Goal: Information Seeking & Learning: Learn about a topic

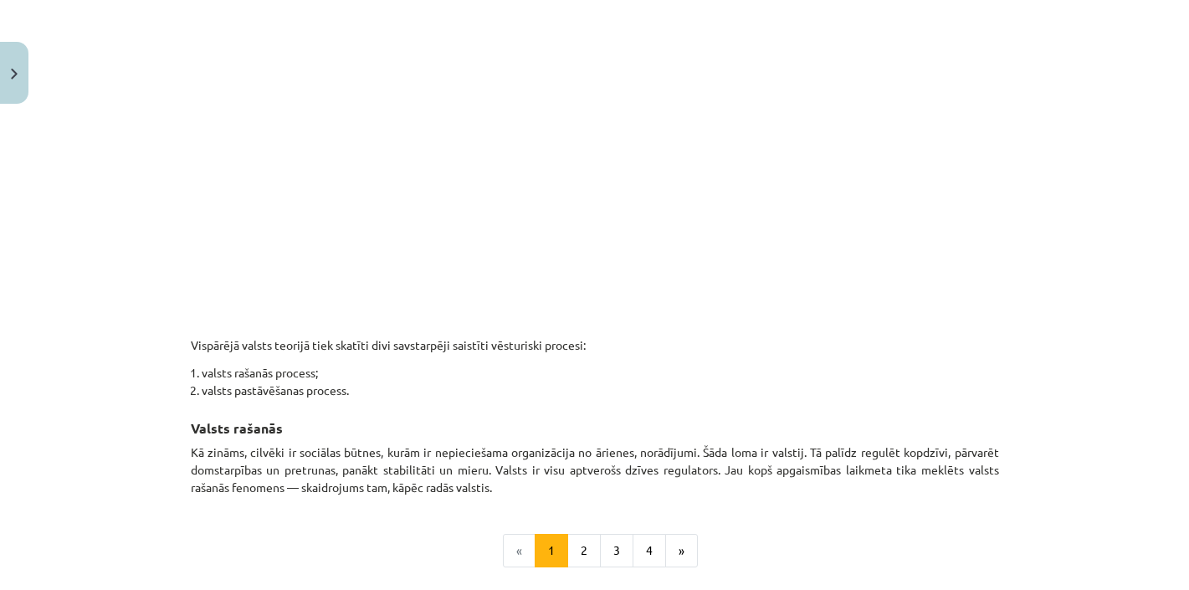
scroll to position [796, 0]
click at [590, 546] on button "2" at bounding box center [583, 547] width 33 height 33
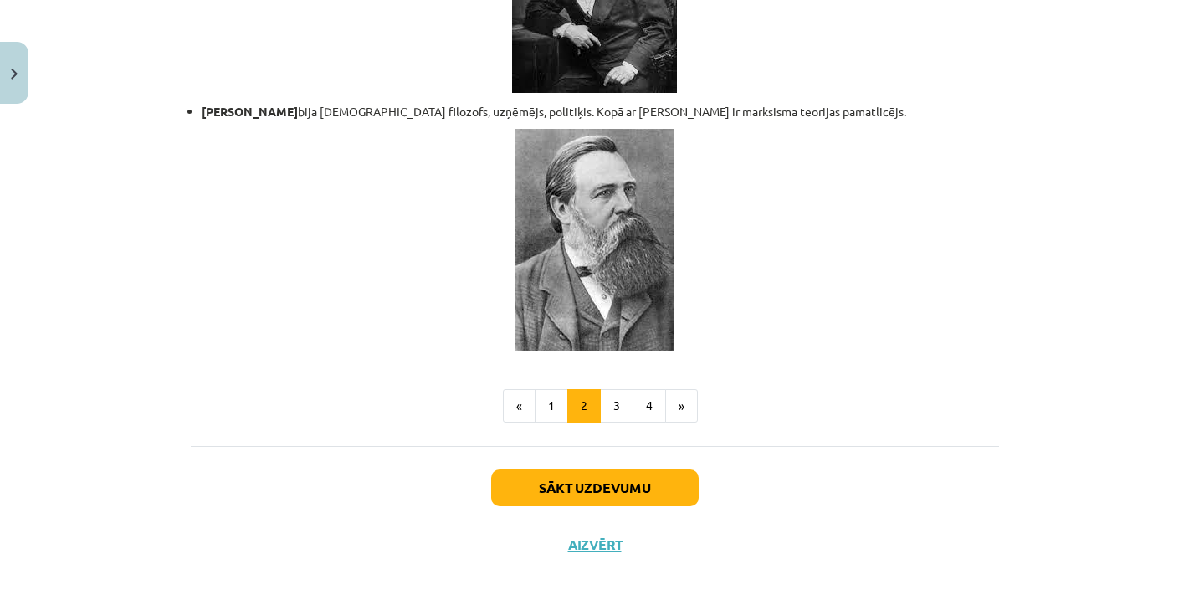
scroll to position [3627, 0]
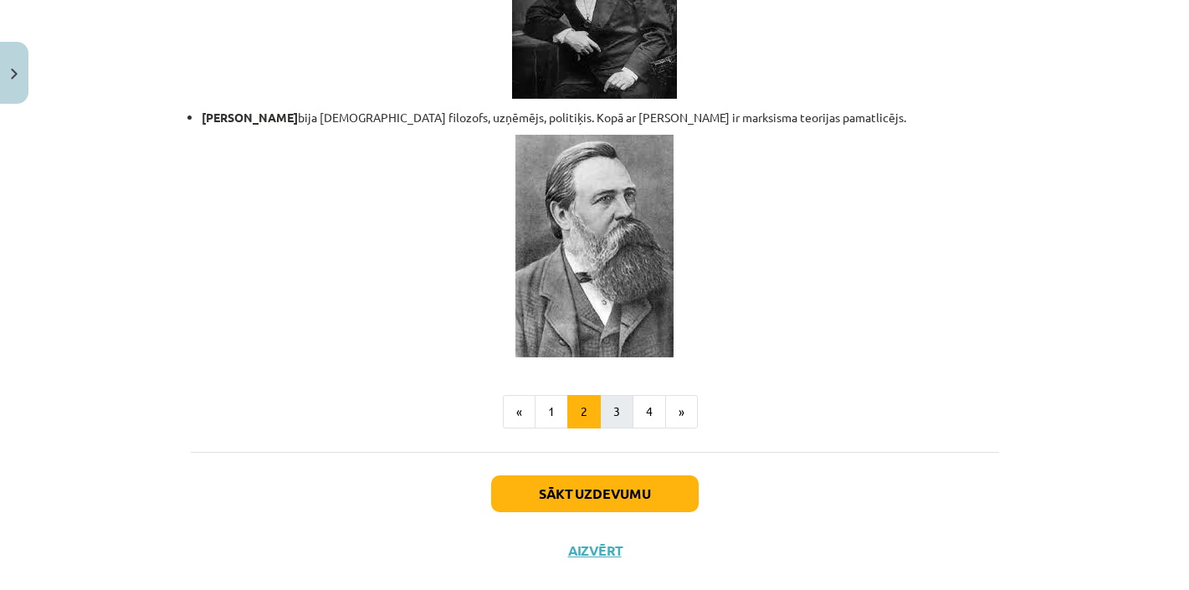
click at [623, 395] on button "3" at bounding box center [616, 411] width 33 height 33
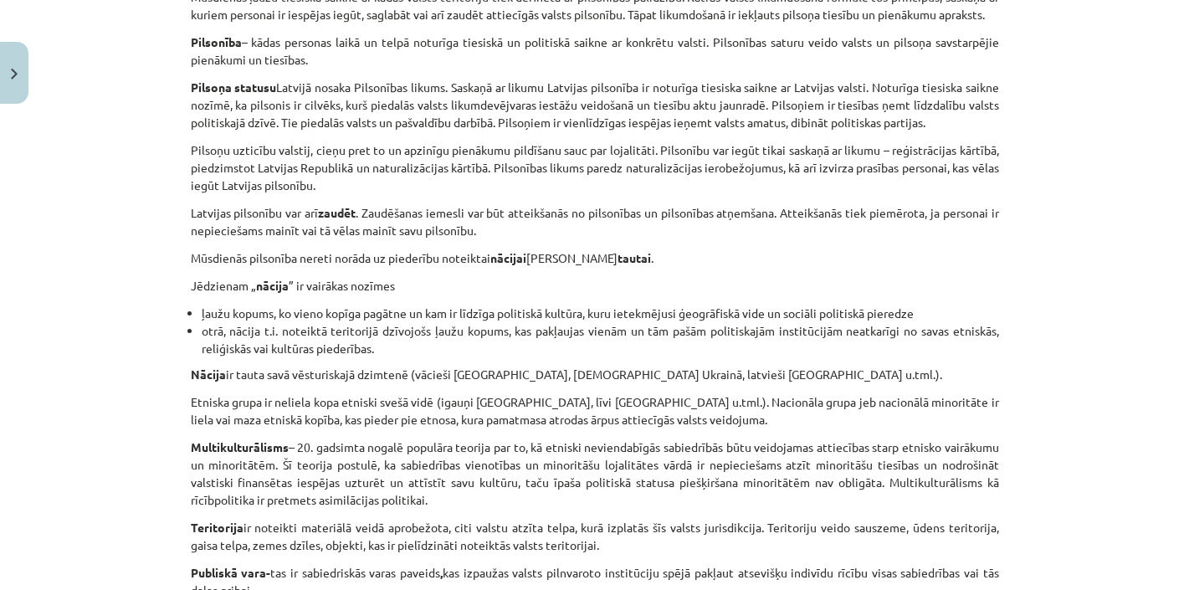
scroll to position [680, 0]
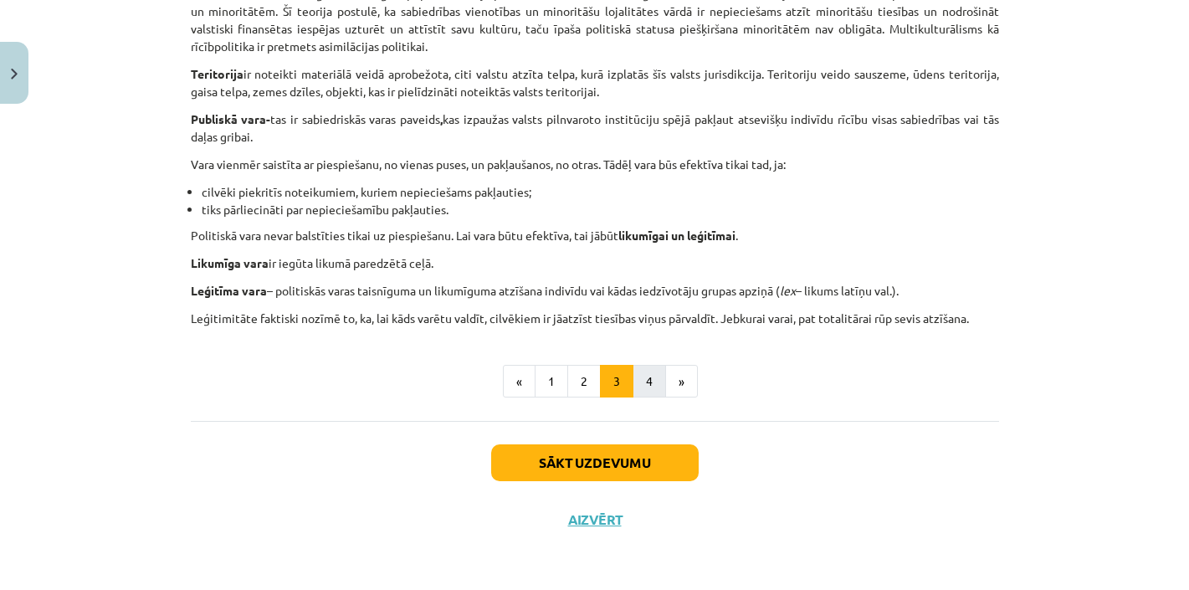
click at [658, 377] on button "4" at bounding box center [649, 381] width 33 height 33
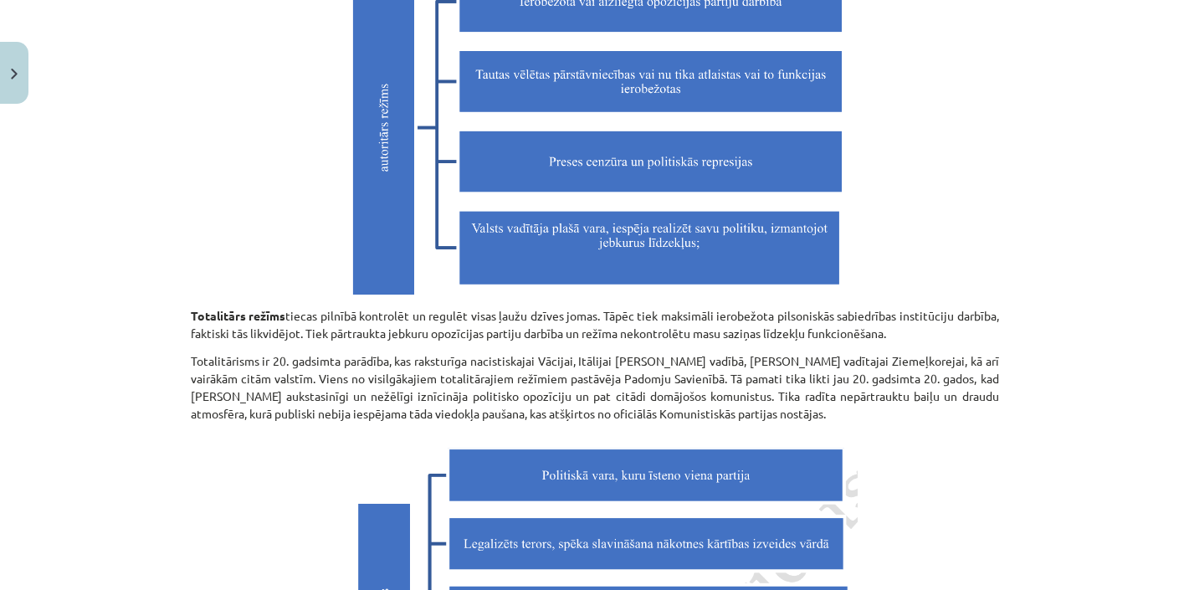
scroll to position [1428, 0]
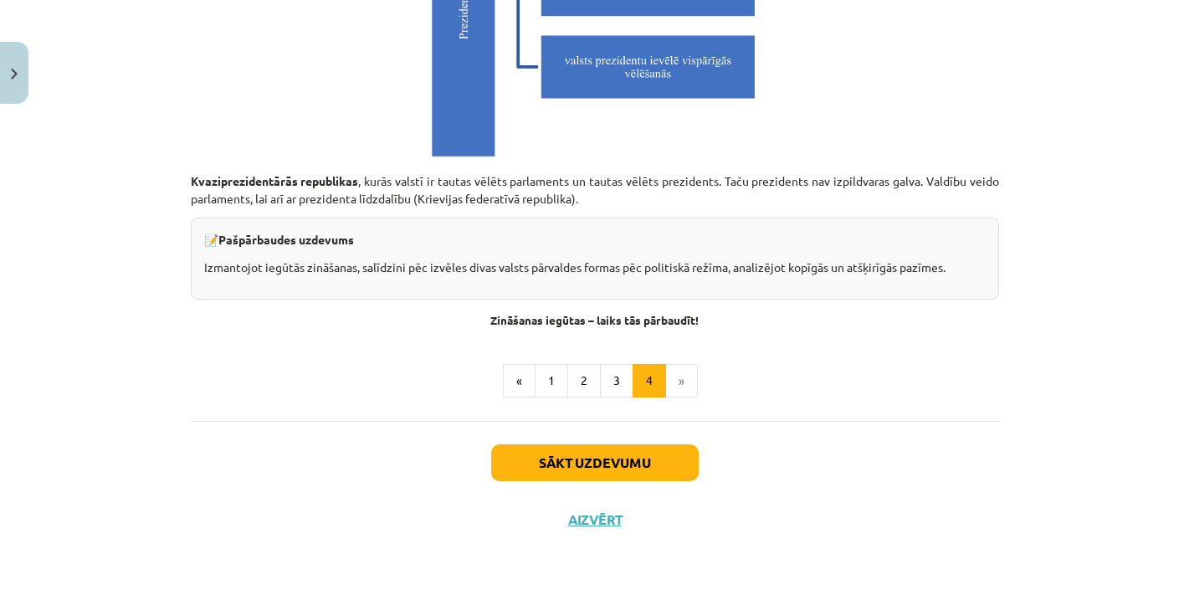
click at [593, 457] on button "Sākt uzdevumu" at bounding box center [595, 462] width 208 height 37
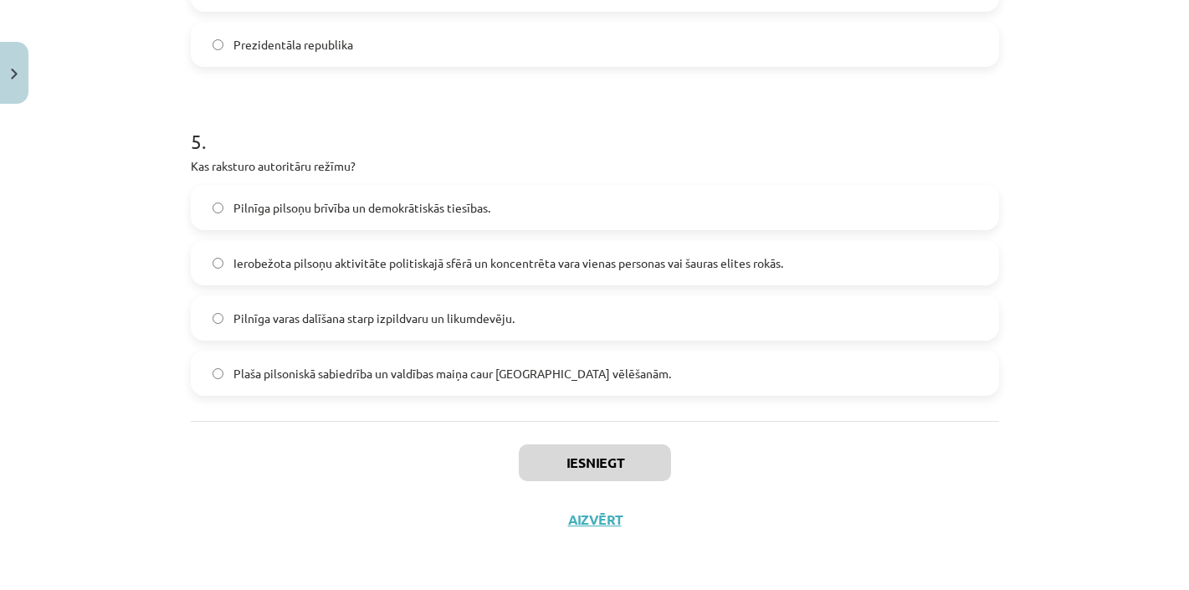
scroll to position [42, 0]
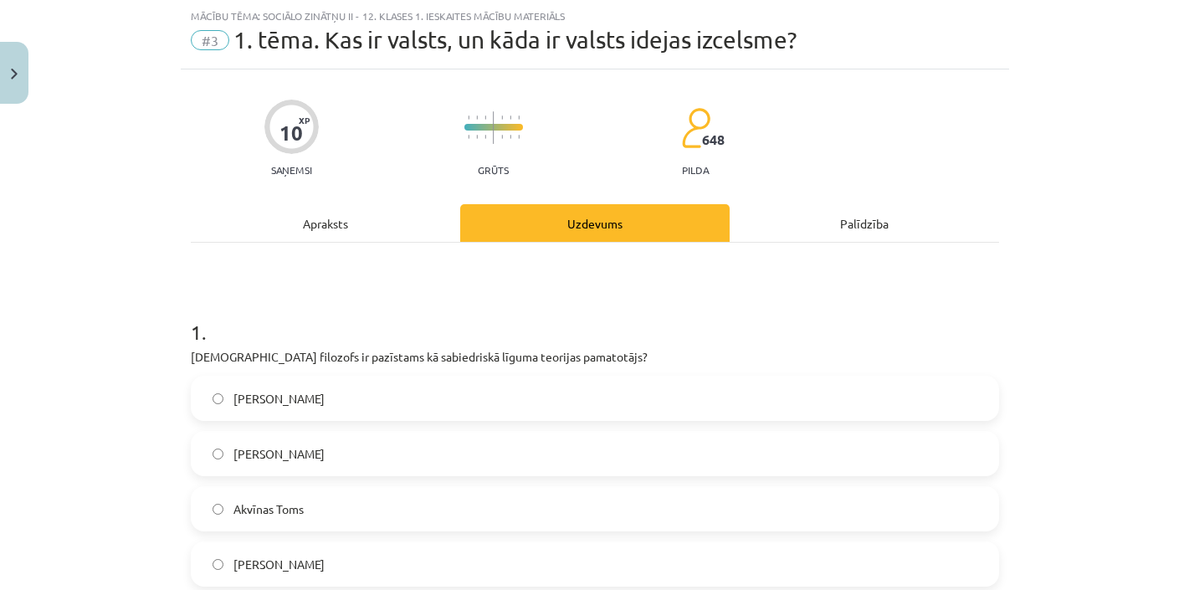
click at [330, 220] on div "Apraksts" at bounding box center [325, 223] width 269 height 38
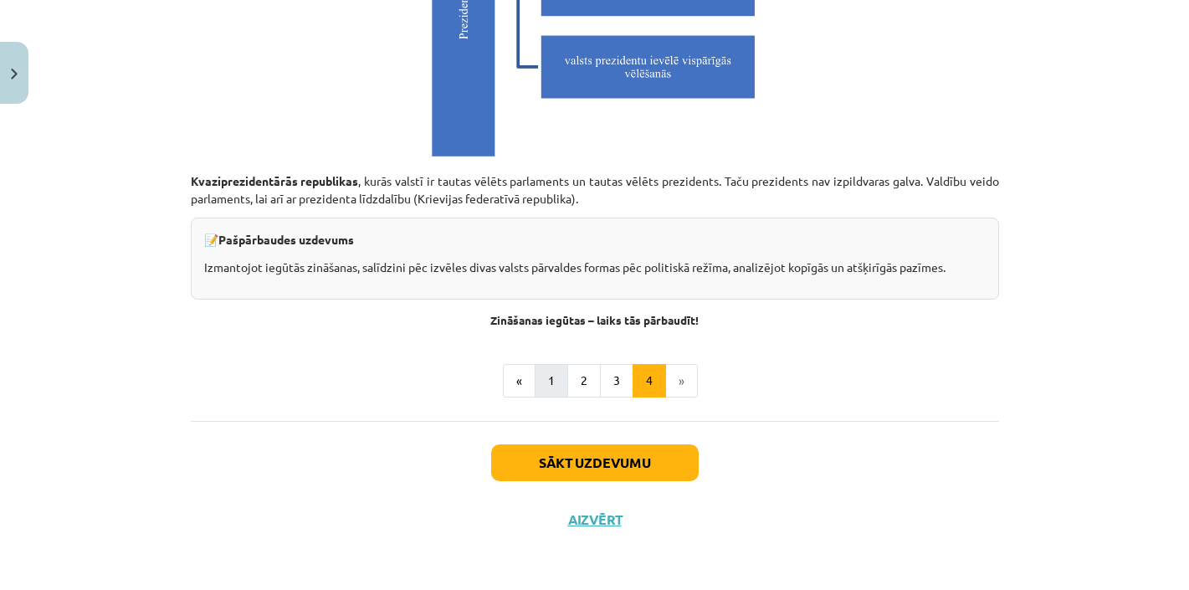
click at [547, 381] on button "1" at bounding box center [551, 380] width 33 height 33
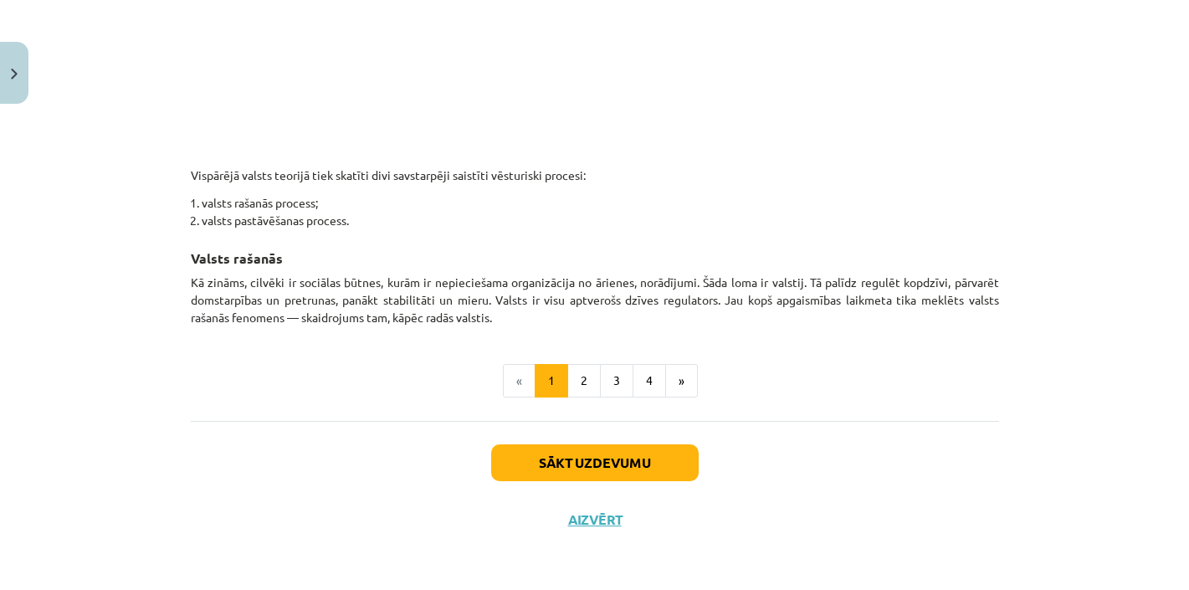
scroll to position [962, 0]
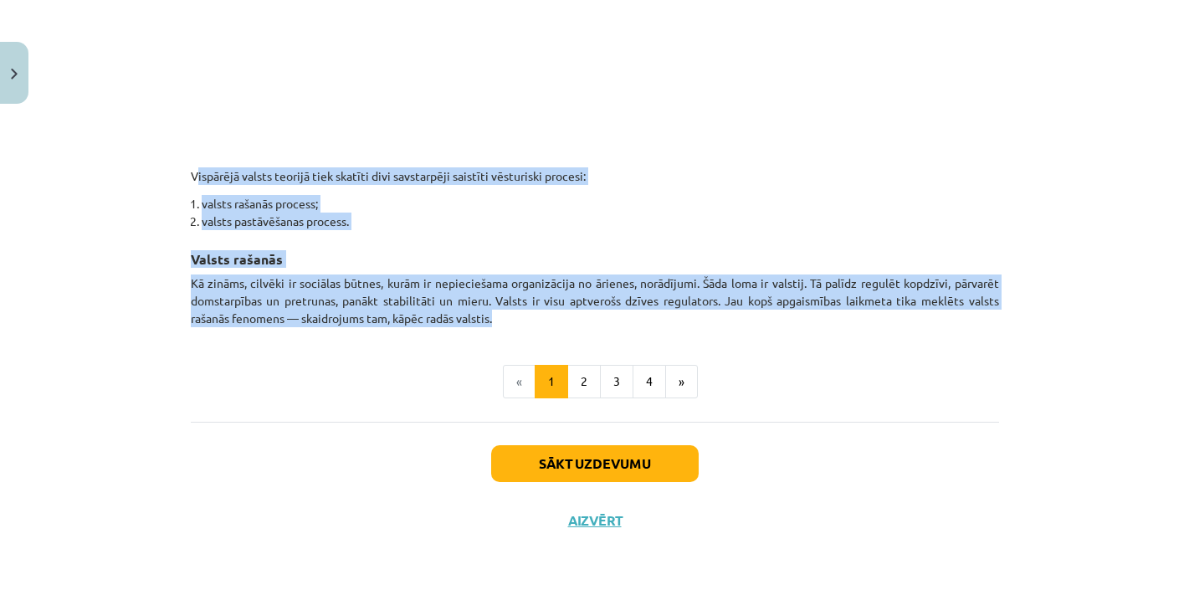
drag, startPoint x: 190, startPoint y: 172, endPoint x: 757, endPoint y: 315, distance: 584.4
copy div "Vispārējā valsts teorijā tiek skatīti divi savstarpēji saistīti vēsturiski proc…"
click at [580, 387] on button "2" at bounding box center [583, 381] width 33 height 33
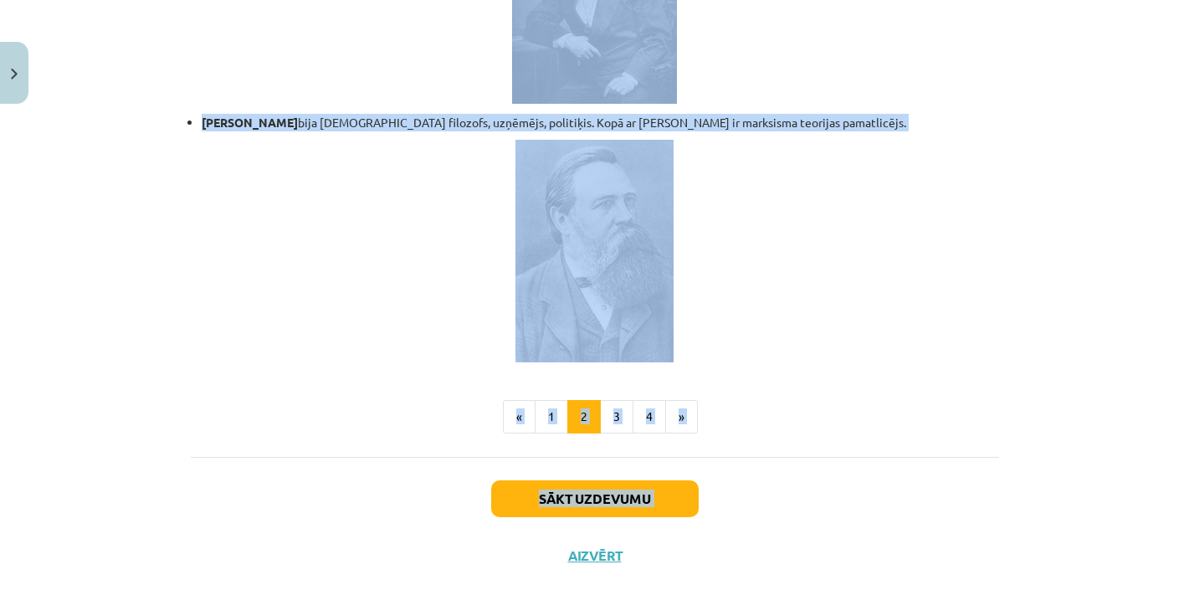
scroll to position [3625, 0]
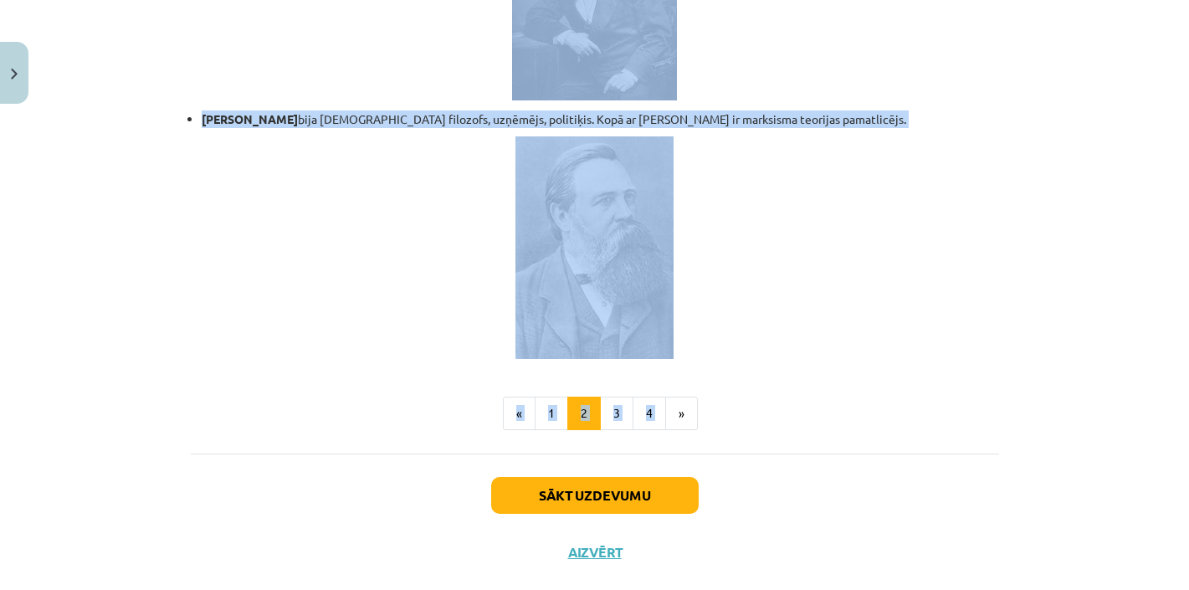
drag, startPoint x: 511, startPoint y: 123, endPoint x: 820, endPoint y: 350, distance: 383.2
copy div "Loremi dolorsita consecte Adipis el seddoeiu tempo incidid, ut lab etdolo mag a…"
click at [623, 397] on button "3" at bounding box center [616, 413] width 33 height 33
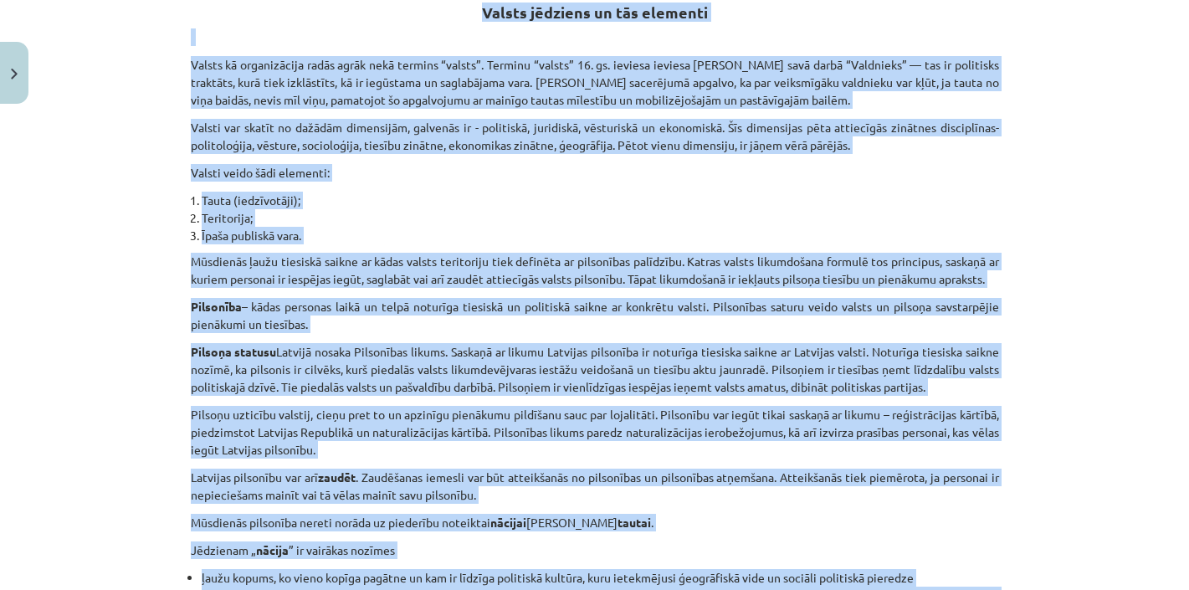
scroll to position [300, 0]
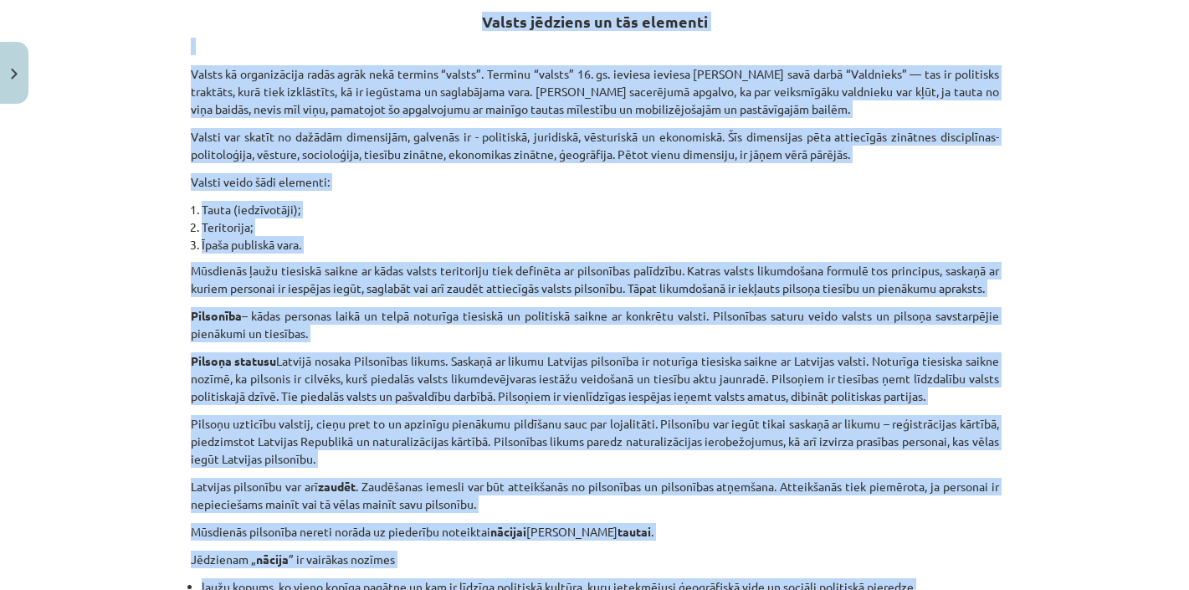
click at [1064, 245] on div "Mācību tēma: Sociālo zinātņu ii - 12. klases 1. ieskaites mācību materiāls #3 1…" at bounding box center [594, 295] width 1189 height 590
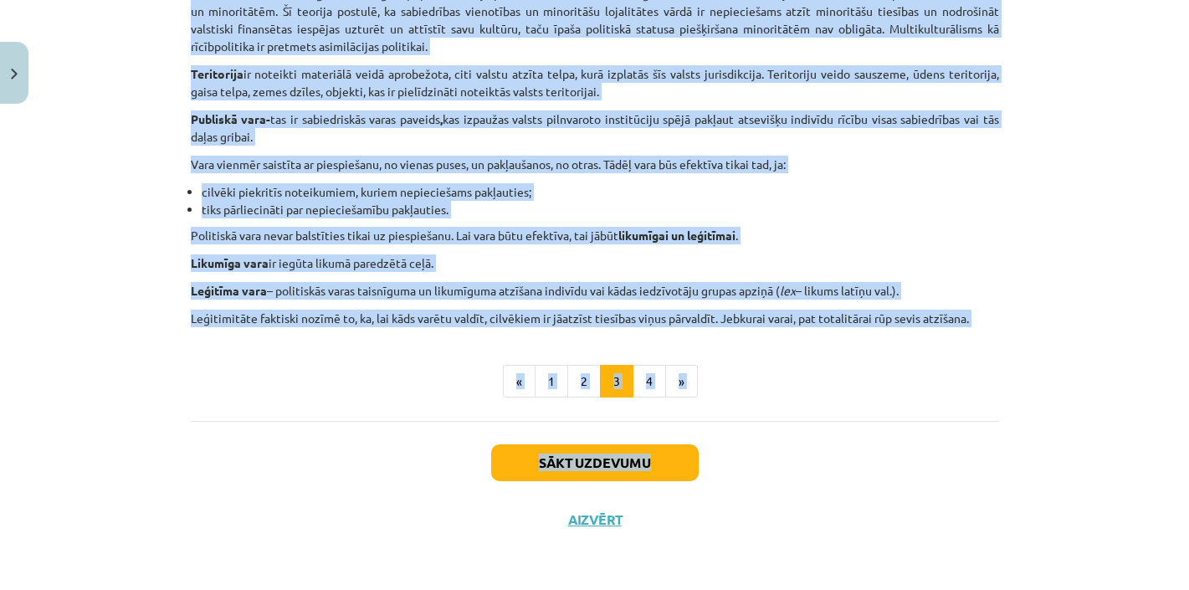
scroll to position [1029, 0]
drag, startPoint x: 486, startPoint y: 95, endPoint x: 975, endPoint y: 318, distance: 537.4
copy div "Loremi dolorsit am con adipisci Elitse do eiusmodtempo incid utlab etdo magnaal…"
click at [644, 377] on button "4" at bounding box center [649, 381] width 33 height 33
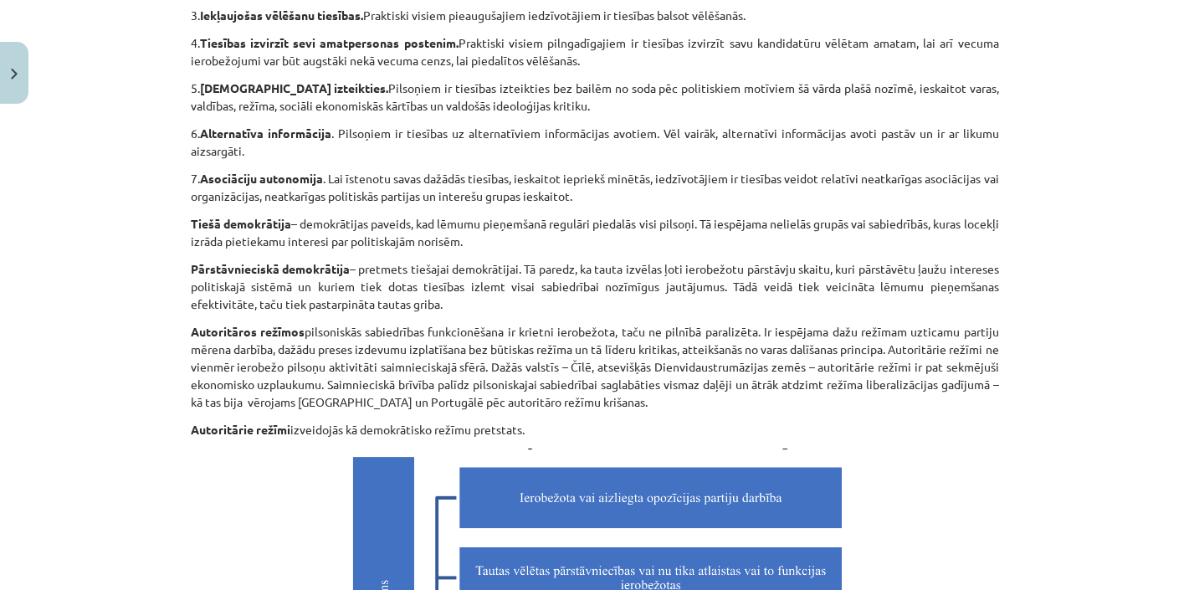
scroll to position [300, 0]
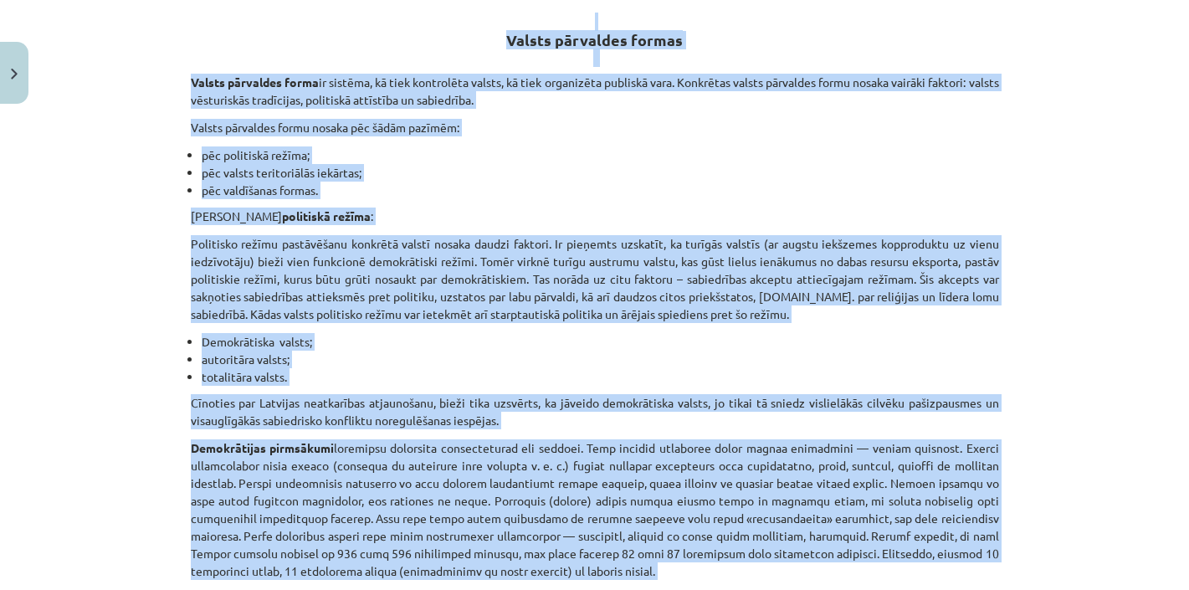
click at [969, 263] on p "Politisko režīmu pastāvēšanu konkrētā valstī nosaka daudzi faktori. Ir pieņemts…" at bounding box center [595, 279] width 808 height 88
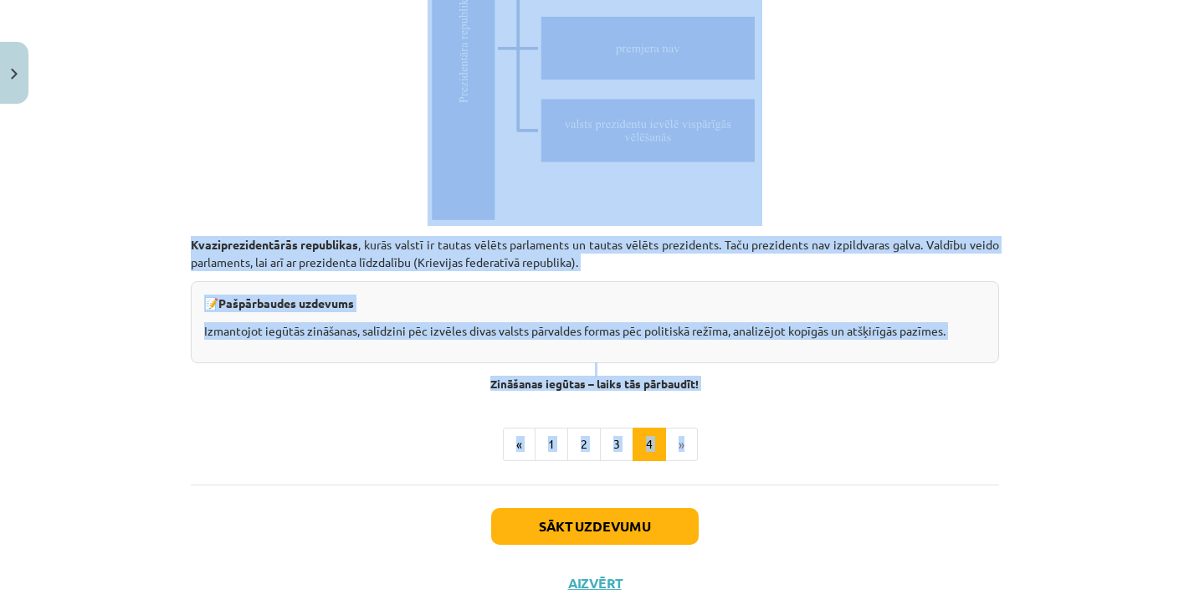
scroll to position [4747, 0]
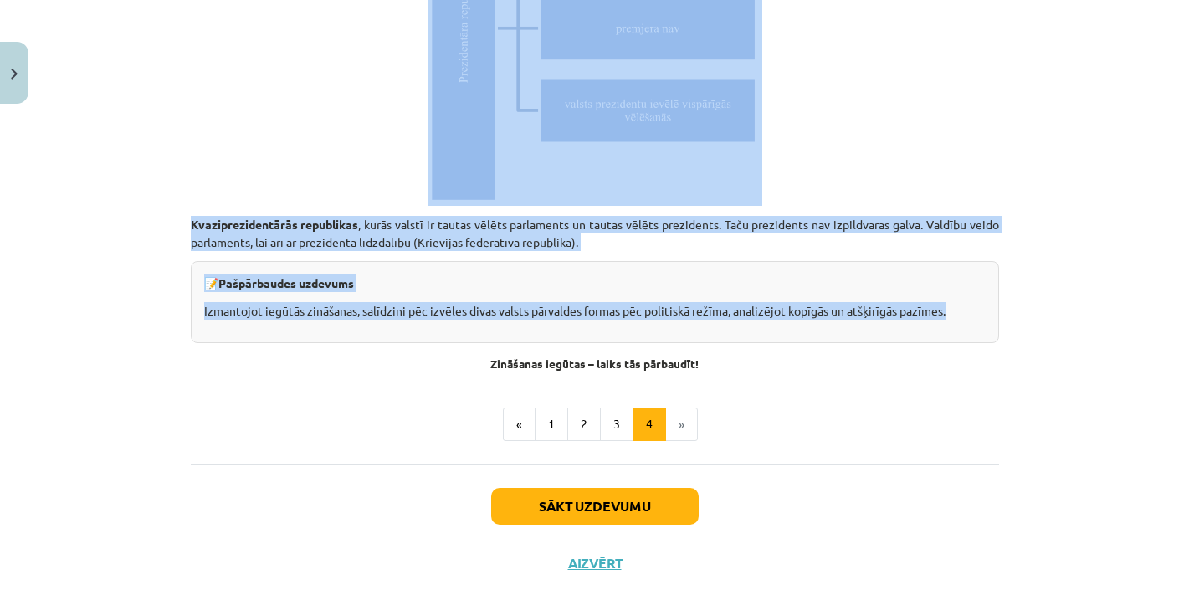
drag, startPoint x: 511, startPoint y: 97, endPoint x: 952, endPoint y: 310, distance: 490.0
copy div "Loremi dolorsita consec Adipis elitseddo eiusm te incidid, ut labo etdolorema a…"
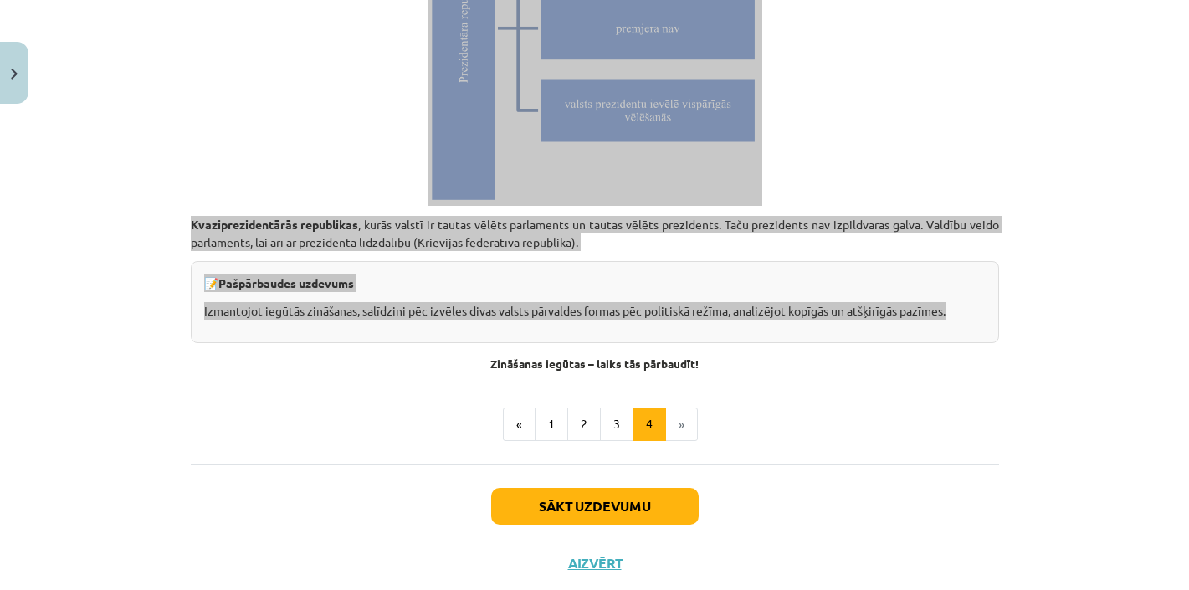
drag, startPoint x: 990, startPoint y: 556, endPoint x: 379, endPoint y: 430, distance: 623.7
click at [17, 357] on div "Mācību tēma: Sociālo zinātņu ii - 12. klases 1. ieskaites mācību materiāls #3 1…" at bounding box center [594, 295] width 1189 height 590
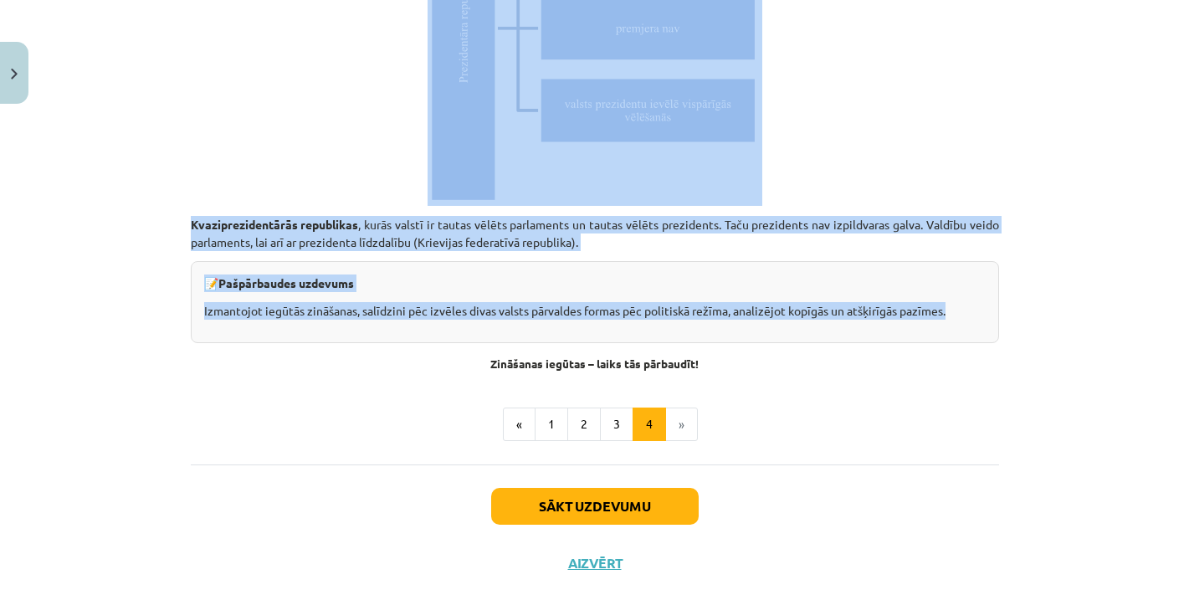
click at [600, 501] on button "Sākt uzdevumu" at bounding box center [595, 506] width 208 height 37
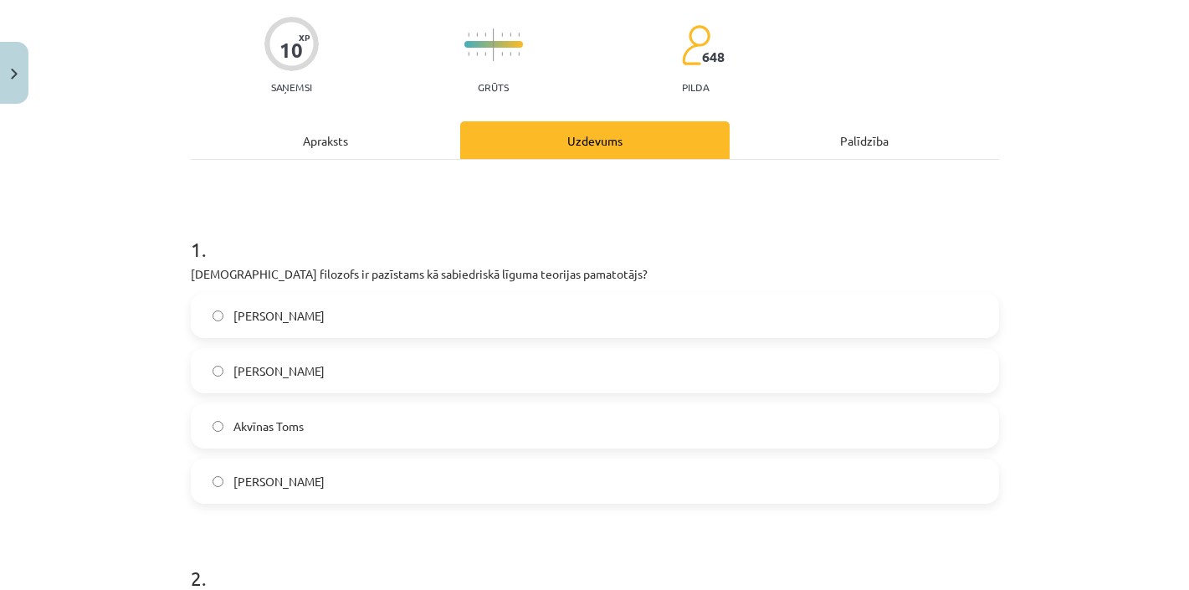
scroll to position [129, 0]
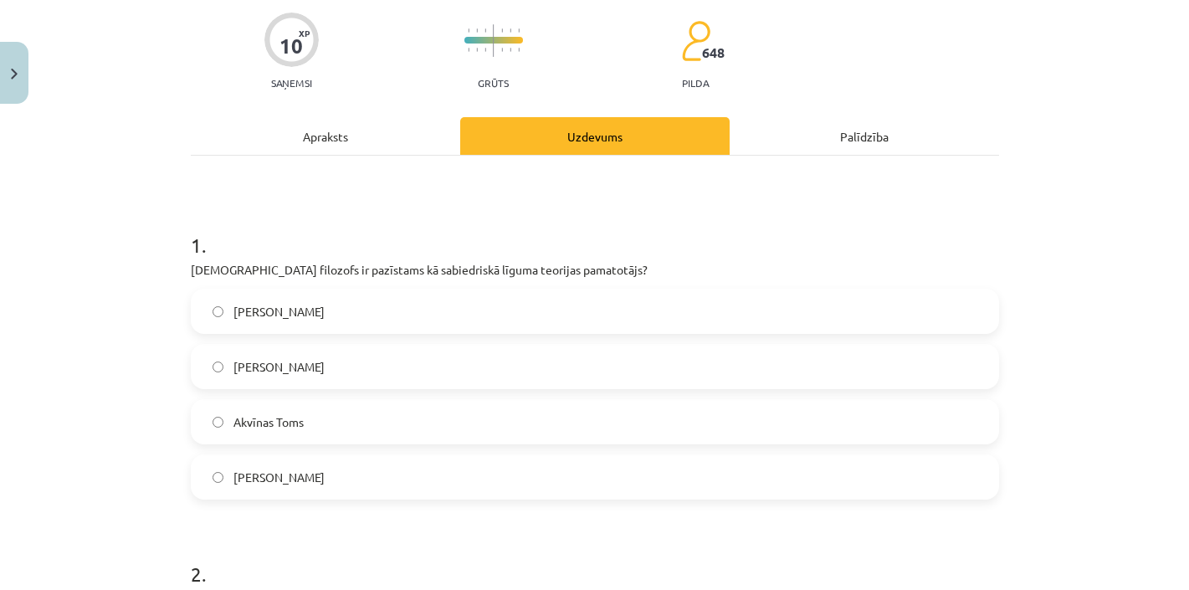
click at [305, 316] on span "[PERSON_NAME]" at bounding box center [278, 312] width 91 height 18
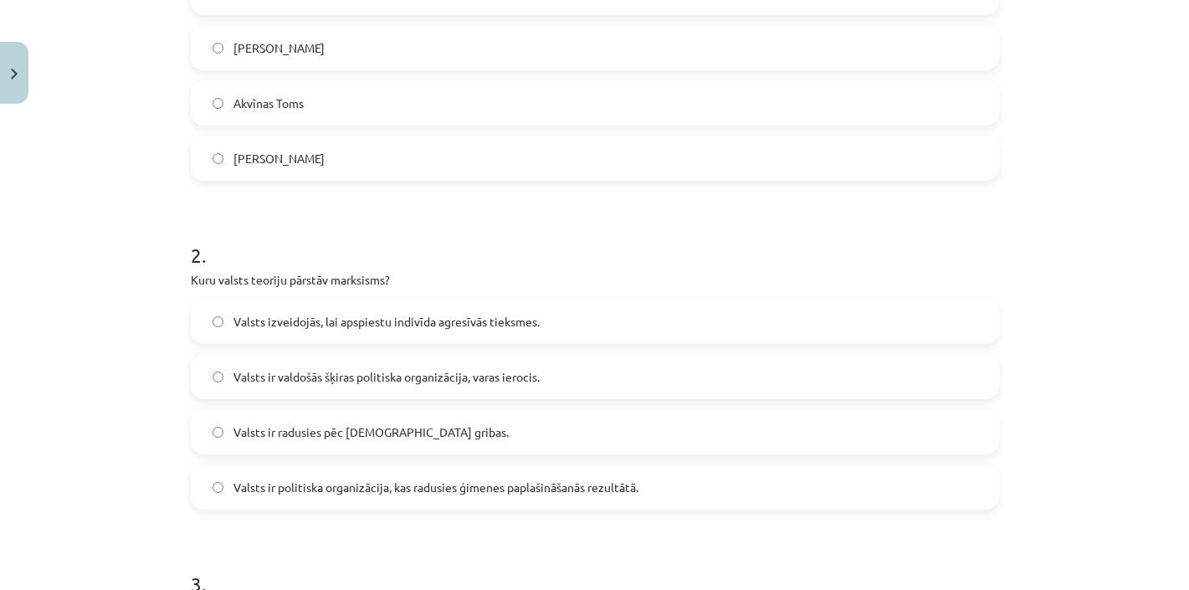
scroll to position [450, 0]
drag, startPoint x: 387, startPoint y: 275, endPoint x: 334, endPoint y: 275, distance: 52.7
click at [334, 275] on p "Kuru valsts teoriju pārstāv marksisms?" at bounding box center [595, 278] width 808 height 18
copy p "marksisms"
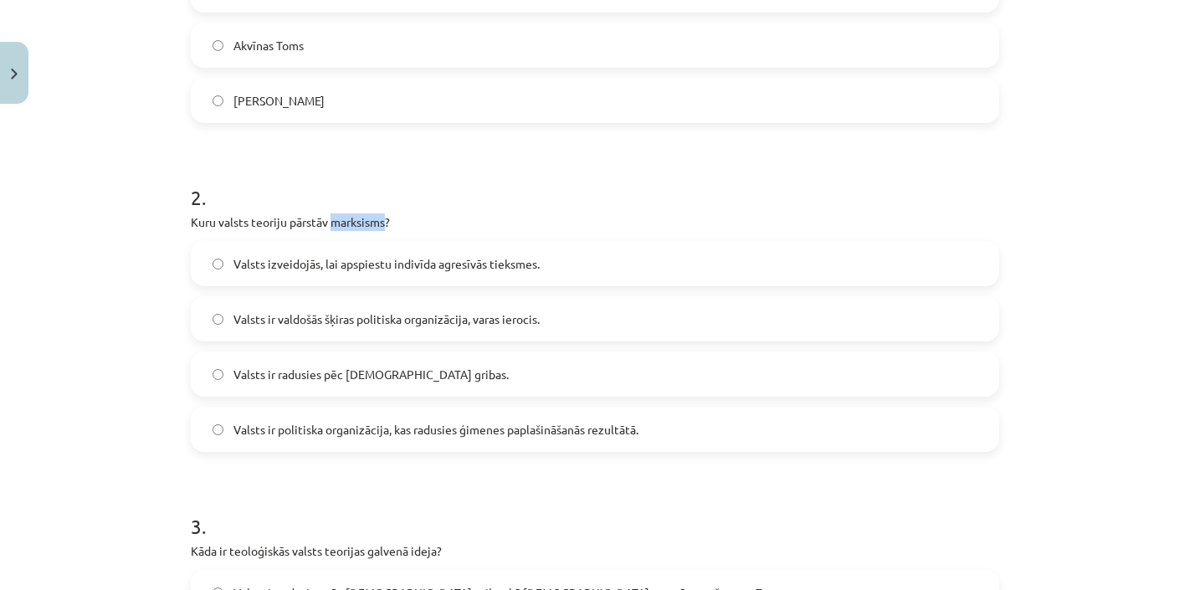
scroll to position [507, 0]
click at [344, 249] on label "Valsts izveidojās, lai apspiestu indivīda agresīvās tieksmes." at bounding box center [594, 262] width 805 height 42
click at [403, 305] on label "Valsts ir valdošās šķiras politiska organizācija, varas ierocis." at bounding box center [594, 317] width 805 height 42
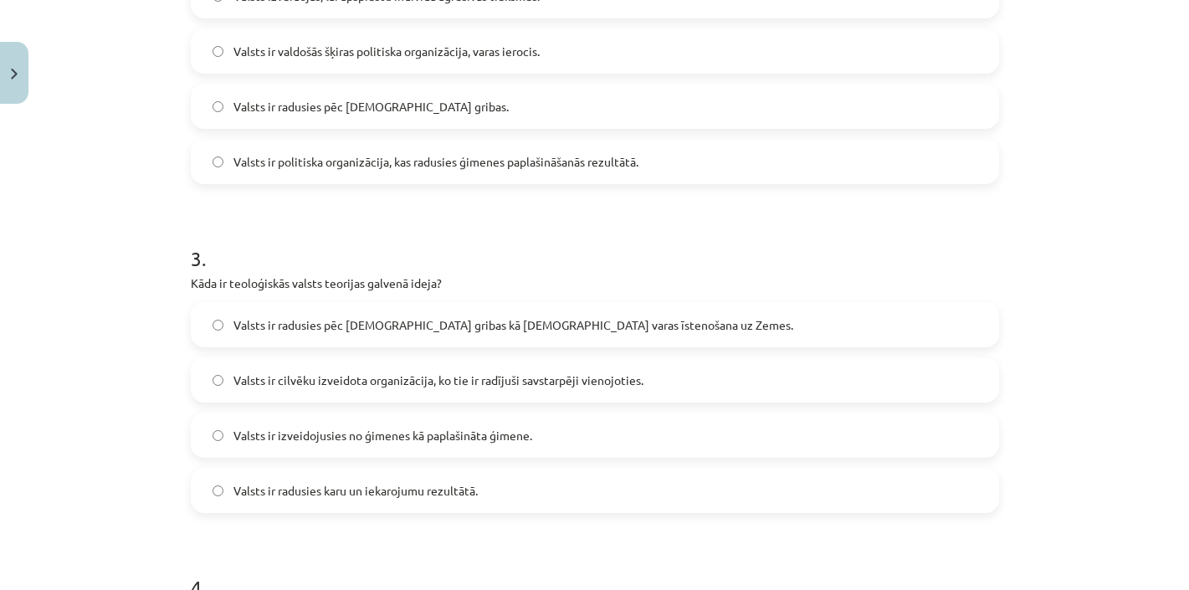
scroll to position [775, 0]
click at [382, 325] on span "Valsts ir radusies pēc [DEMOGRAPHIC_DATA] gribas kā [DEMOGRAPHIC_DATA] varas īs…" at bounding box center [513, 324] width 560 height 18
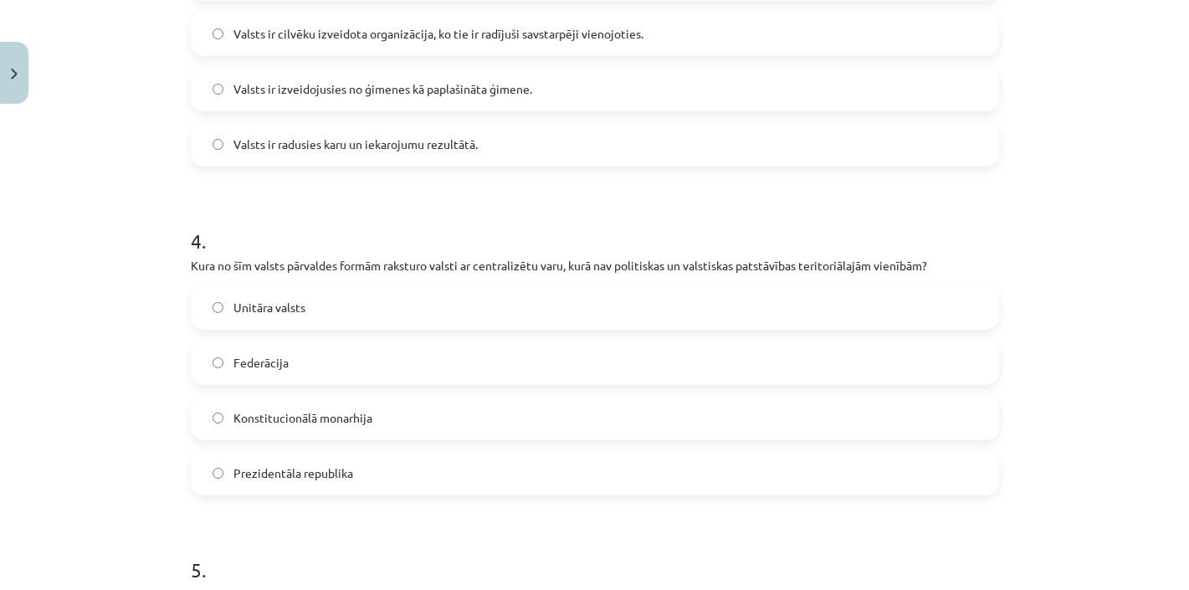
scroll to position [1121, 0]
click at [286, 305] on span "Unitāra valsts" at bounding box center [269, 306] width 72 height 18
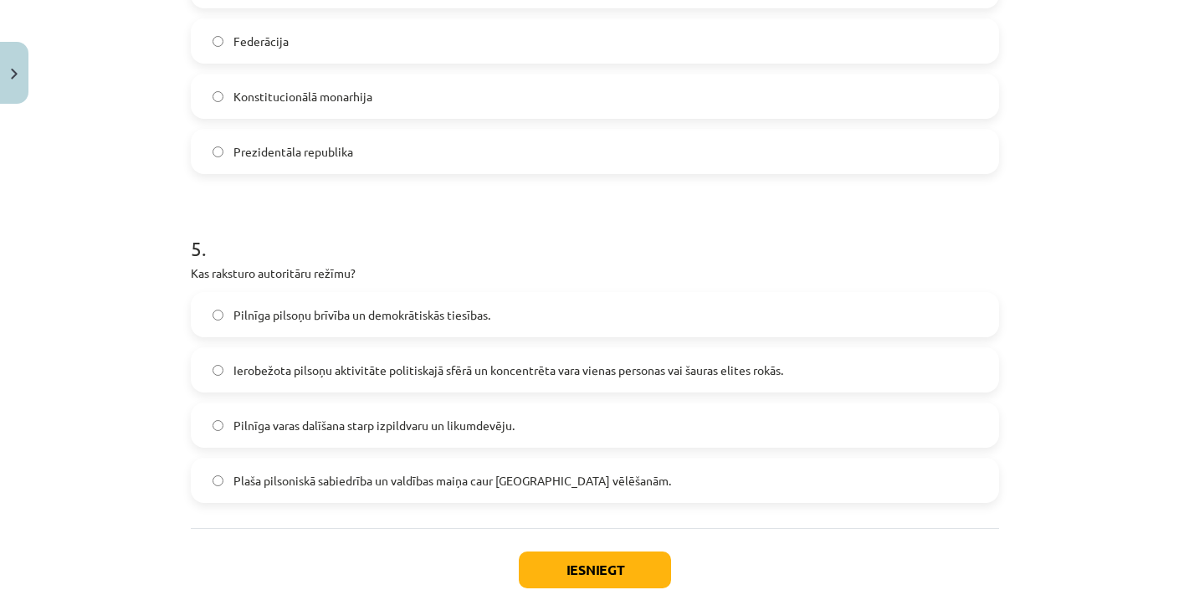
scroll to position [1442, 0]
click at [627, 366] on span "Ierobežota pilsoņu aktivitāte politiskajā sfērā un koncentrēta vara vienas pers…" at bounding box center [508, 370] width 550 height 18
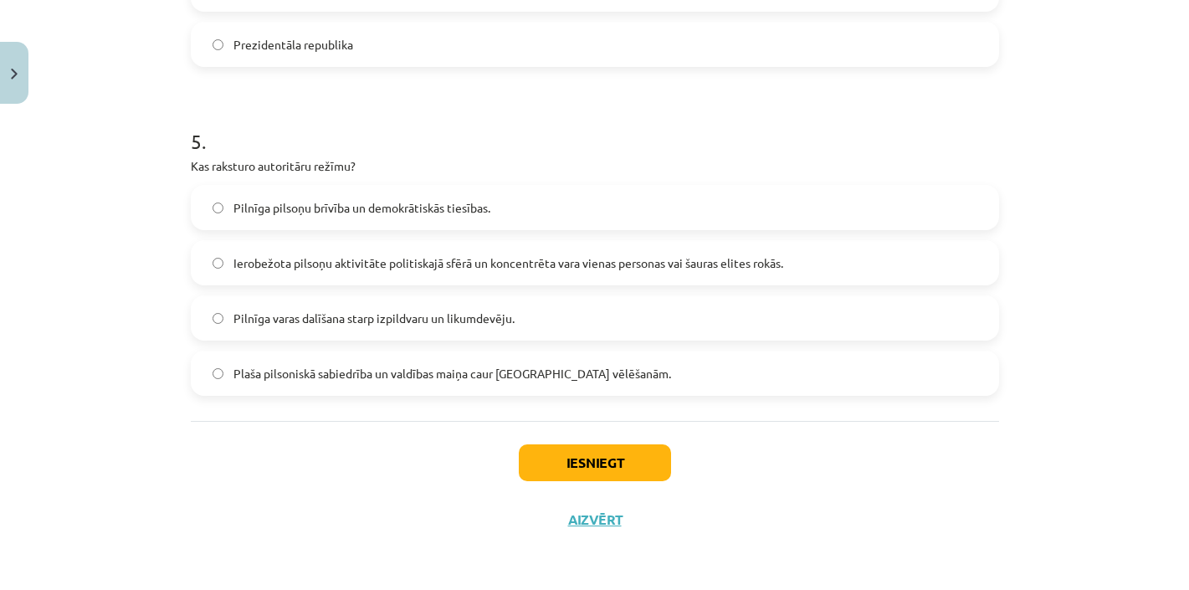
scroll to position [1551, 0]
click at [601, 467] on button "Iesniegt" at bounding box center [595, 462] width 152 height 37
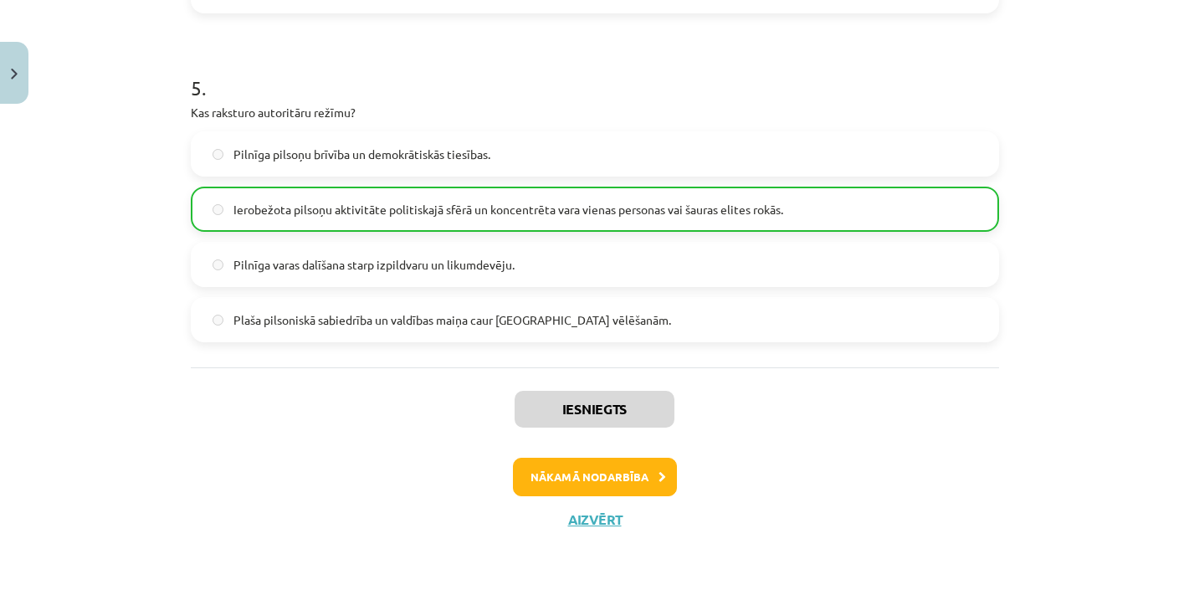
scroll to position [1604, 0]
click at [601, 467] on button "Nākamā nodarbība" at bounding box center [595, 477] width 164 height 38
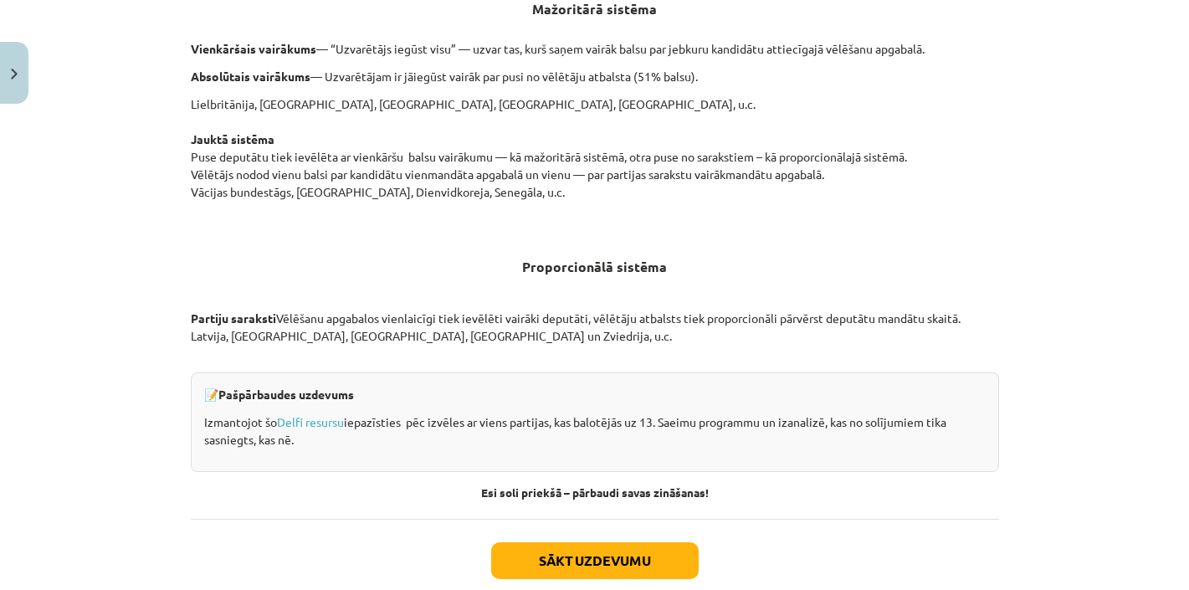
scroll to position [1751, 0]
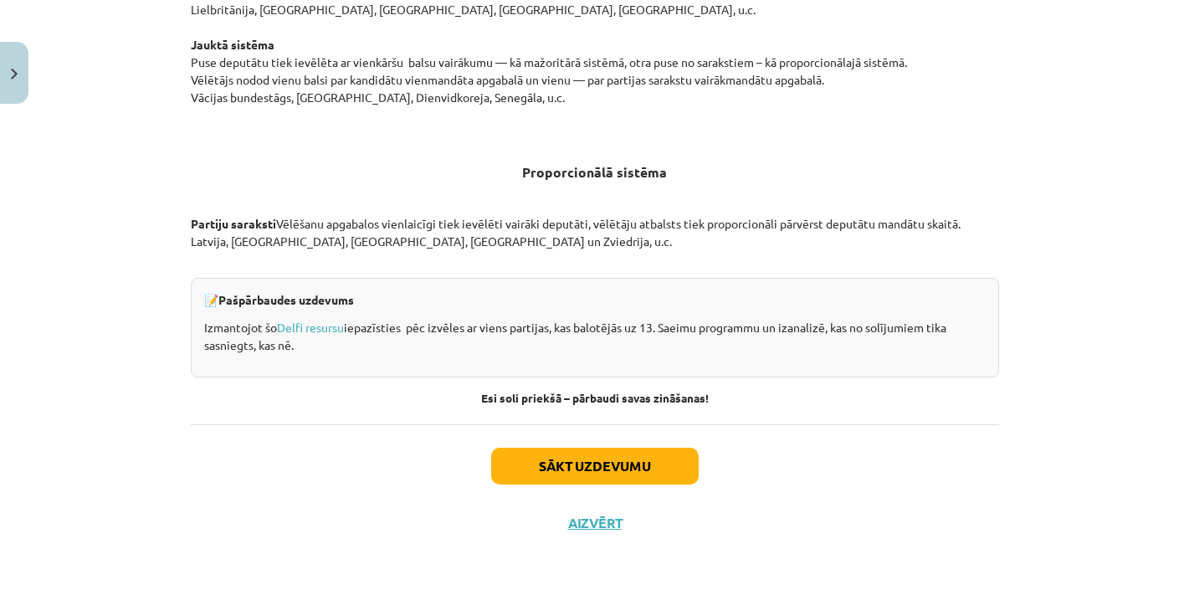
drag, startPoint x: 243, startPoint y: 263, endPoint x: 824, endPoint y: 331, distance: 585.7
copy div "Loremip dolor sitametc adipiscinge seddoeiusmod tempori ut laboree dolor, mag a…"
click at [587, 467] on button "Sākt uzdevumu" at bounding box center [595, 466] width 208 height 37
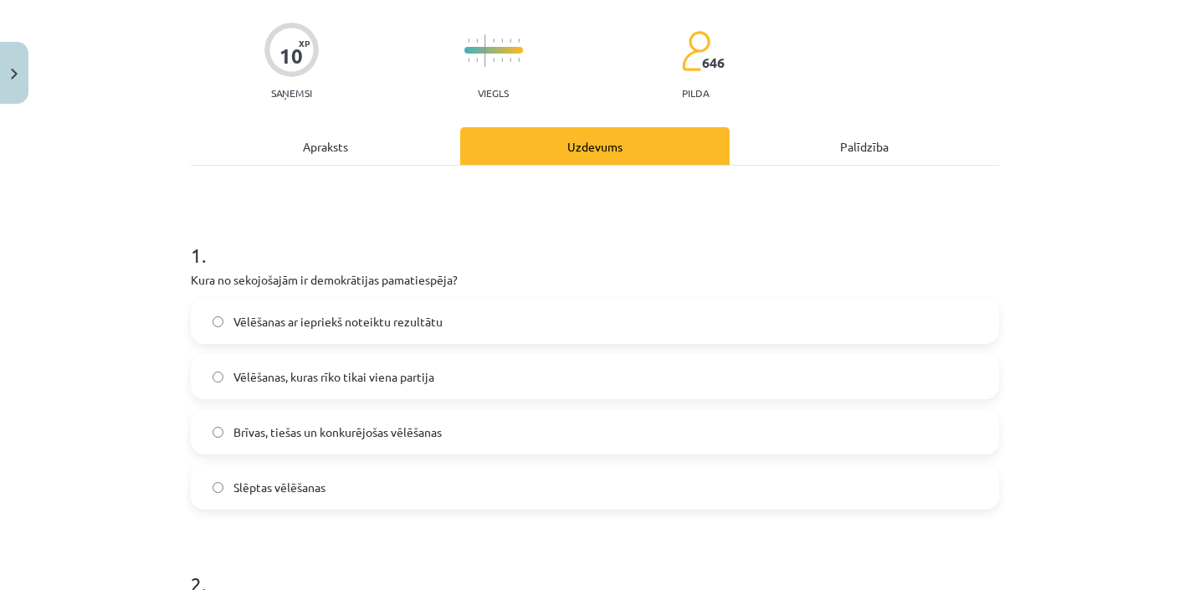
scroll to position [121, 0]
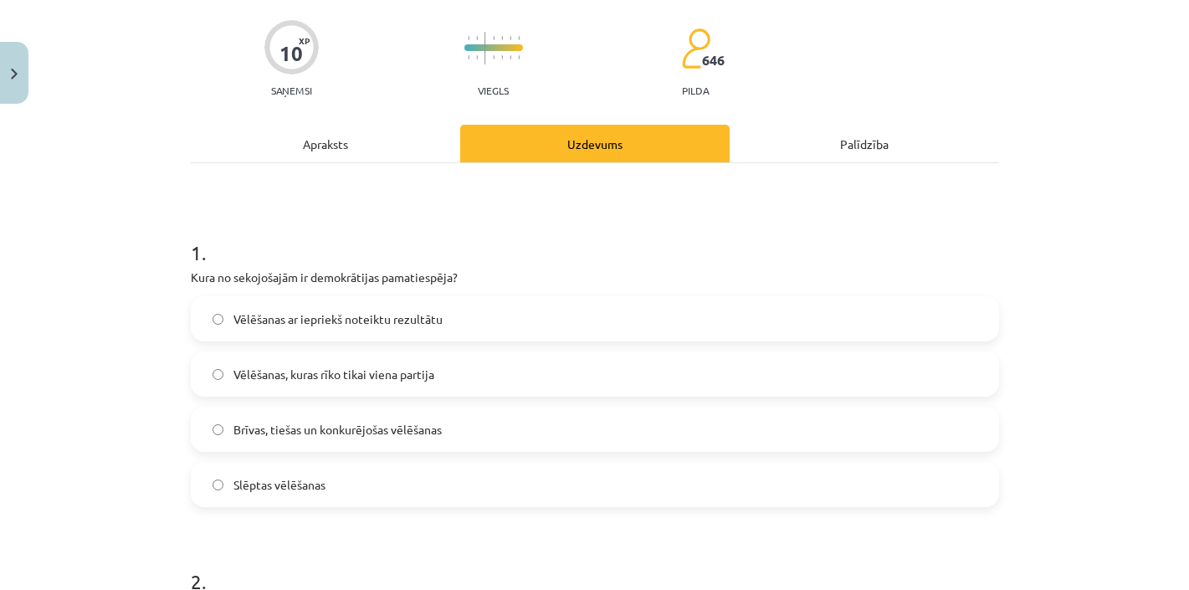
click at [475, 437] on label "Brīvas, tiešas un konkurējošas vēlēšanas" at bounding box center [594, 429] width 805 height 42
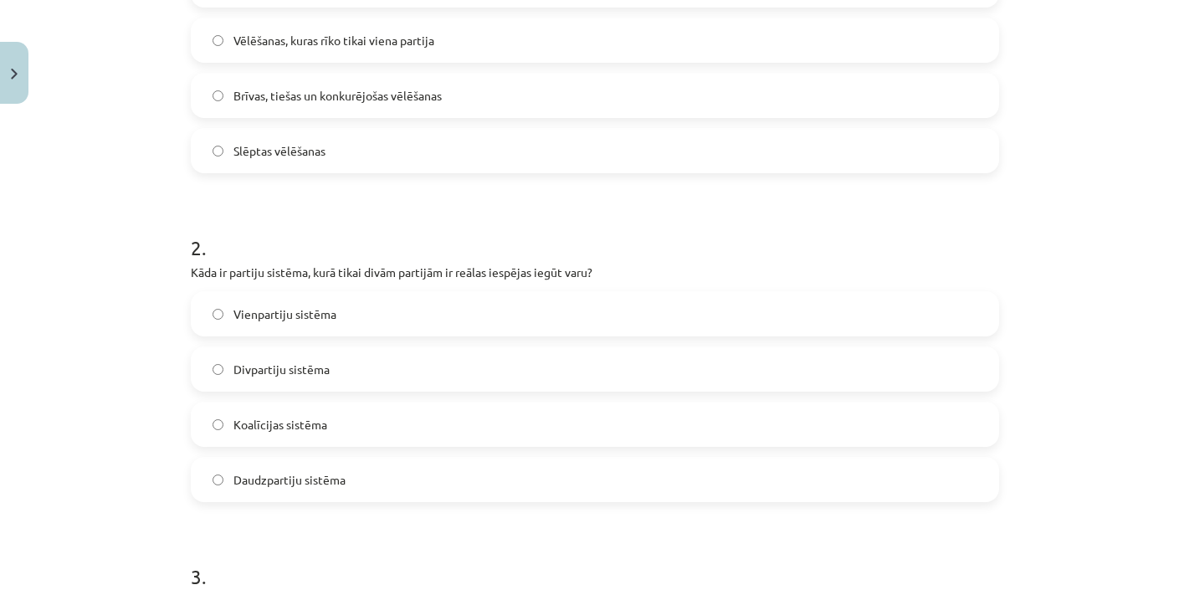
scroll to position [462, 0]
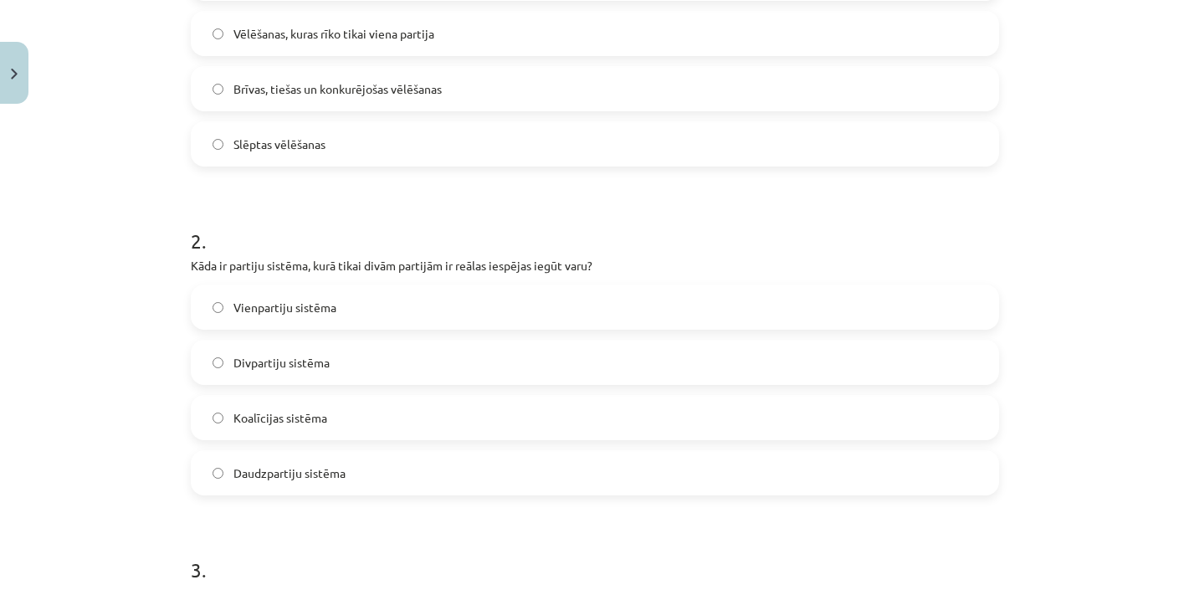
click at [308, 420] on span "Koalīcijas sistēma" at bounding box center [280, 418] width 94 height 18
click at [284, 370] on span "Divpartiju sistēma" at bounding box center [281, 363] width 96 height 18
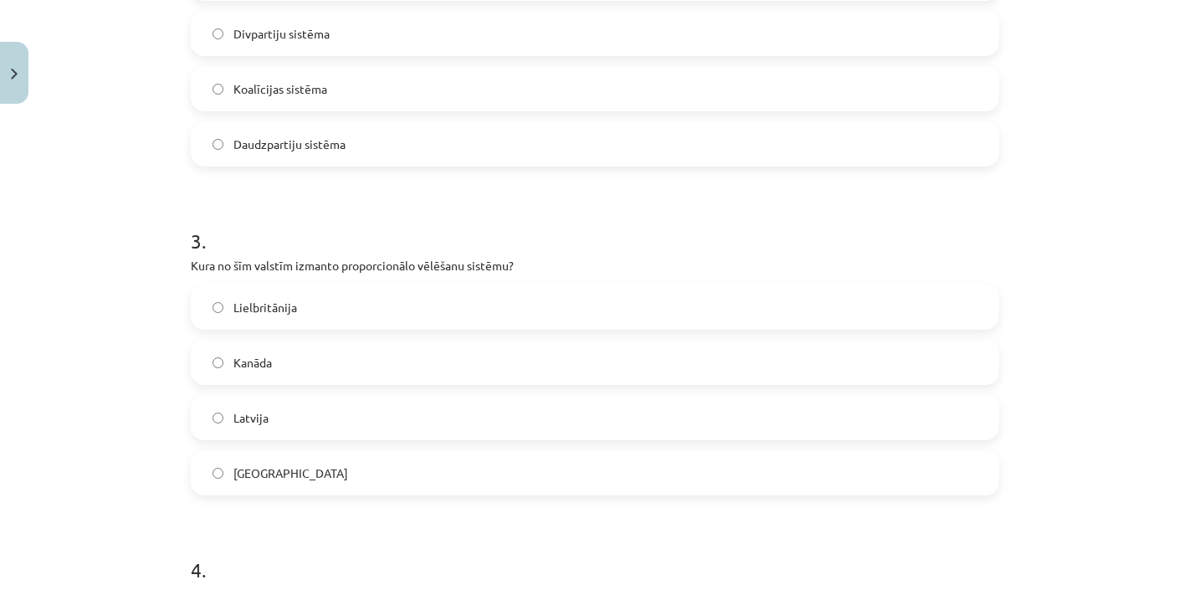
scroll to position [801, 0]
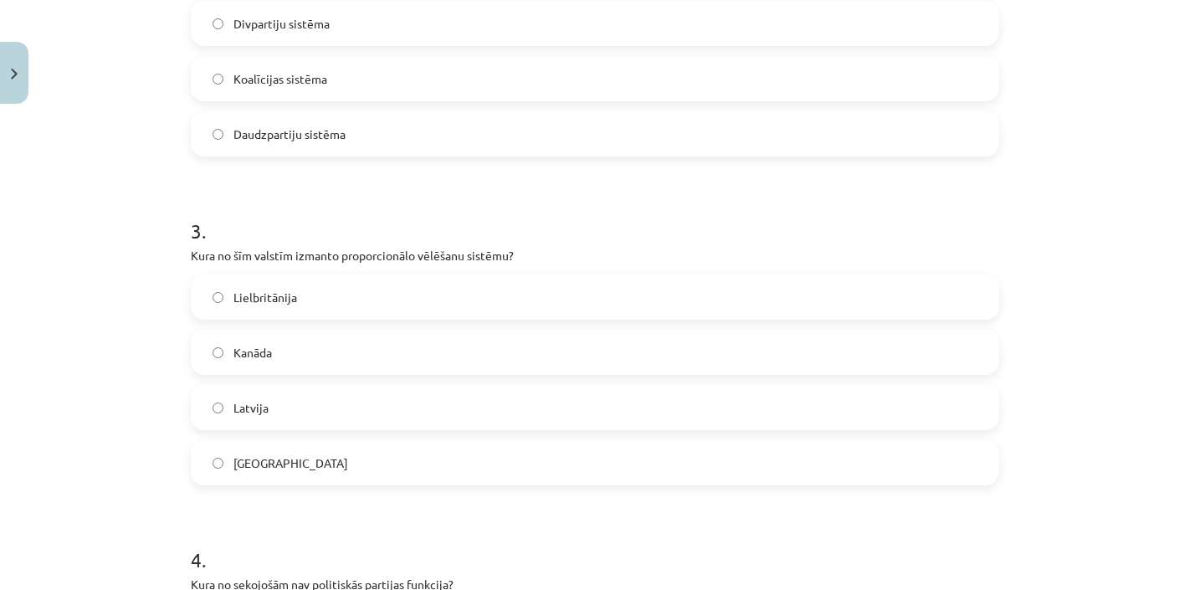
click at [276, 401] on label "Latvija" at bounding box center [594, 408] width 805 height 42
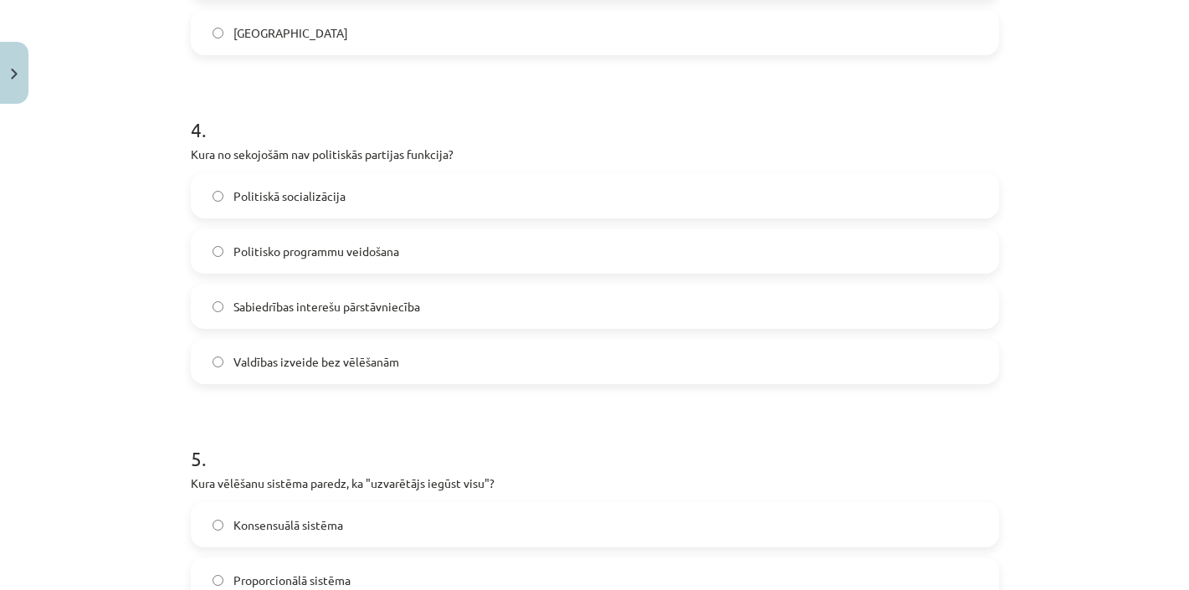
scroll to position [1254, 0]
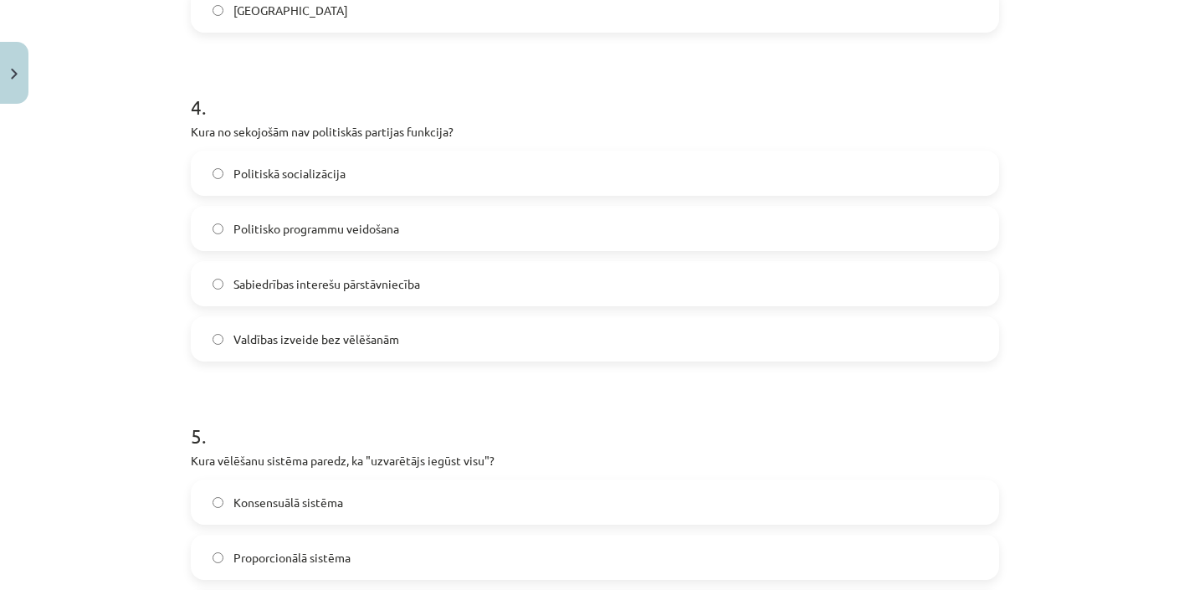
click at [294, 347] on span "Valdības izveide bez vēlēšanām" at bounding box center [316, 340] width 166 height 18
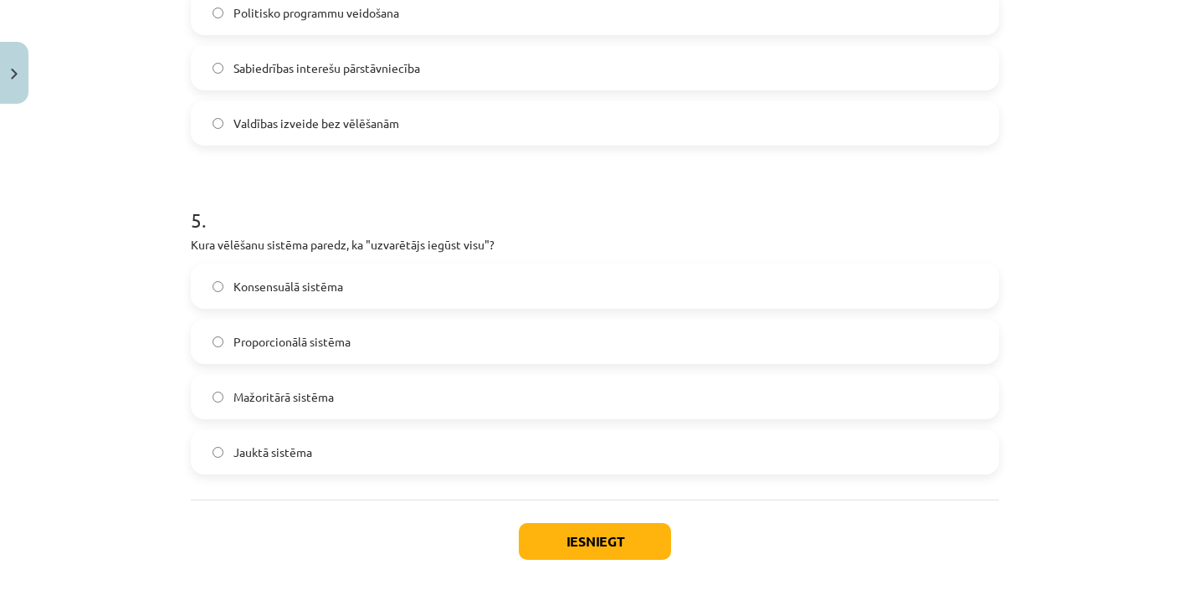
scroll to position [1472, 0]
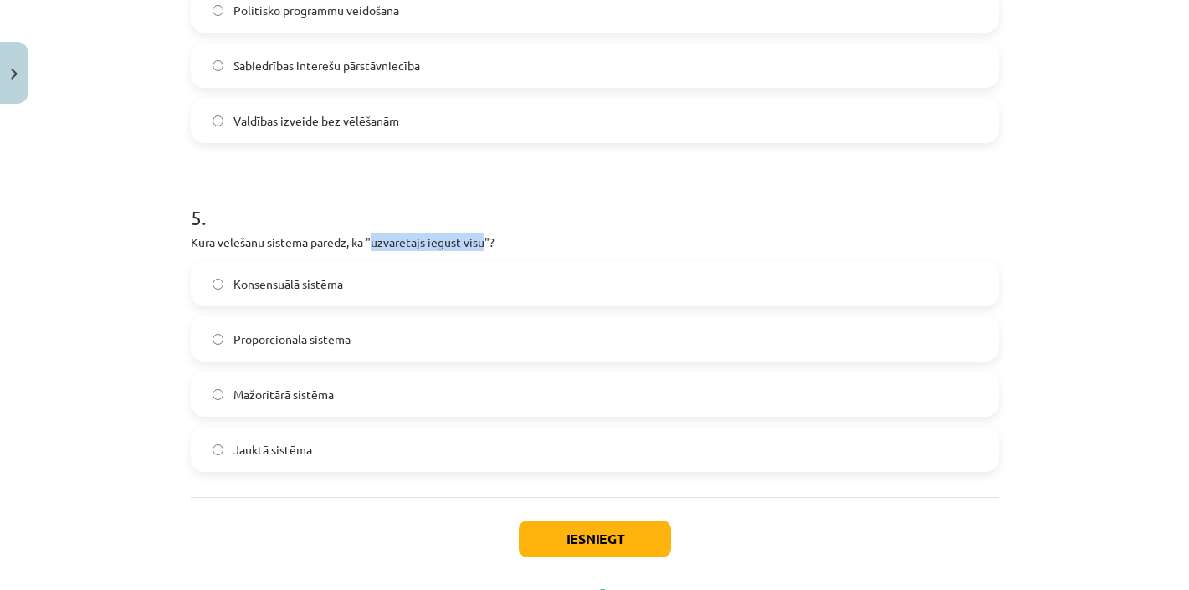
drag, startPoint x: 485, startPoint y: 244, endPoint x: 375, endPoint y: 238, distance: 110.7
click at [375, 238] on p "Kura vēlēšanu sistēma paredz, ka "uzvarētājs iegūst visu"?" at bounding box center [595, 242] width 808 height 18
copy p "uzvarētājs iegūst visu"
click at [301, 387] on span "Mažoritārā sistēma" at bounding box center [283, 395] width 100 height 18
click at [611, 537] on button "Iesniegt" at bounding box center [595, 539] width 152 height 37
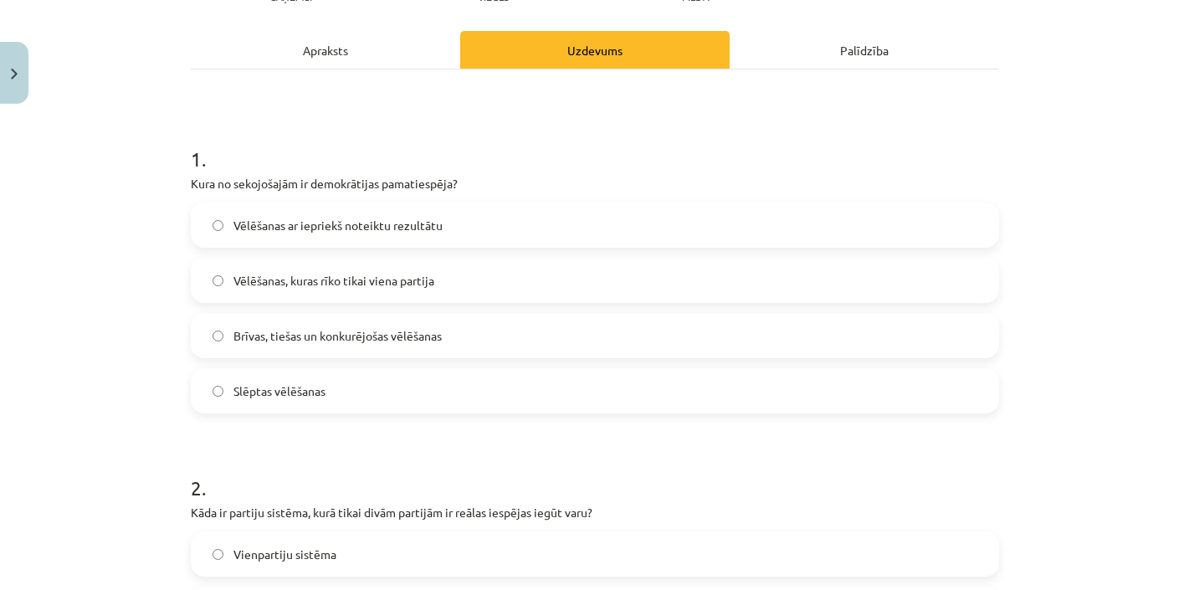
scroll to position [228, 0]
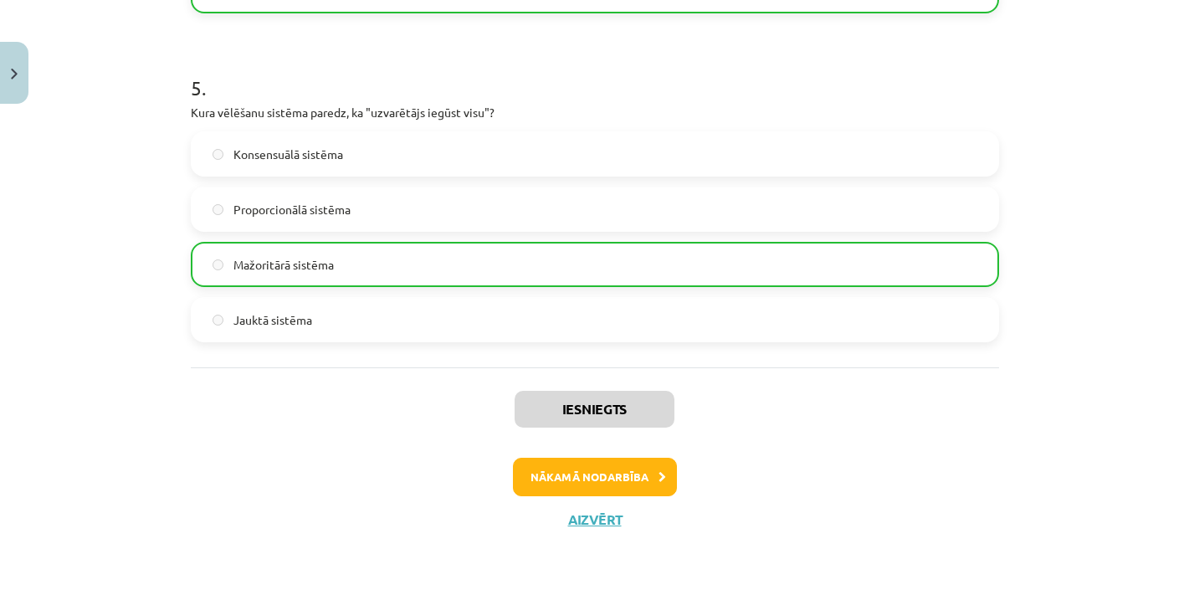
click at [612, 466] on button "Nākamā nodarbība" at bounding box center [595, 477] width 164 height 38
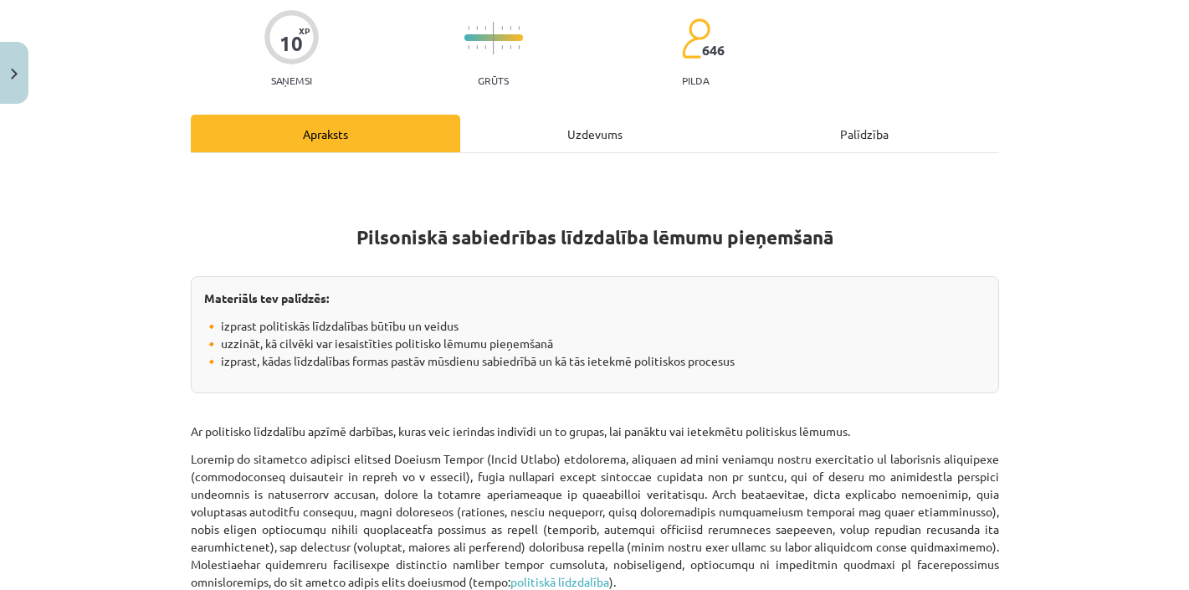
scroll to position [263, 0]
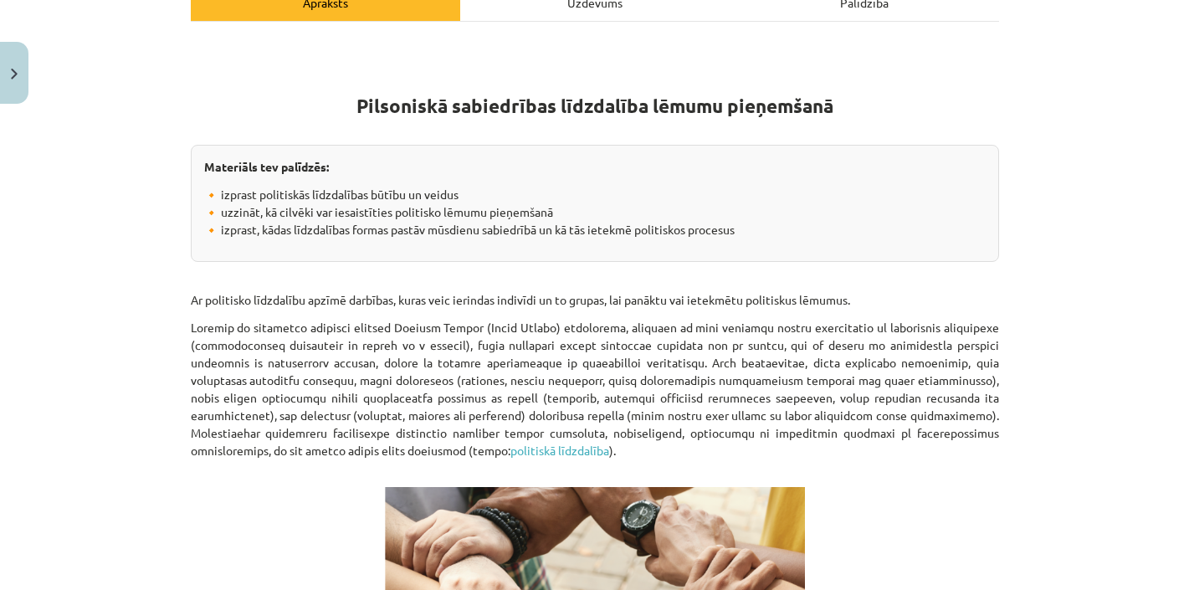
drag, startPoint x: 360, startPoint y: 101, endPoint x: 344, endPoint y: 114, distance: 20.3
click at [360, 101] on strong "Pilsoniskā sabiedrības līdzdalība lēmumu pieņemšanā" at bounding box center [595, 106] width 477 height 24
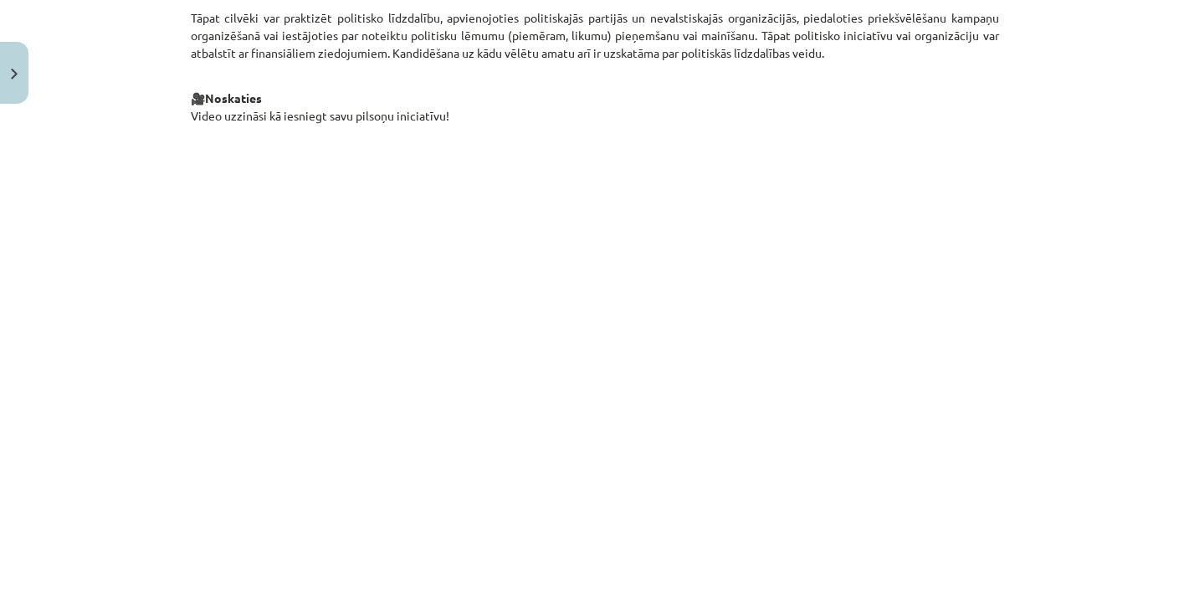
scroll to position [1214, 0]
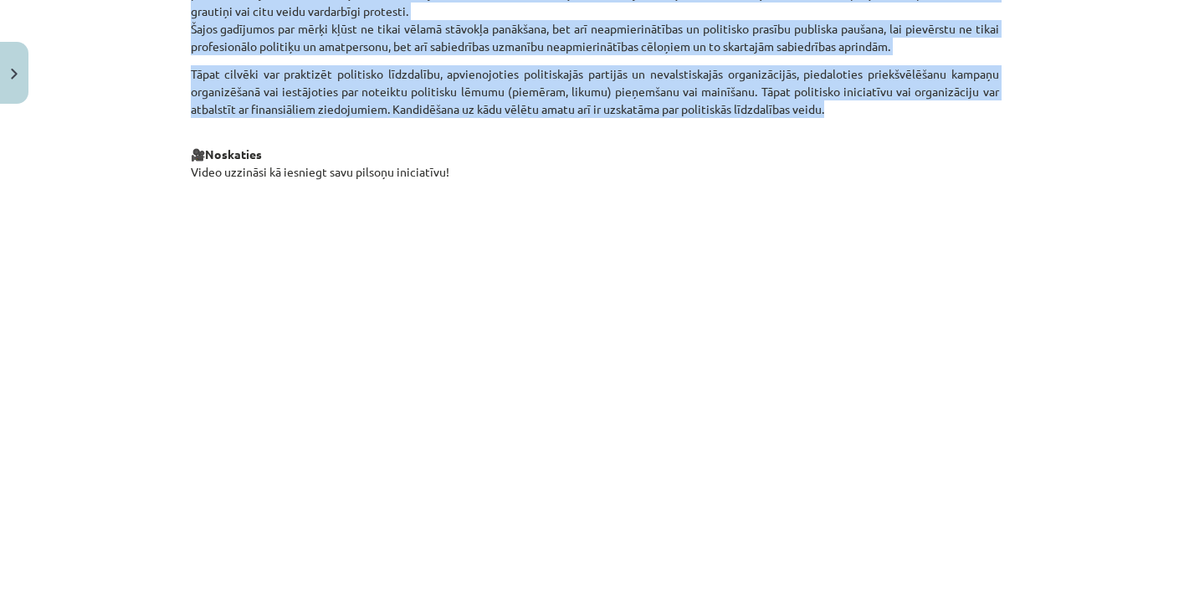
drag, startPoint x: 191, startPoint y: 293, endPoint x: 844, endPoint y: 110, distance: 678.6
copy div "Lo ipsumdolo sitametcon adipis elitsedd, eiusm temp incididu utlabore et do mag…"
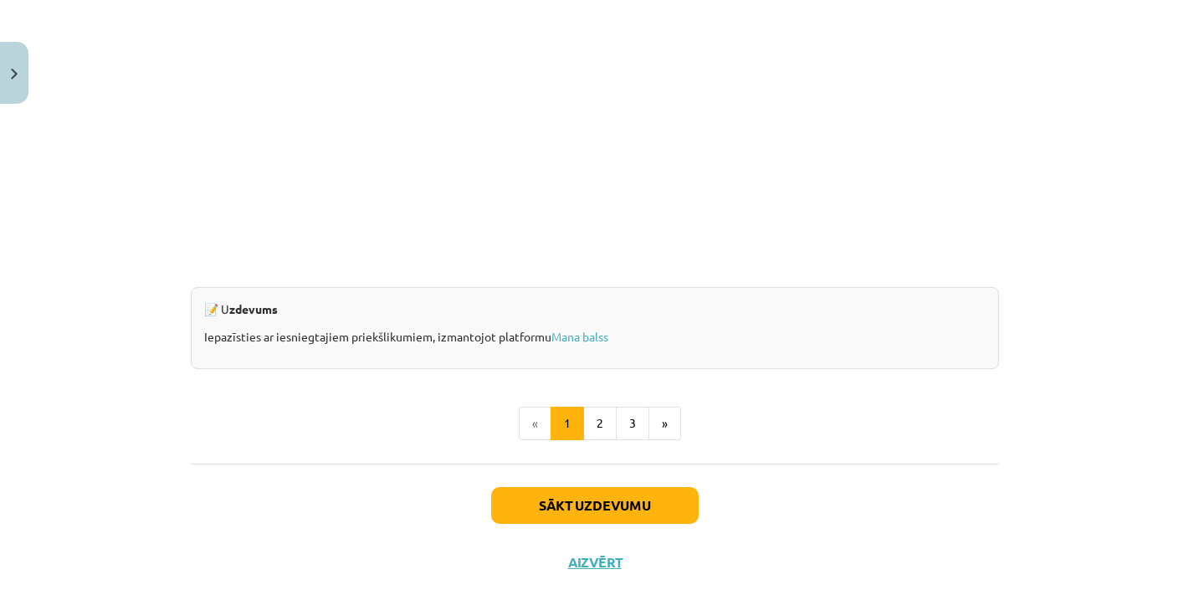
scroll to position [1631, 0]
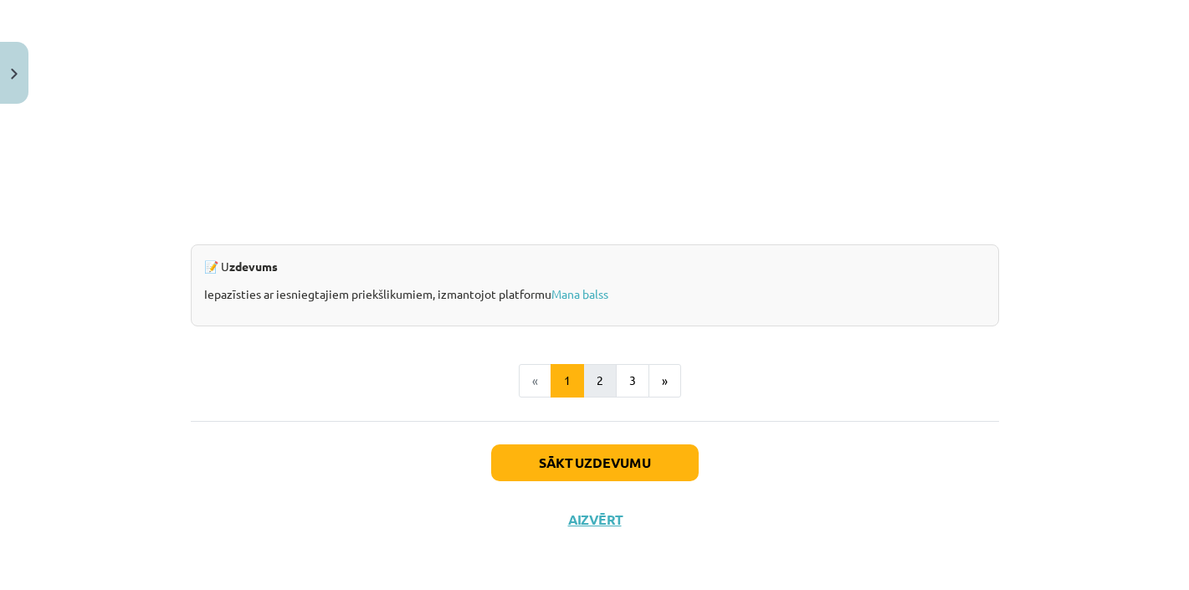
click at [602, 377] on button "2" at bounding box center [599, 380] width 33 height 33
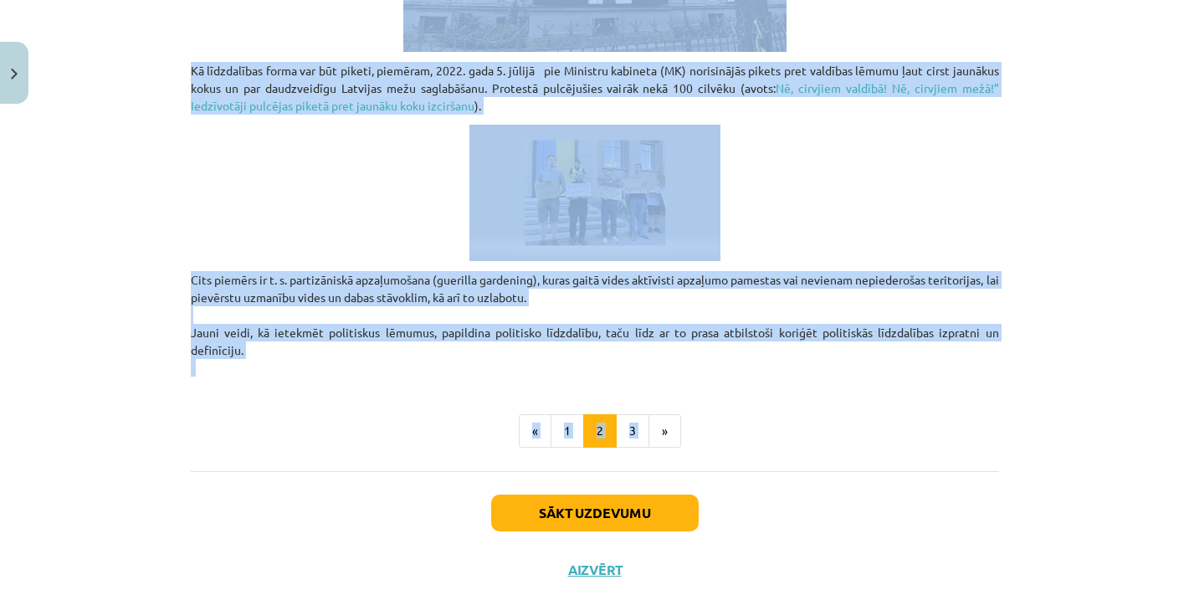
scroll to position [1306, 0]
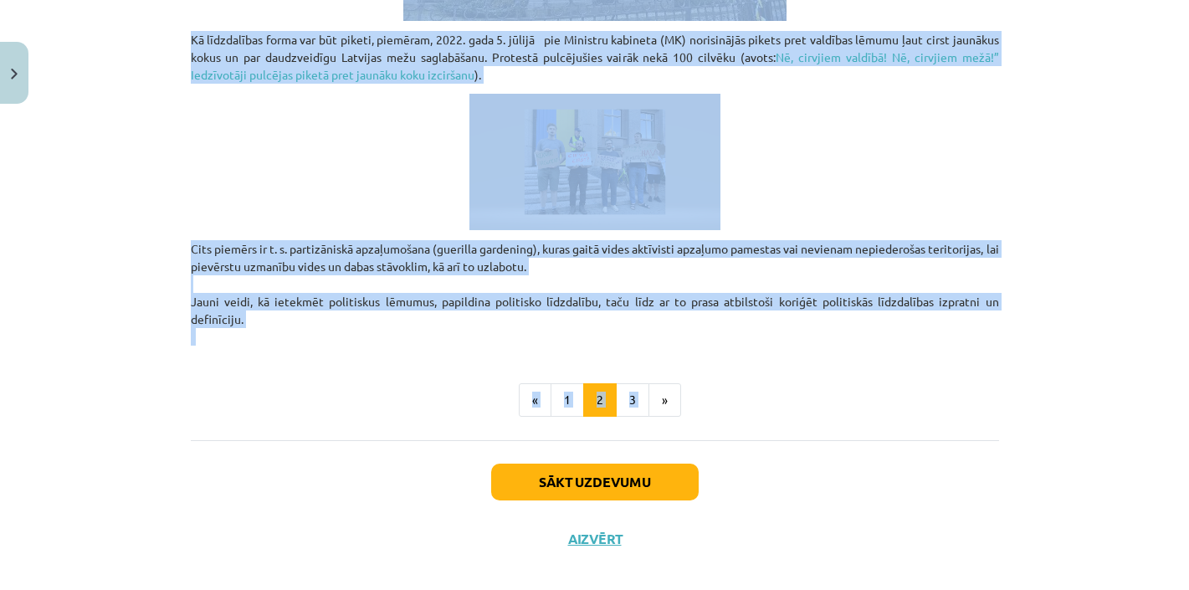
drag, startPoint x: 490, startPoint y: 221, endPoint x: 688, endPoint y: 367, distance: 246.6
copy div "Loremipsu dolorsitam consectet Adipi elitseddoe tempo incididu, utlabore etd ma…"
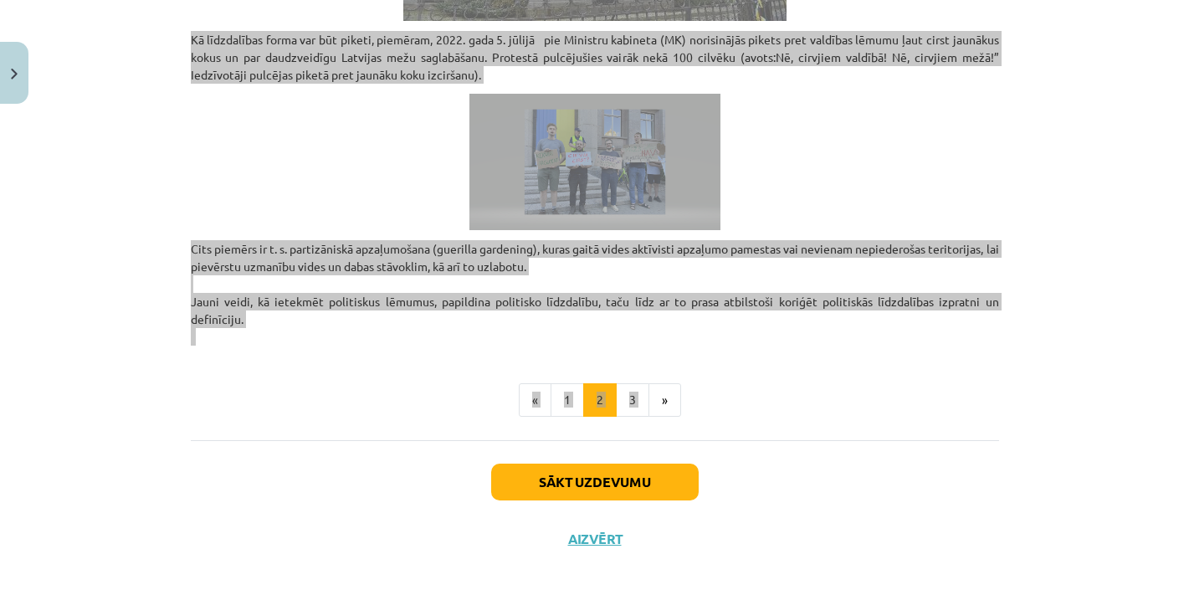
drag, startPoint x: 764, startPoint y: 526, endPoint x: 19, endPoint y: 333, distance: 769.5
click at [19, 333] on div "Mācību tēma: Sociālo zinātņu ii - 12. klases 1. ieskaites mācību materiāls #5 3…" at bounding box center [594, 295] width 1189 height 590
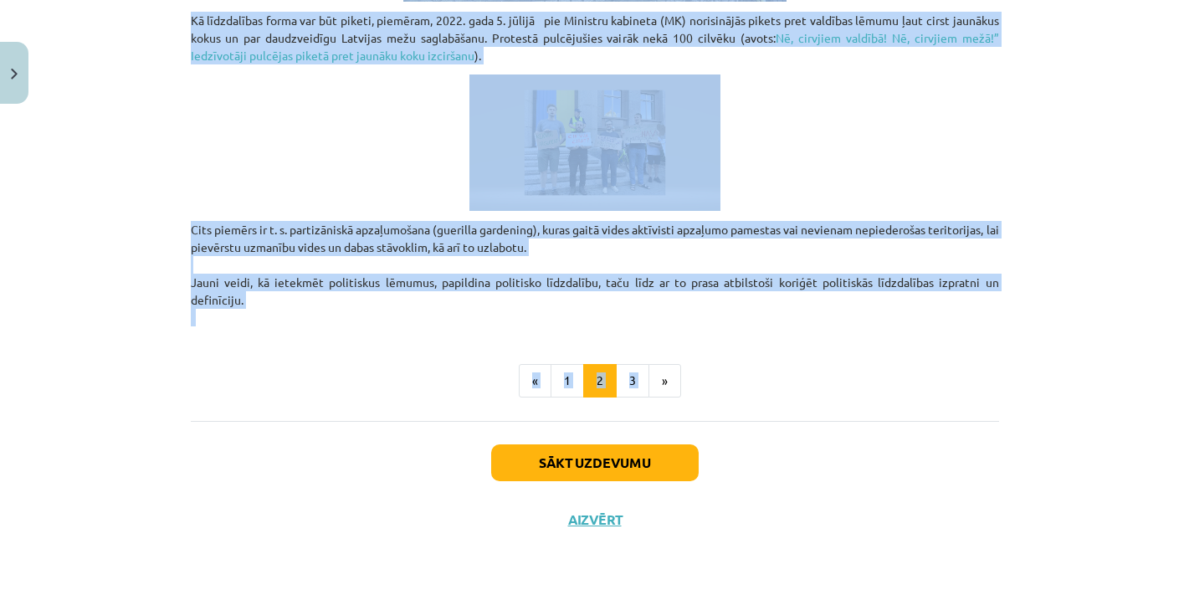
scroll to position [1327, 0]
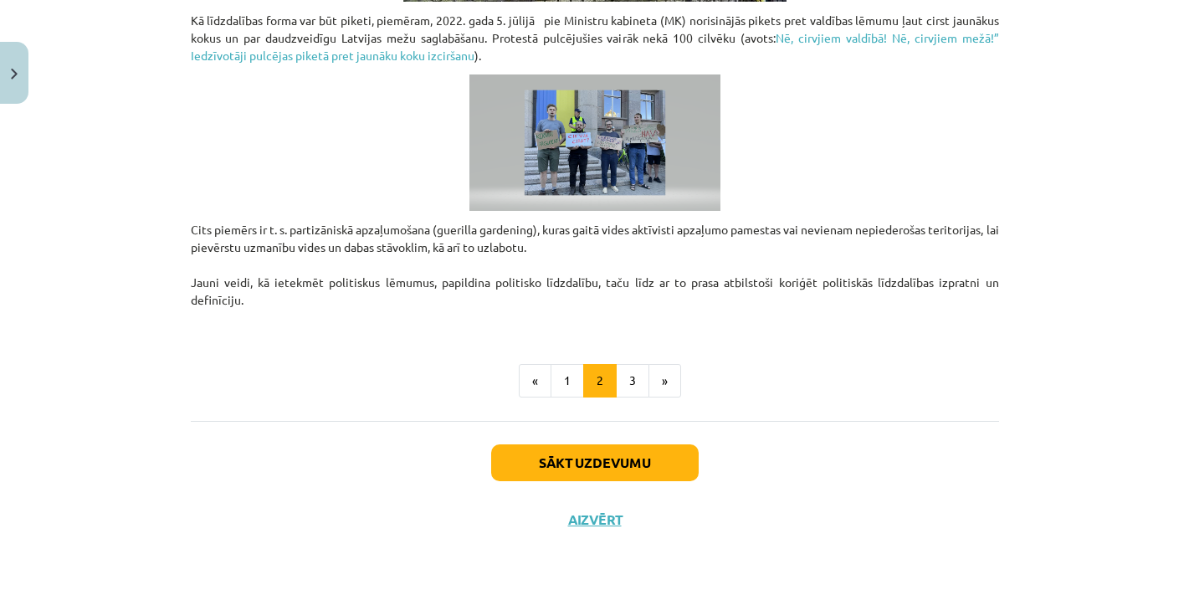
click at [634, 376] on button "3" at bounding box center [632, 380] width 33 height 33
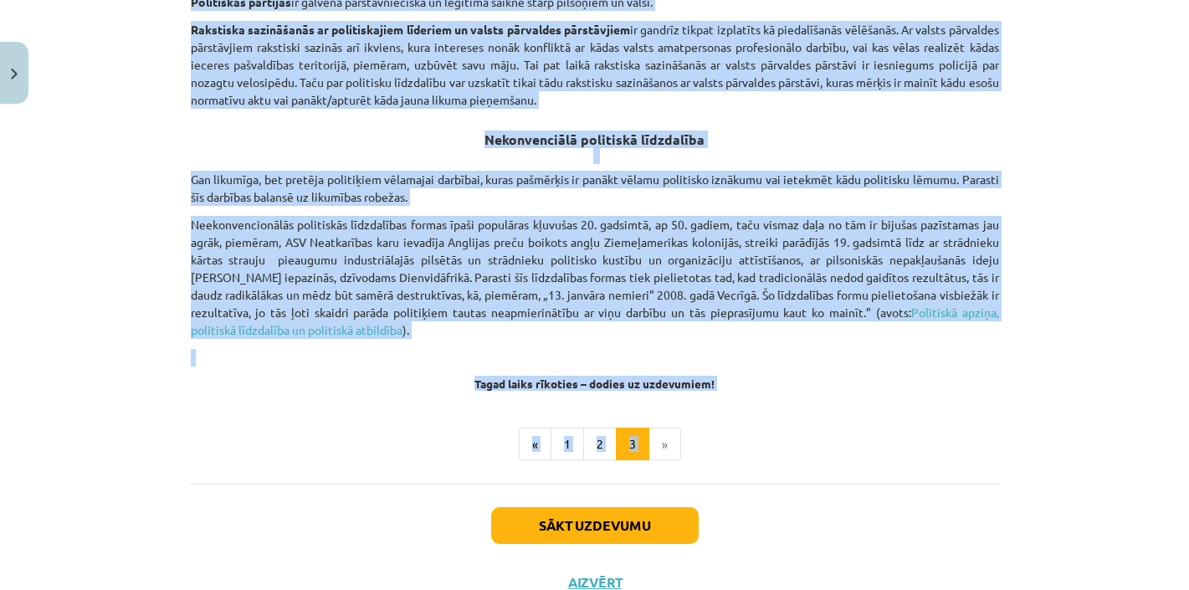
scroll to position [1146, 0]
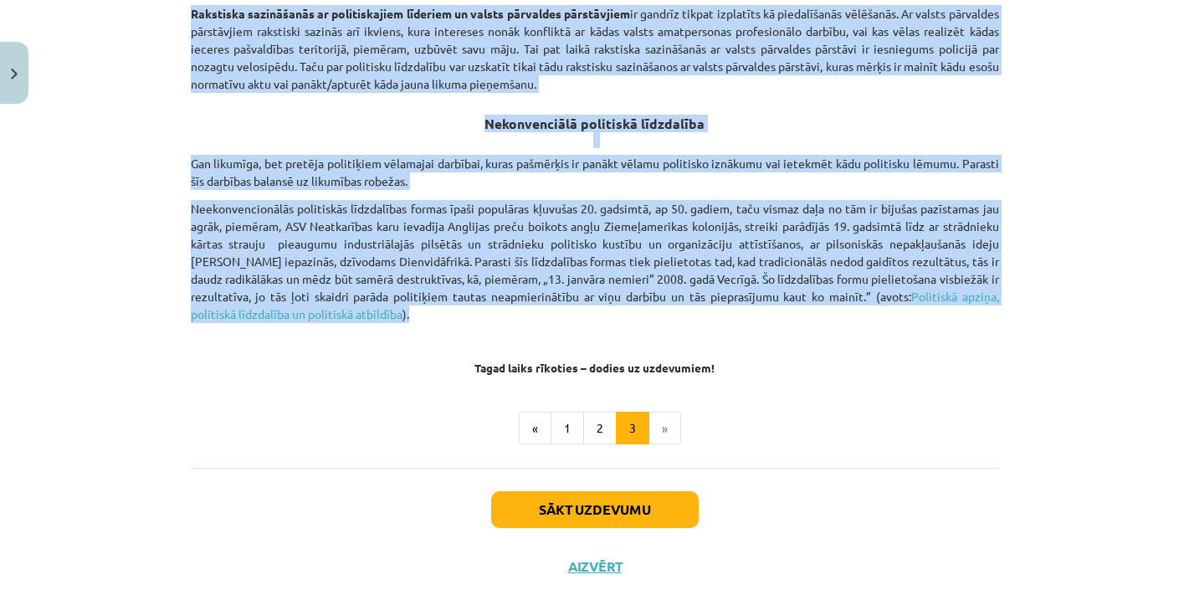
drag, startPoint x: 493, startPoint y: 317, endPoint x: 831, endPoint y: 300, distance: 338.6
copy div "Loremipsum dolorsitame consec Adipiscingeli seddoeiusmod tempori utlaboree dolo…"
click at [638, 503] on button "Sākt uzdevumu" at bounding box center [595, 509] width 208 height 37
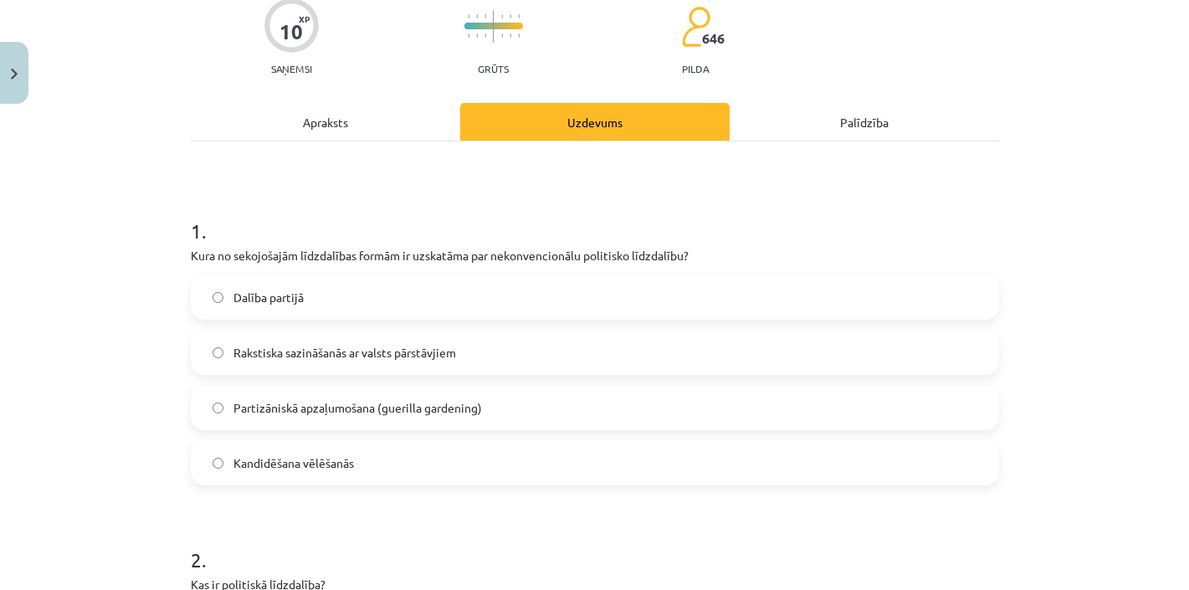
scroll to position [149, 0]
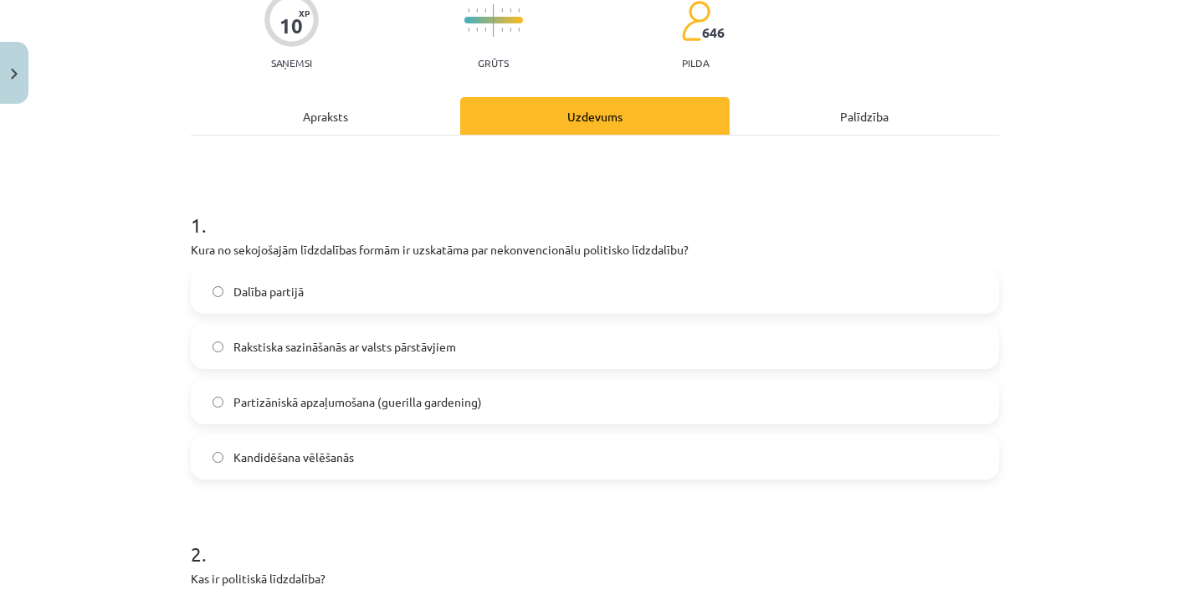
click at [239, 398] on span "Partizāniskā apzaļumošana (guerilla gardening)" at bounding box center [357, 402] width 249 height 18
drag, startPoint x: 377, startPoint y: 405, endPoint x: 233, endPoint y: 403, distance: 144.0
click at [233, 403] on span "Partizāniskā apzaļumošana (guerilla gardening)" at bounding box center [357, 402] width 249 height 18
click at [115, 422] on div "Mācību tēma: Sociālo zinātņu ii - 12. klases 1. ieskaites mācību materiāls #5 3…" at bounding box center [594, 295] width 1189 height 590
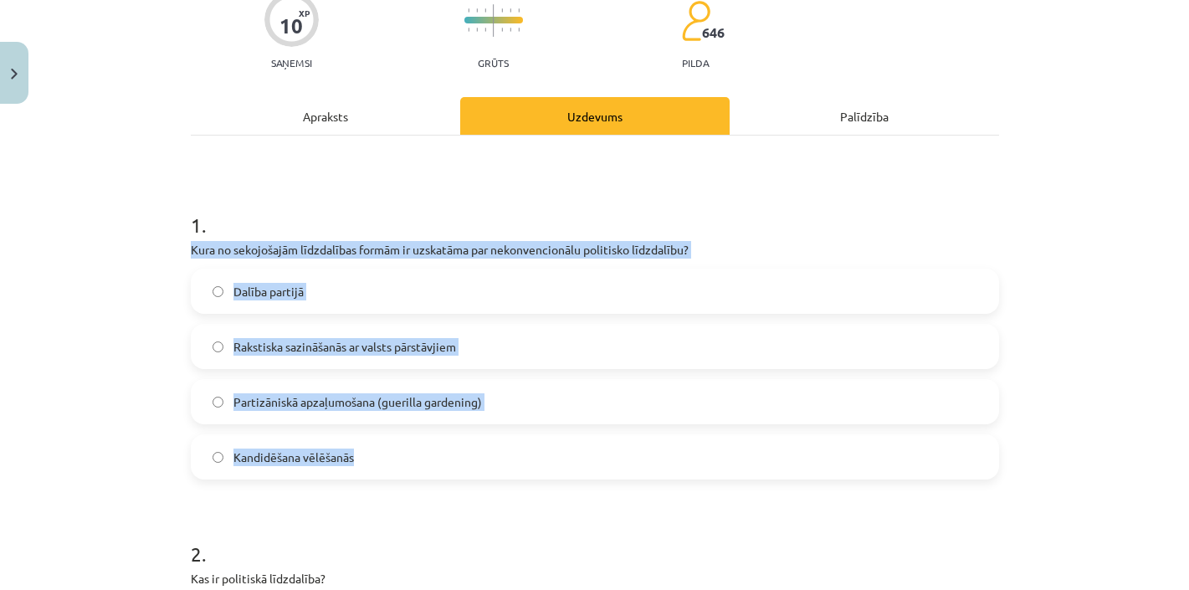
drag, startPoint x: 375, startPoint y: 461, endPoint x: 187, endPoint y: 244, distance: 286.6
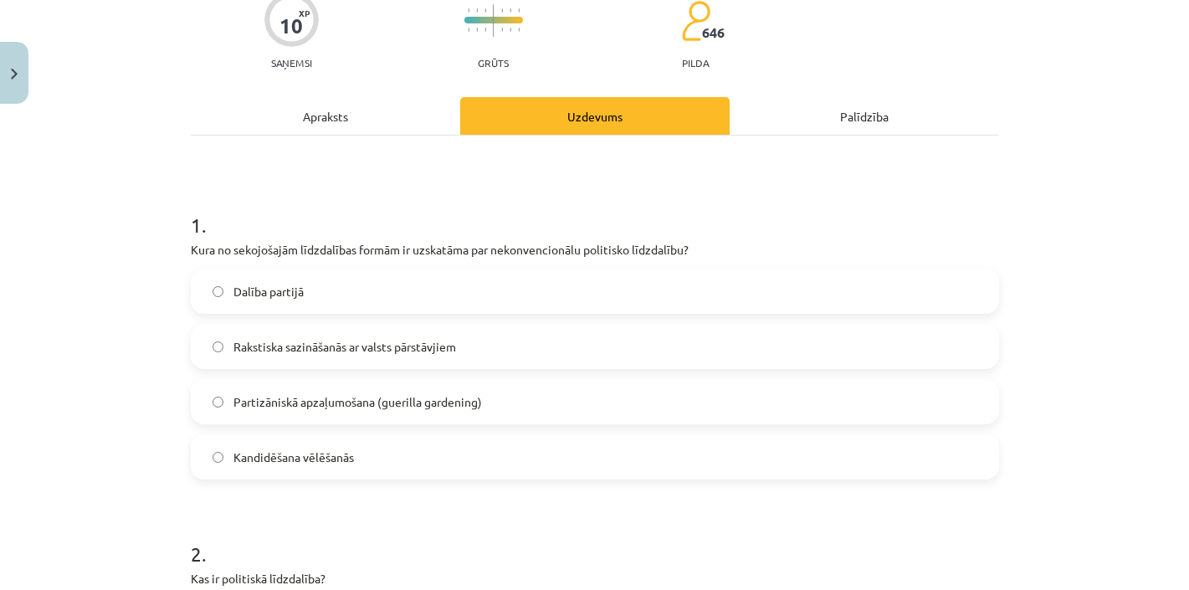
click at [136, 363] on div "Mācību tēma: Sociālo zinātņu ii - 12. klases 1. ieskaites mācību materiāls #5 3…" at bounding box center [594, 295] width 1189 height 590
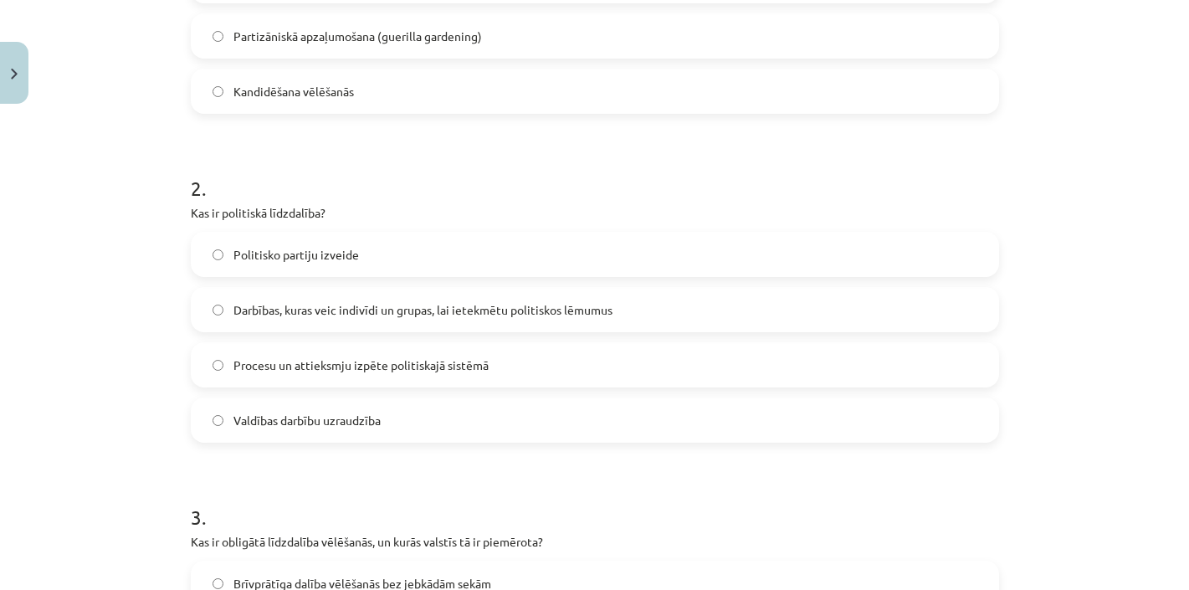
scroll to position [516, 0]
click at [352, 322] on label "Darbības, kuras veic indivīdi un grupas, lai ietekmētu politiskos lēmumus" at bounding box center [594, 308] width 805 height 42
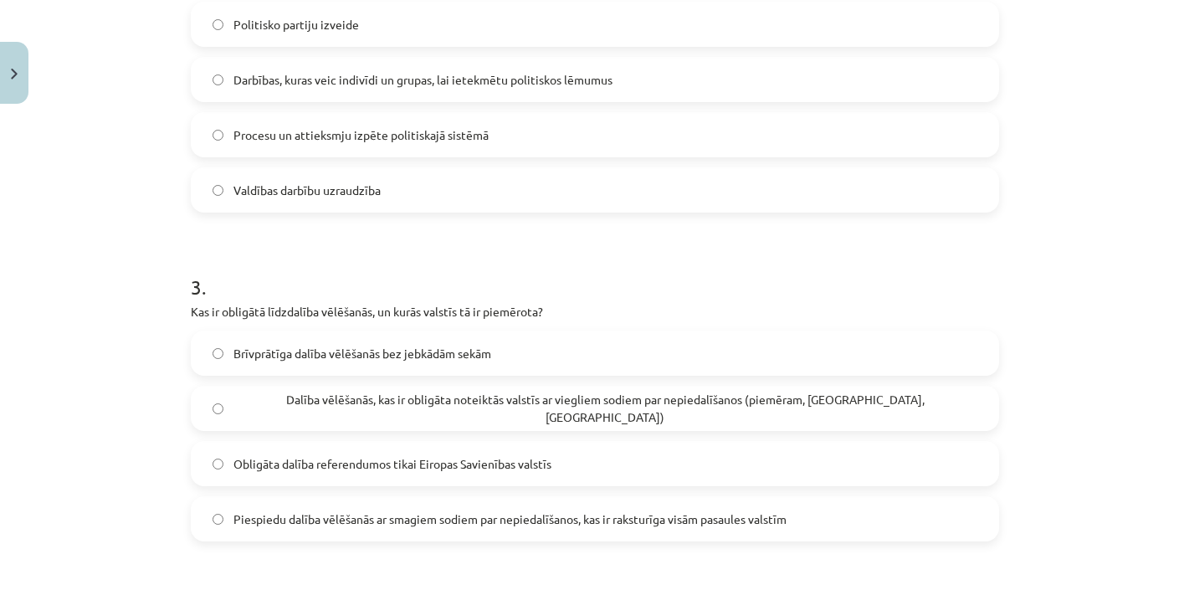
scroll to position [748, 0]
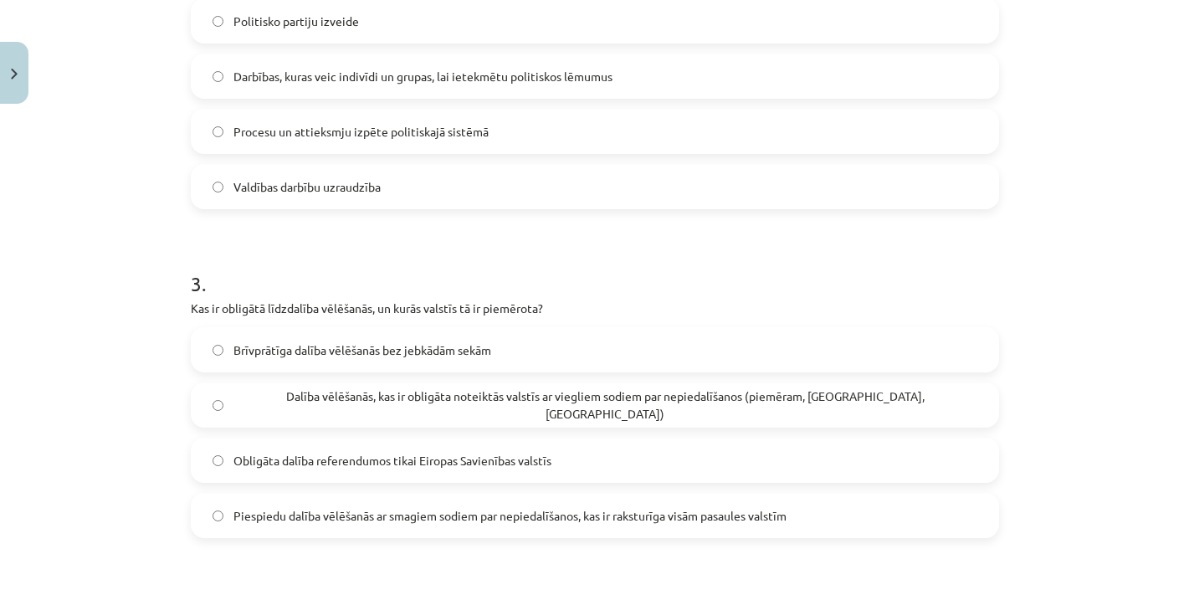
click at [439, 393] on label "Dalība vēlēšanās, kas ir obligāta noteiktās valstīs ar viegliem sodiem par nepi…" at bounding box center [594, 405] width 805 height 42
drag, startPoint x: 373, startPoint y: 309, endPoint x: 223, endPoint y: 307, distance: 149.8
click at [223, 307] on p "Kas ir obligātā līdzdalība vēlēšanās, un kurās valstīs tā ir piemērota?" at bounding box center [595, 309] width 808 height 18
click at [1080, 437] on div "Mācību tēma: Sociālo zinātņu ii - 12. klases 1. ieskaites mācību materiāls #5 3…" at bounding box center [594, 295] width 1189 height 590
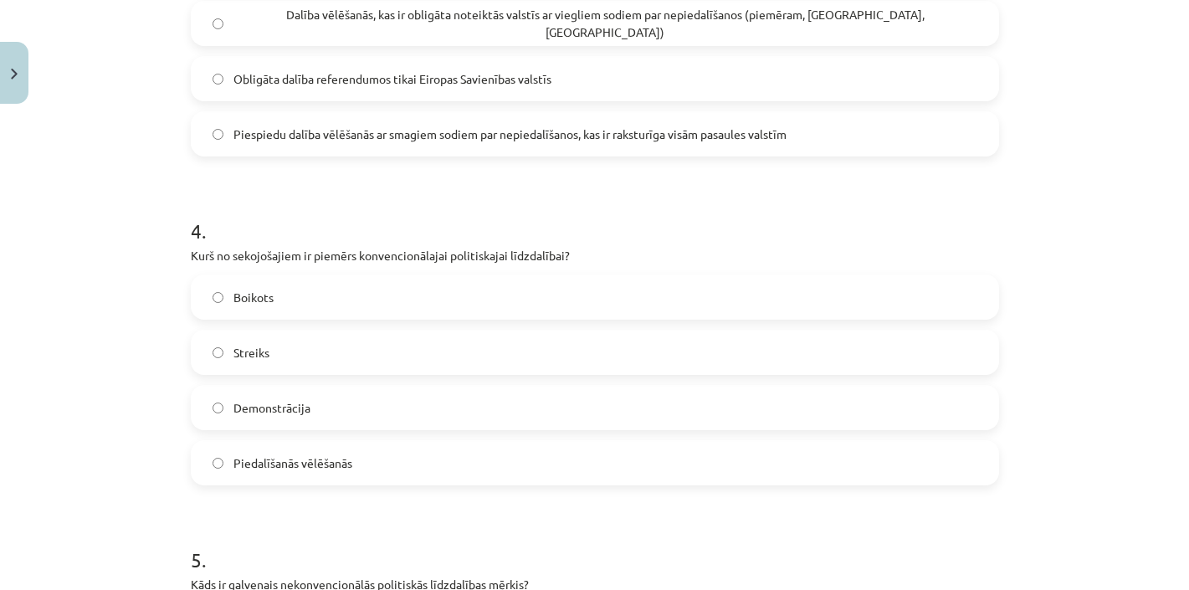
scroll to position [1131, 0]
click at [258, 353] on span "Streiks" at bounding box center [251, 352] width 36 height 18
click at [299, 468] on span "Piedalīšanās vēlēšanās" at bounding box center [292, 463] width 119 height 18
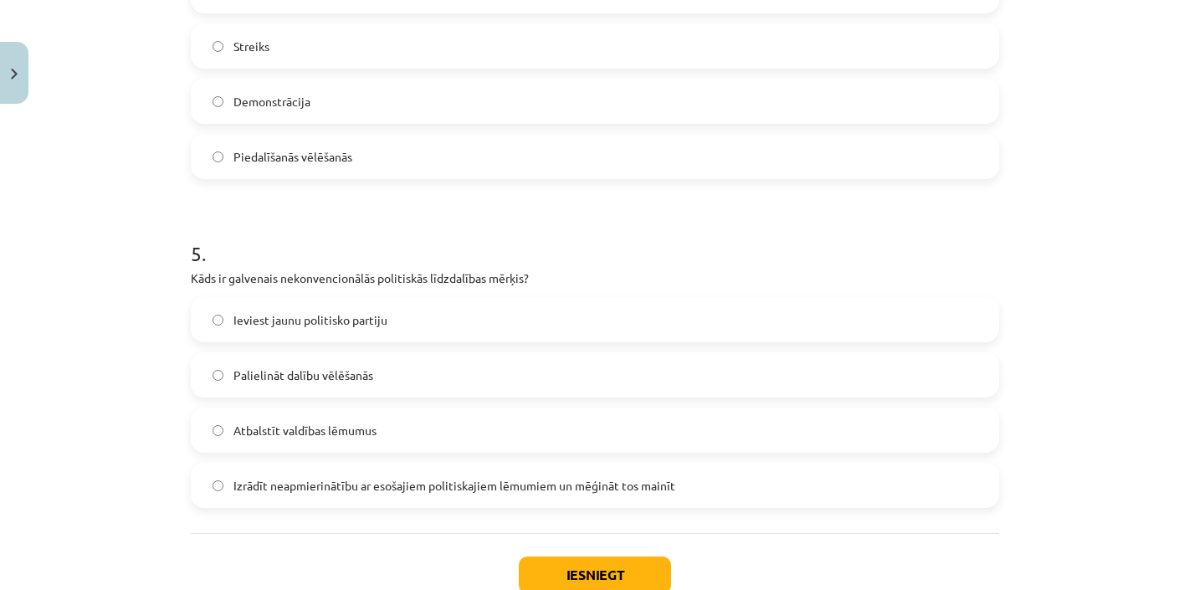
scroll to position [1451, 0]
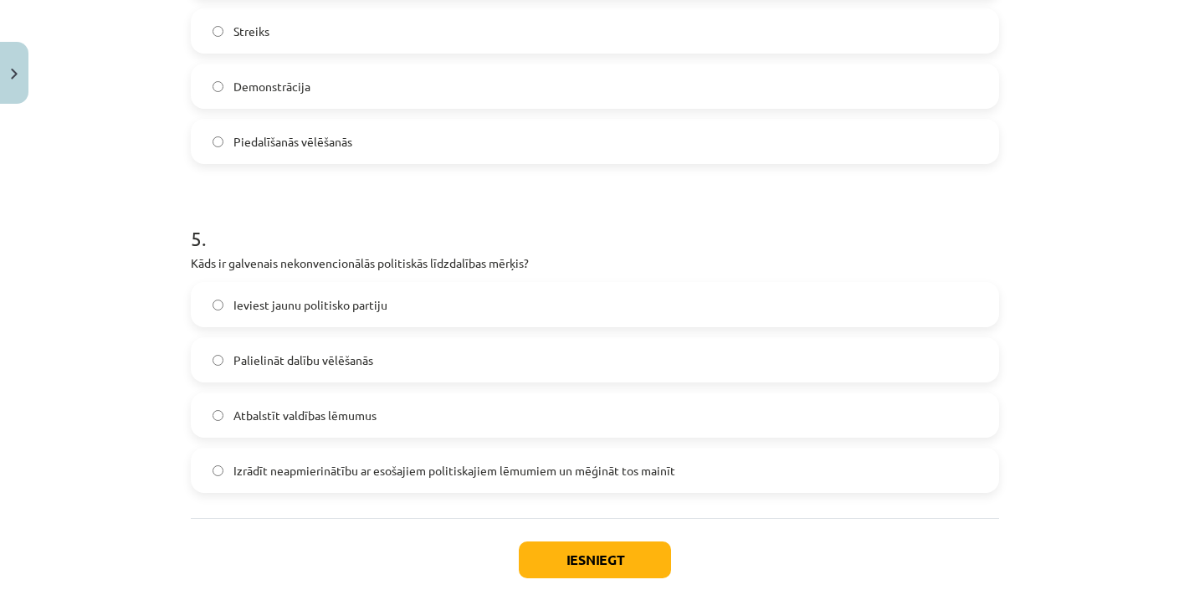
click at [393, 469] on span "Izrādīt neapmierinātību ar esošajiem politiskajiem lēmumiem un mēģināt tos main…" at bounding box center [454, 471] width 442 height 18
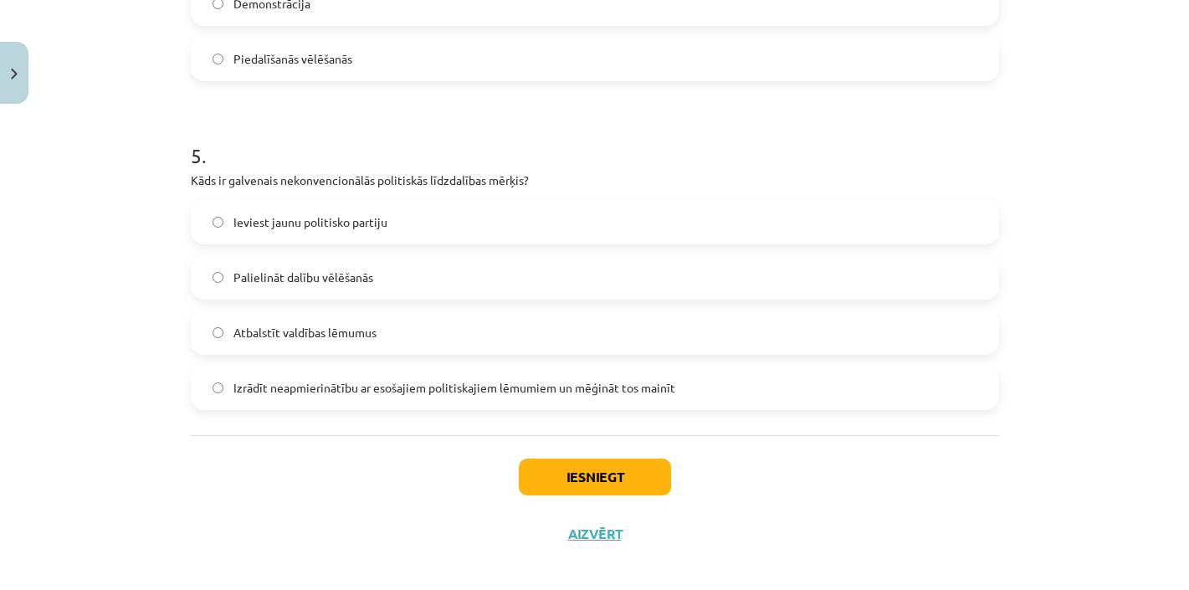
scroll to position [1536, 0]
click at [623, 470] on button "Iesniegt" at bounding box center [595, 475] width 152 height 37
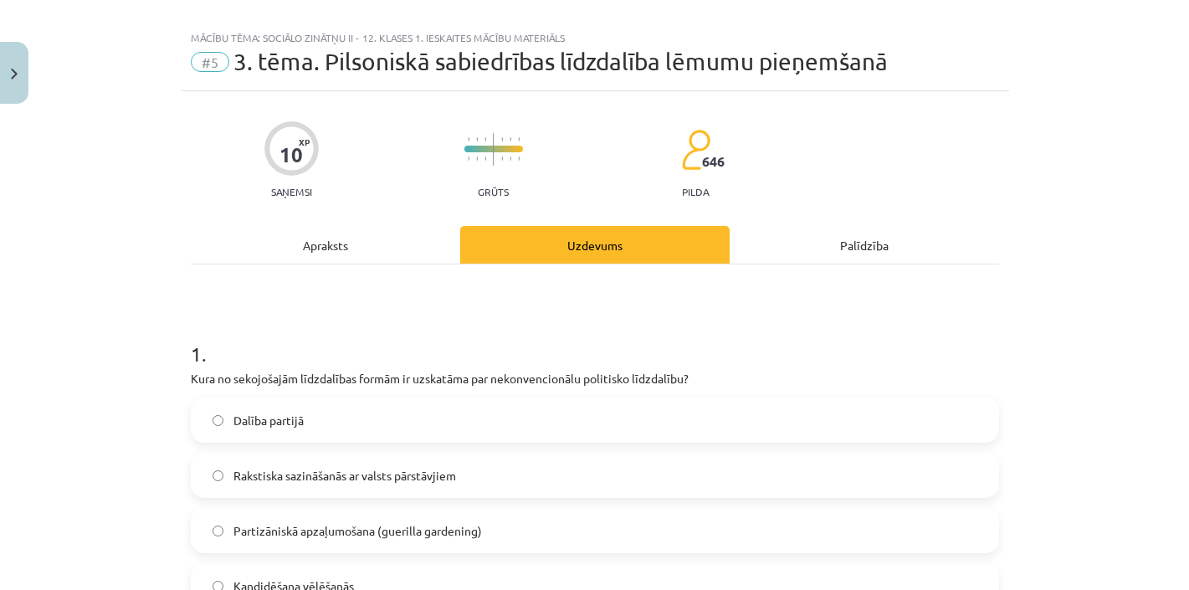
scroll to position [27, 0]
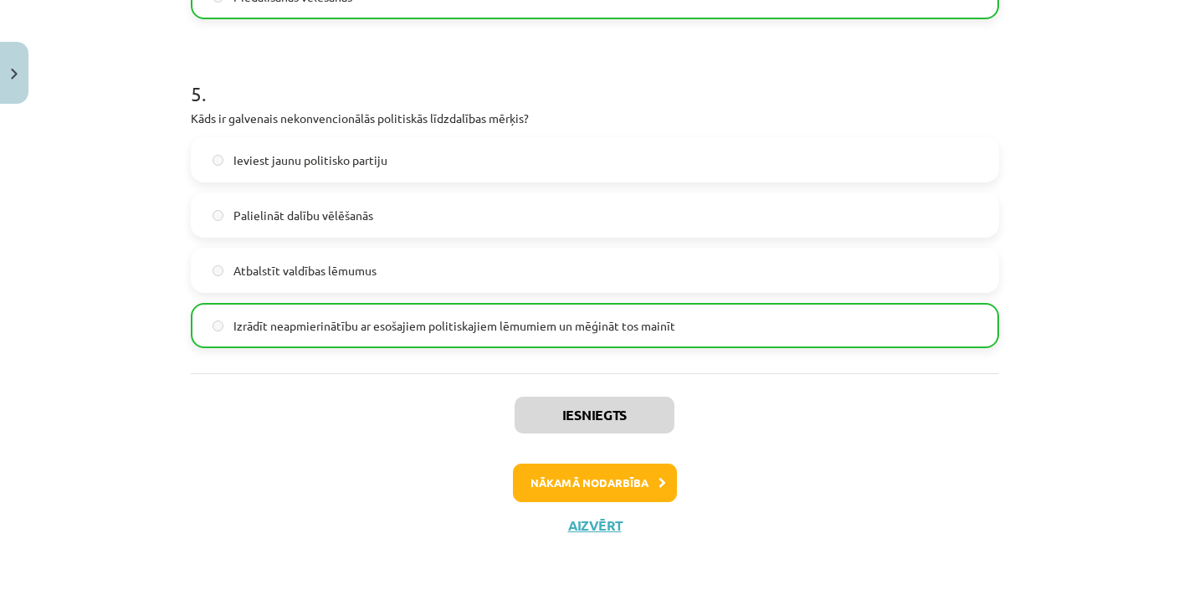
click at [616, 474] on button "Nākamā nodarbība" at bounding box center [595, 483] width 164 height 38
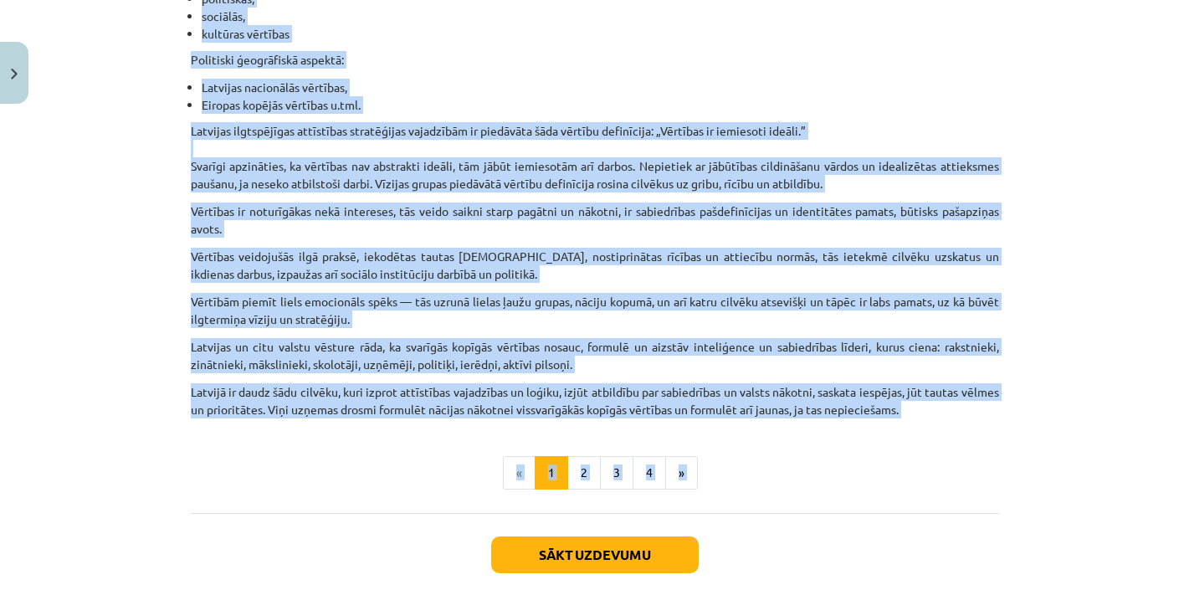
scroll to position [1049, 0]
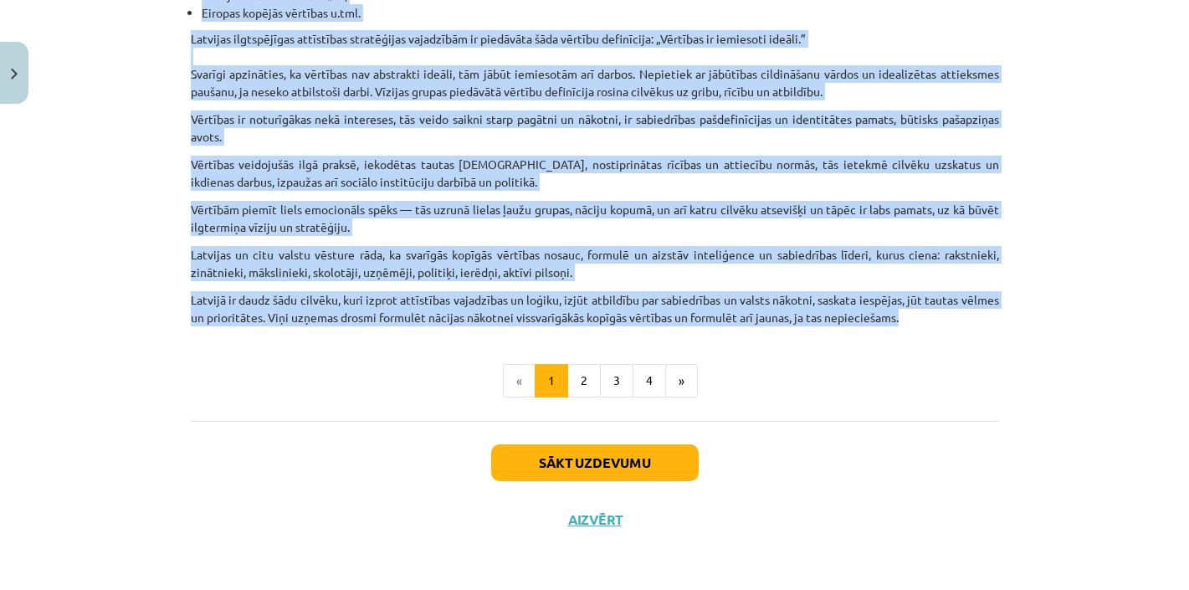
drag, startPoint x: 192, startPoint y: 176, endPoint x: 963, endPoint y: 316, distance: 783.4
click at [582, 377] on button "2" at bounding box center [583, 380] width 33 height 33
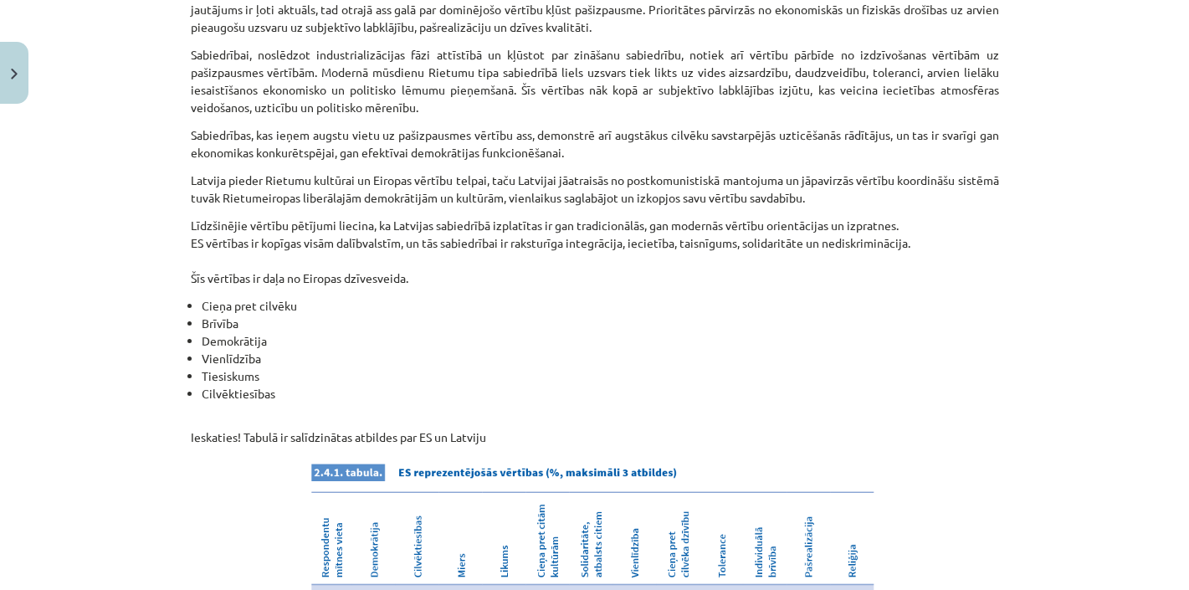
scroll to position [300, 0]
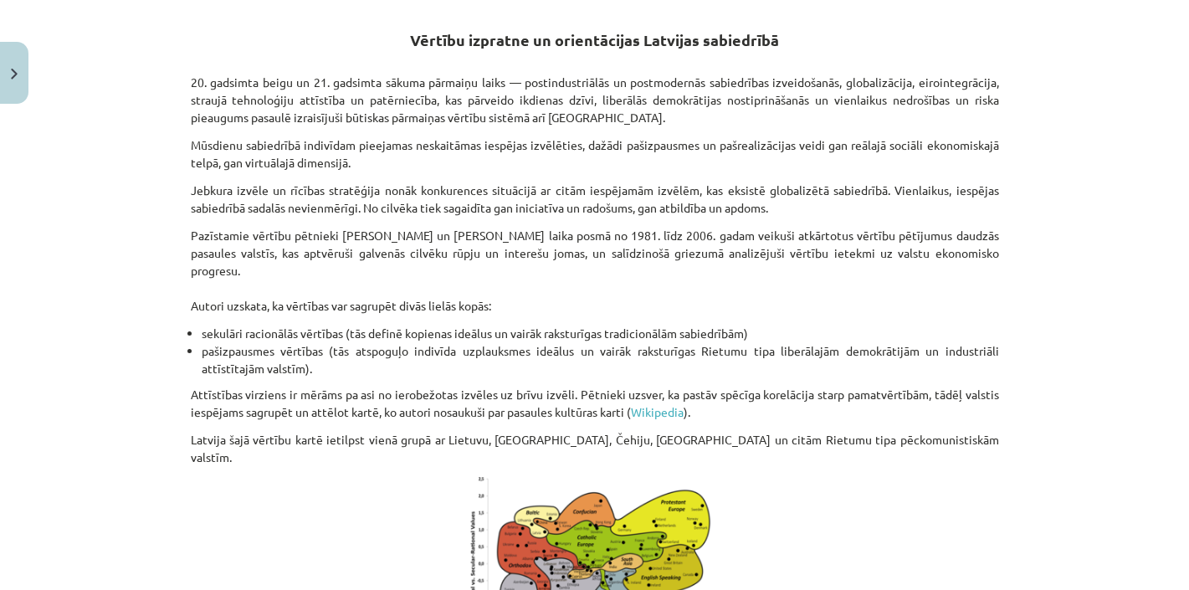
click at [1075, 394] on div "Mācību tēma: Sociālo zinātņu ii - 12. klases 1. ieskaites mācību materiāls #6 4…" at bounding box center [594, 295] width 1189 height 590
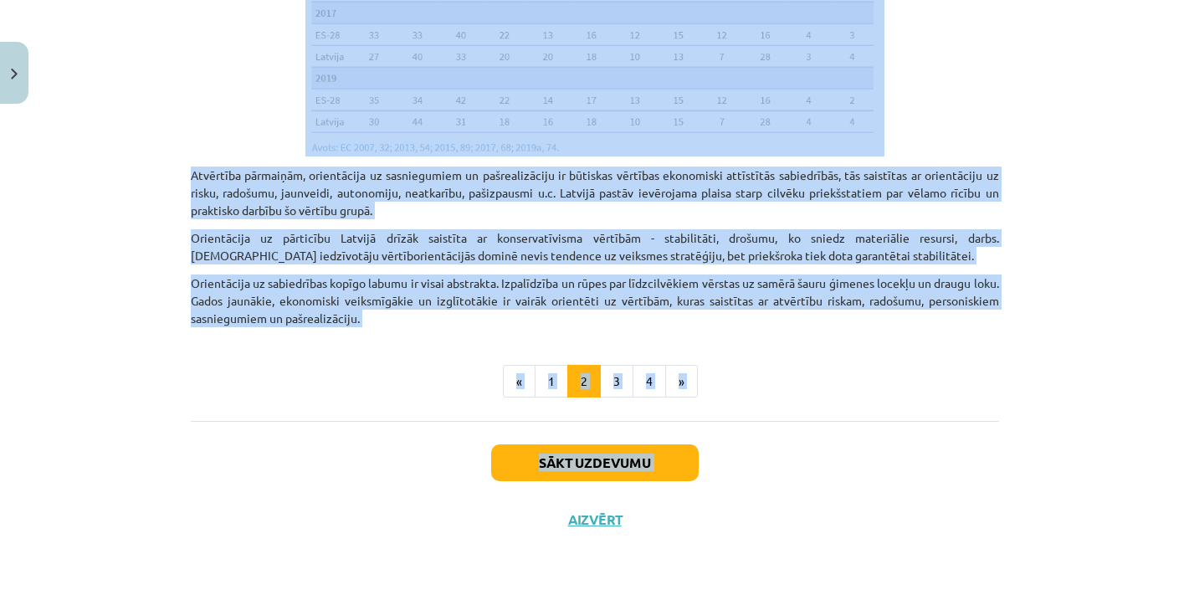
scroll to position [1811, 0]
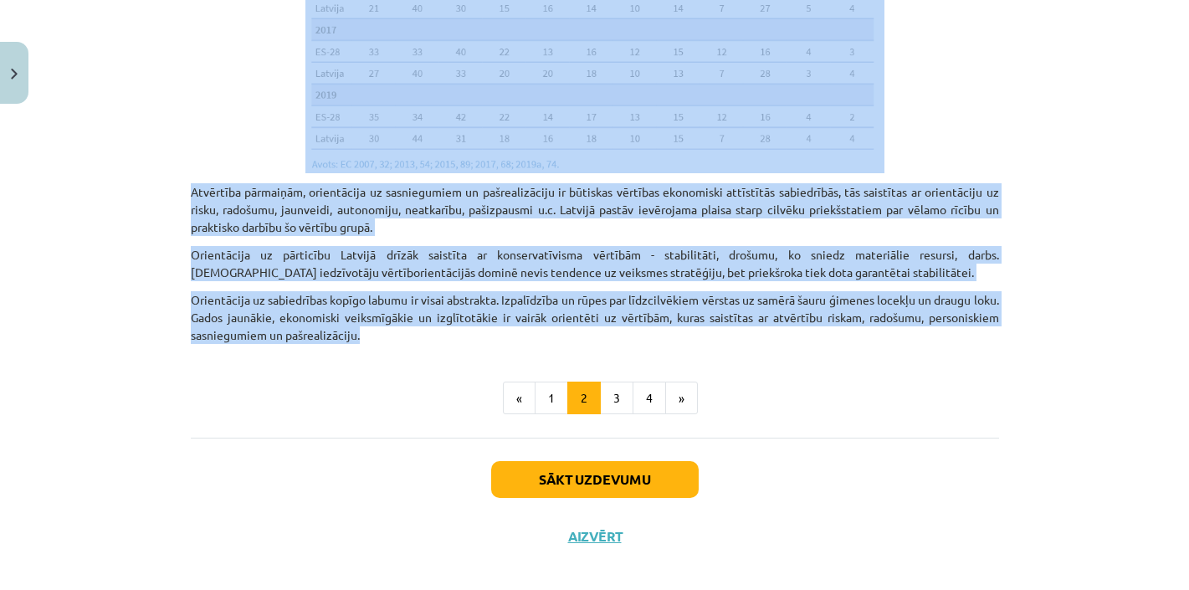
drag, startPoint x: 414, startPoint y: 338, endPoint x: 367, endPoint y: 315, distance: 53.1
click at [615, 382] on button "3" at bounding box center [616, 398] width 33 height 33
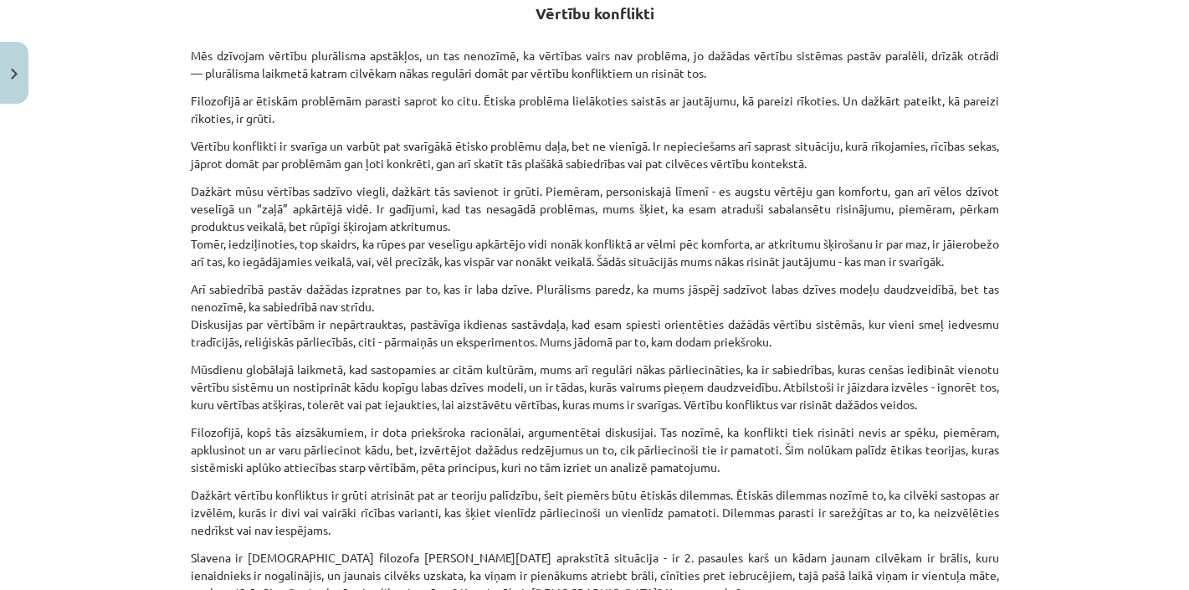
scroll to position [300, 0]
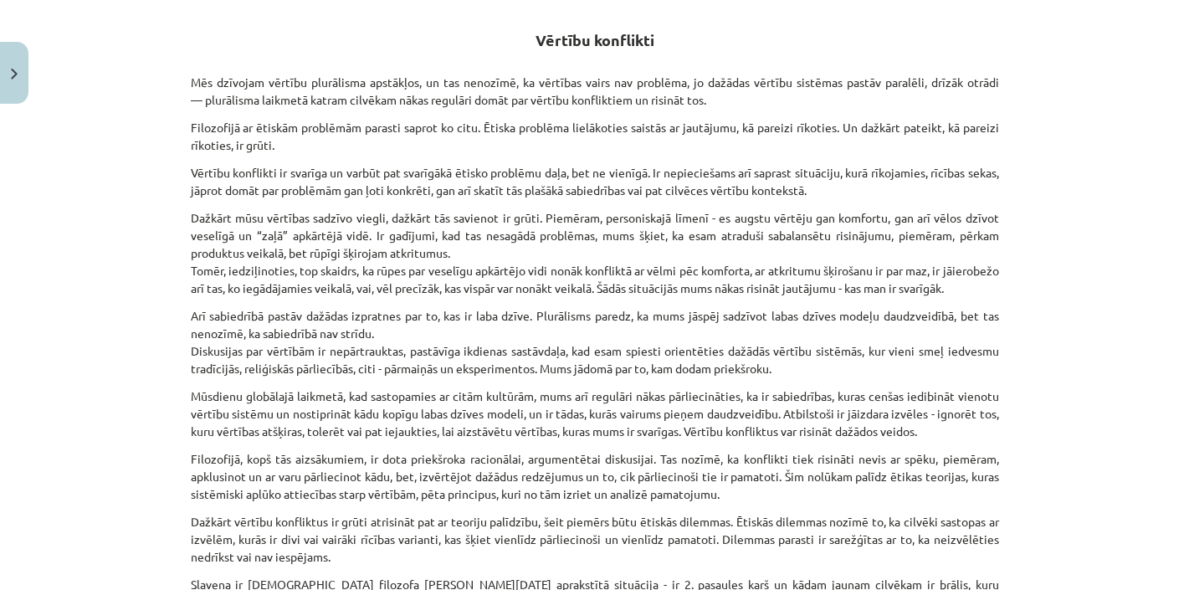
click at [1073, 382] on div "Mācību tēma: Sociālo zinātņu ii - 12. klases 1. ieskaites mācību materiāls #6 4…" at bounding box center [594, 295] width 1189 height 590
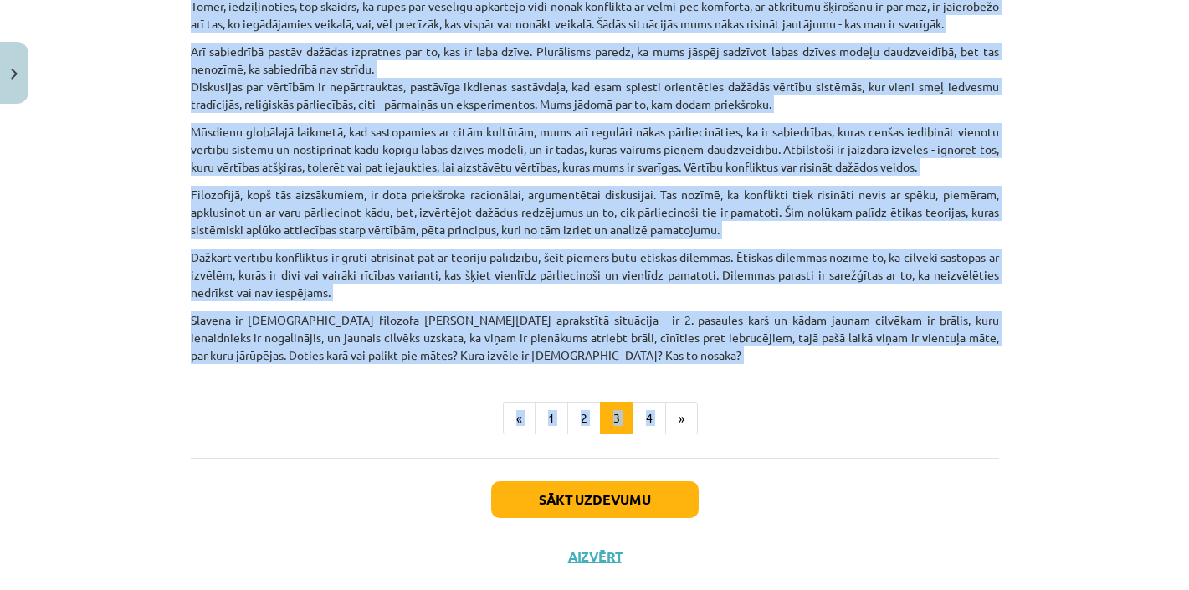
scroll to position [619, 0]
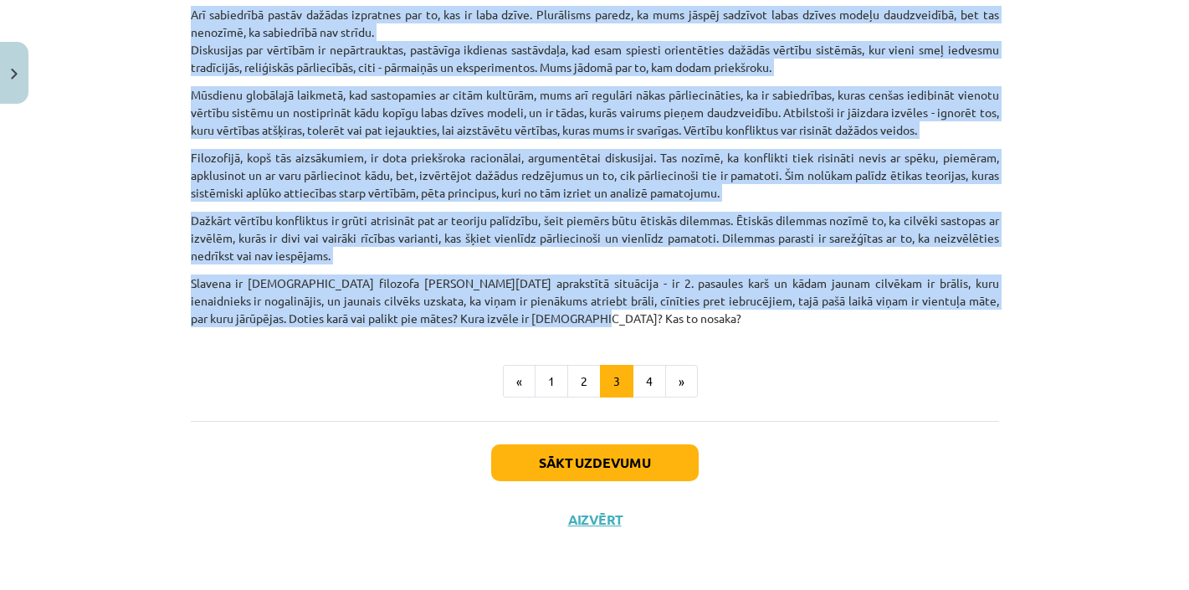
drag, startPoint x: 536, startPoint y: 95, endPoint x: 526, endPoint y: 310, distance: 214.5
click at [526, 310] on div "Vērtību konflikti Mēs dzīvojam vērtību plurālisma apstākļos, un tas nenozīmē, k…" at bounding box center [595, 13] width 808 height 629
click at [646, 379] on button "4" at bounding box center [649, 381] width 33 height 33
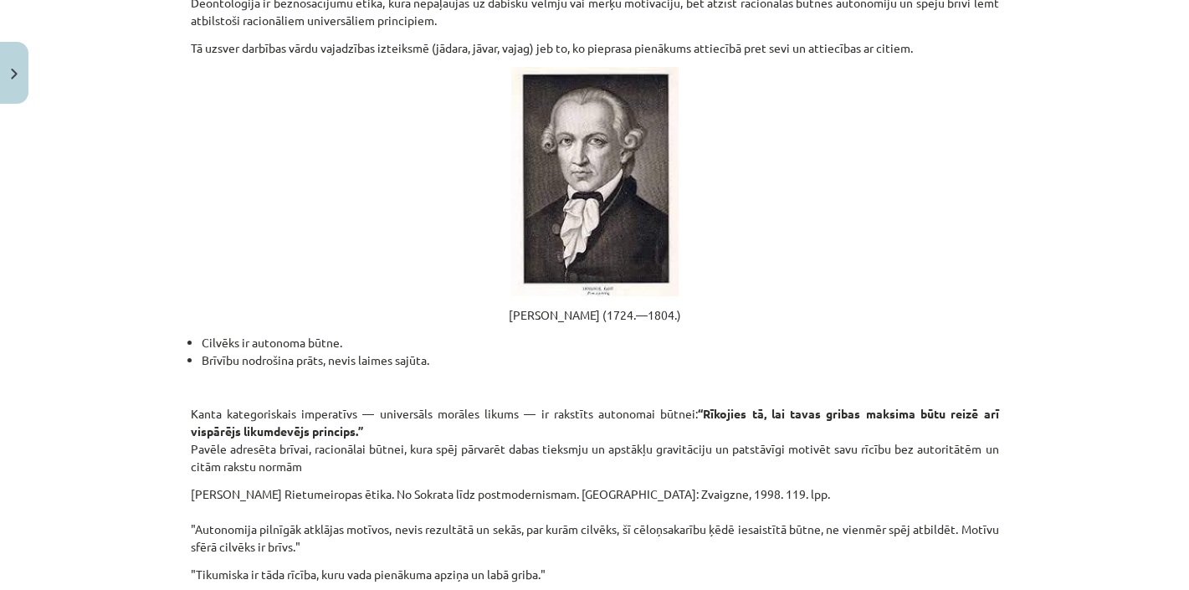
scroll to position [333, 0]
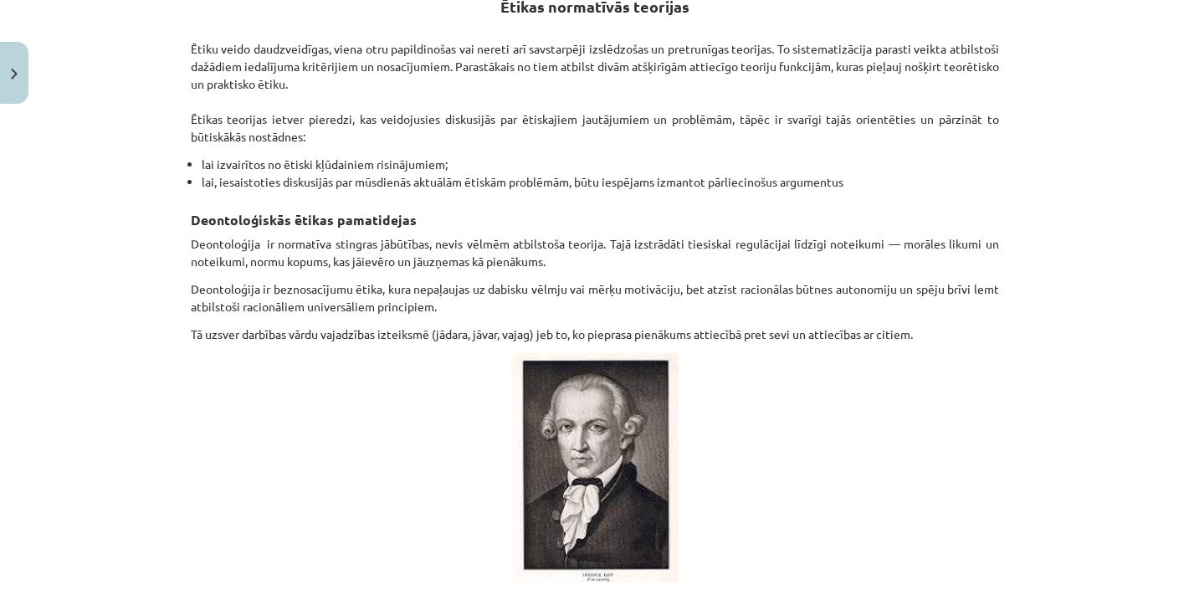
click at [1020, 347] on div "Mācību tēma: Sociālo zinātņu ii - 12. klases 1. ieskaites mācību materiāls #6 4…" at bounding box center [594, 295] width 1189 height 590
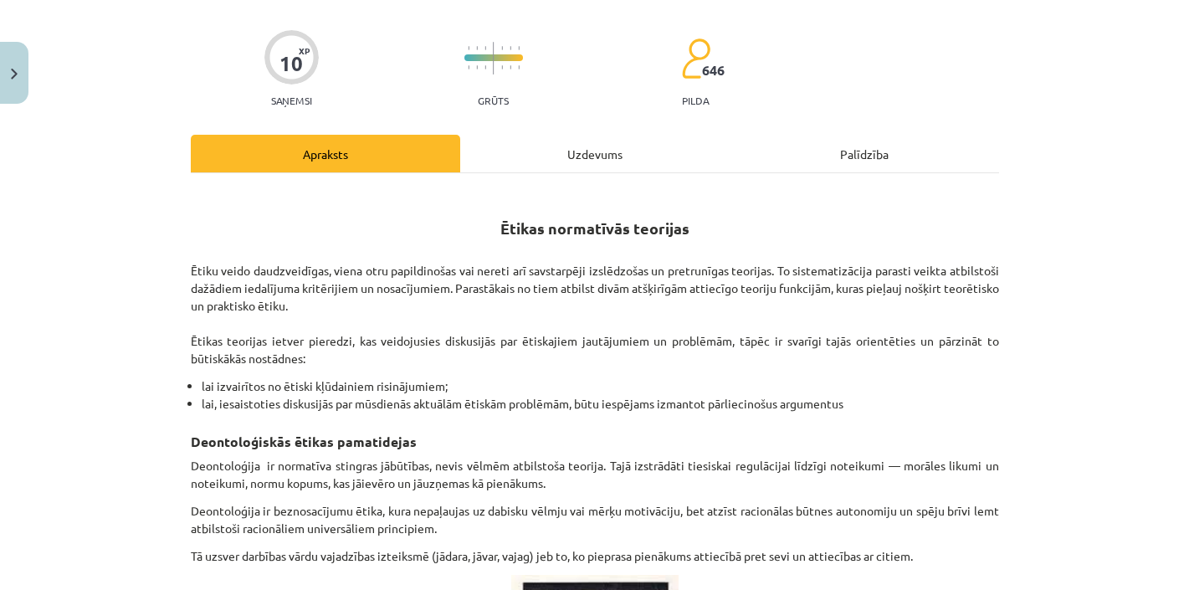
click at [1096, 313] on div "Mācību tēma: Sociālo zinātņu ii - 12. klases 1. ieskaites mācību materiāls #6 4…" at bounding box center [594, 295] width 1189 height 590
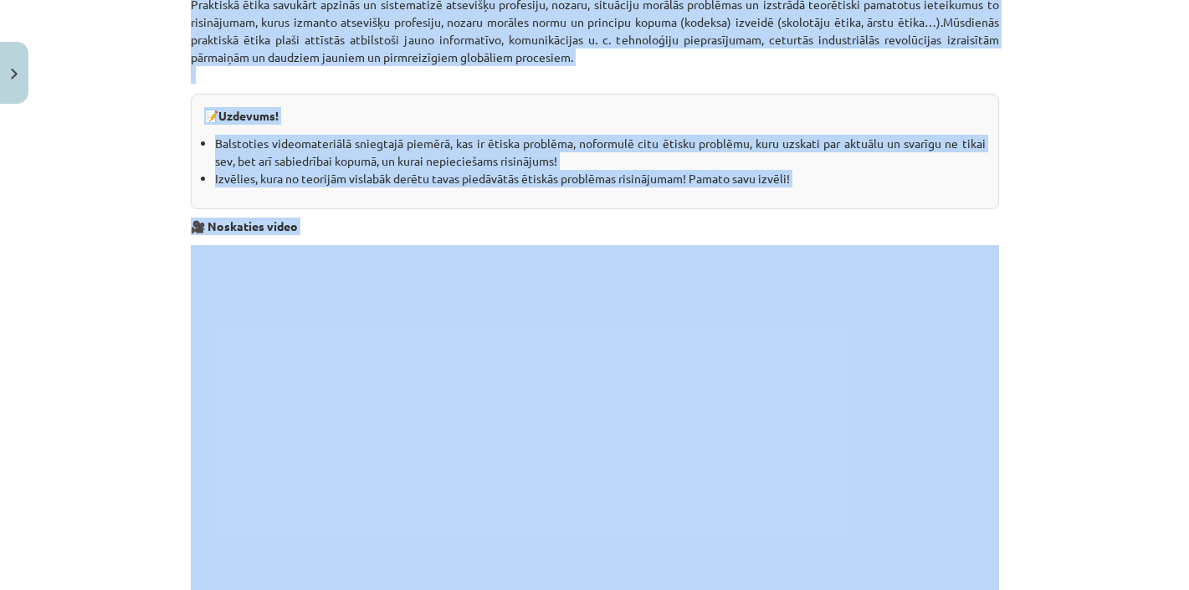
scroll to position [4558, 0]
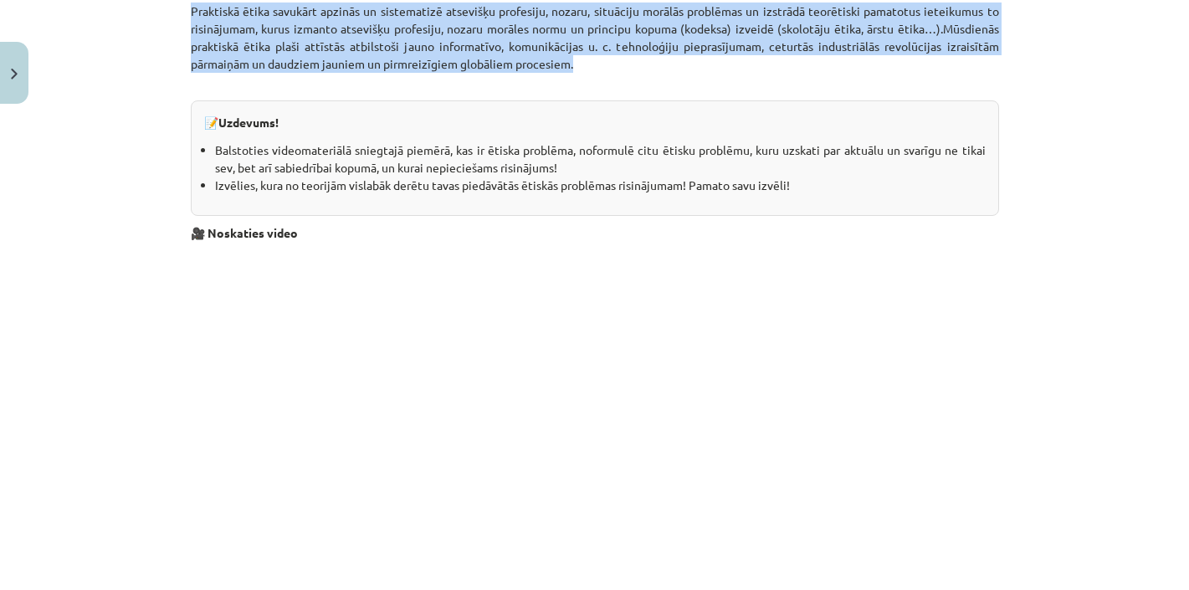
drag, startPoint x: 501, startPoint y: 220, endPoint x: 623, endPoint y: 72, distance: 191.5
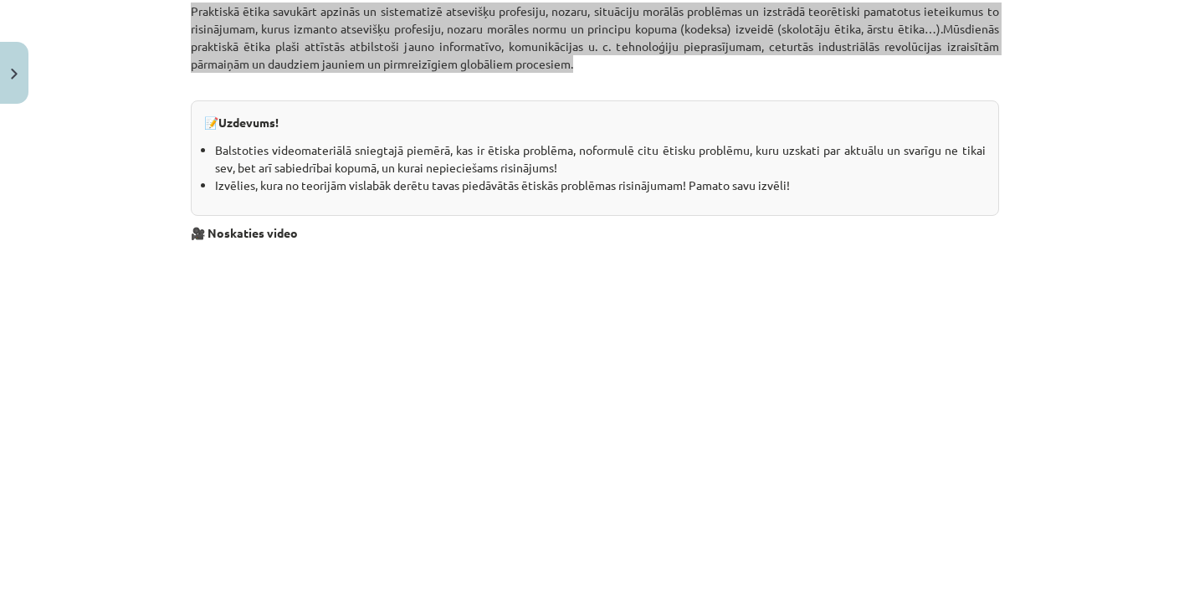
drag, startPoint x: 721, startPoint y: 256, endPoint x: 7, endPoint y: 371, distance: 723.0
click at [7, 371] on div "Mācību tēma: Sociālo zinātņu ii - 12. klases 1. ieskaites mācību materiāls #6 4…" at bounding box center [594, 295] width 1189 height 590
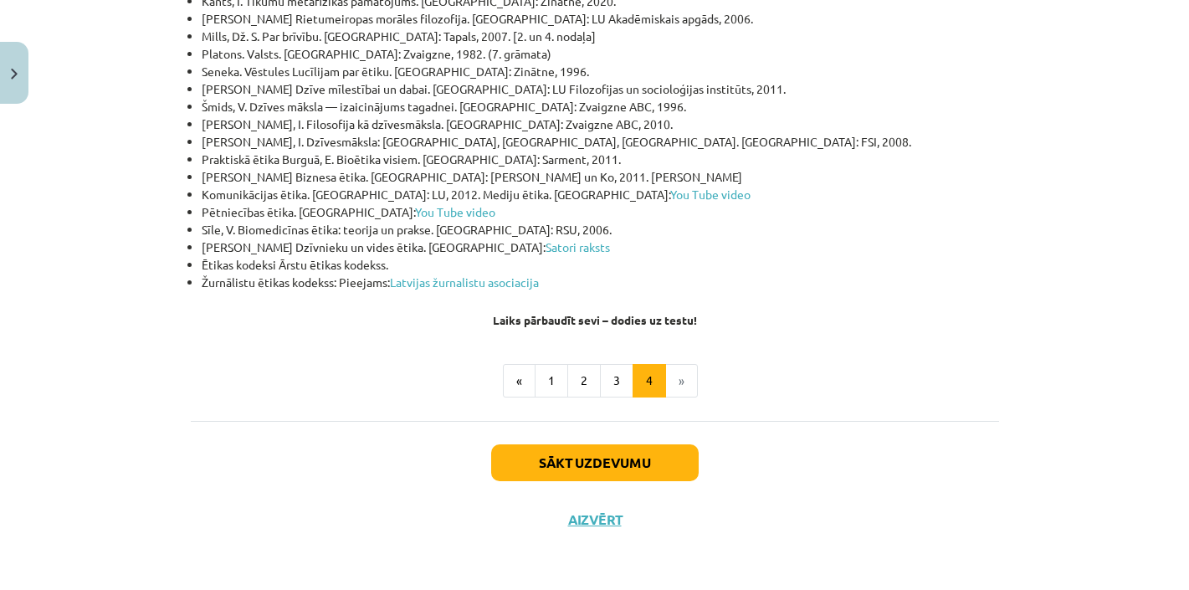
scroll to position [5704, 0]
click at [636, 464] on button "Sākt uzdevumu" at bounding box center [595, 462] width 208 height 37
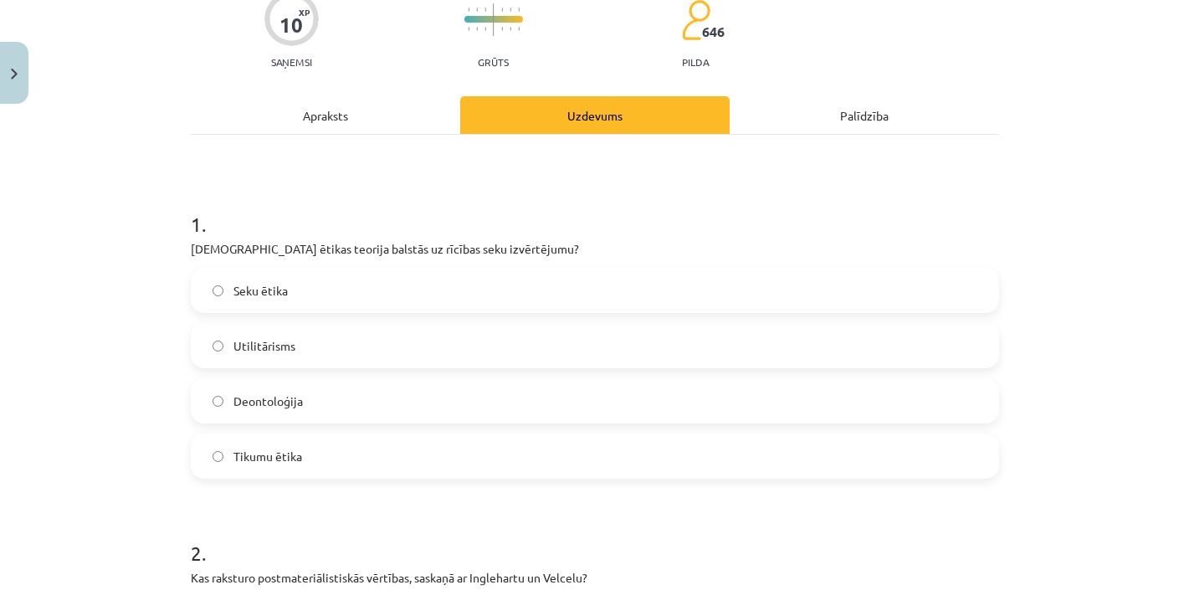
scroll to position [151, 0]
click at [415, 290] on label "Seku ētika" at bounding box center [594, 290] width 805 height 42
drag, startPoint x: 346, startPoint y: 245, endPoint x: 471, endPoint y: 245, distance: 125.5
click at [471, 245] on p "[DEMOGRAPHIC_DATA] ētikas teorija balstās uz rīcības seku izvērtējumu?" at bounding box center [595, 248] width 808 height 18
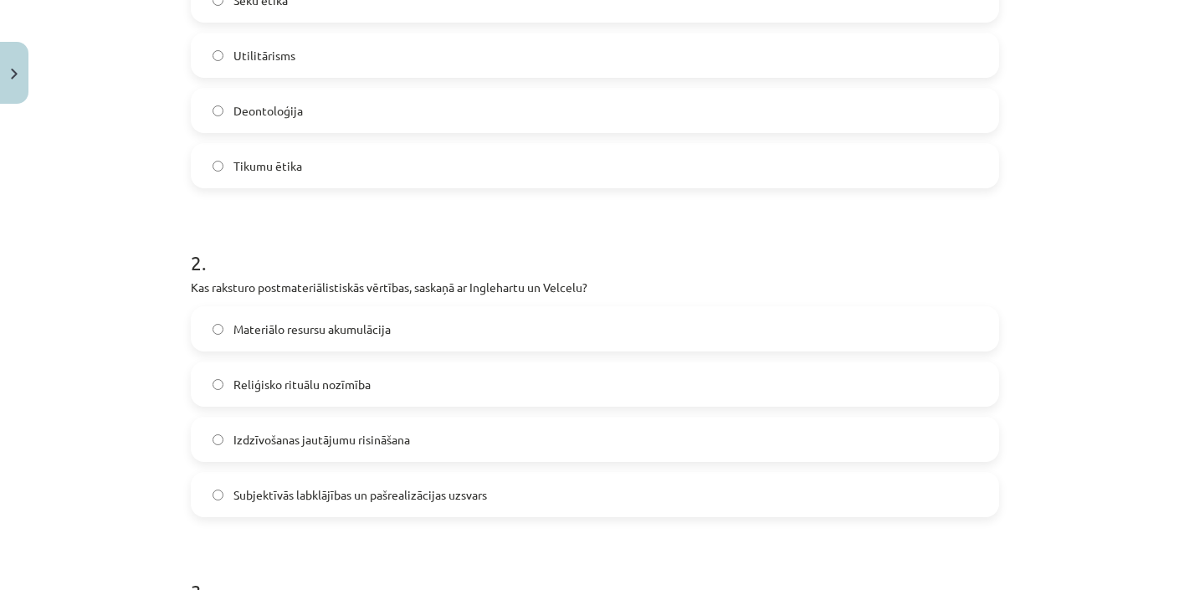
scroll to position [481, 0]
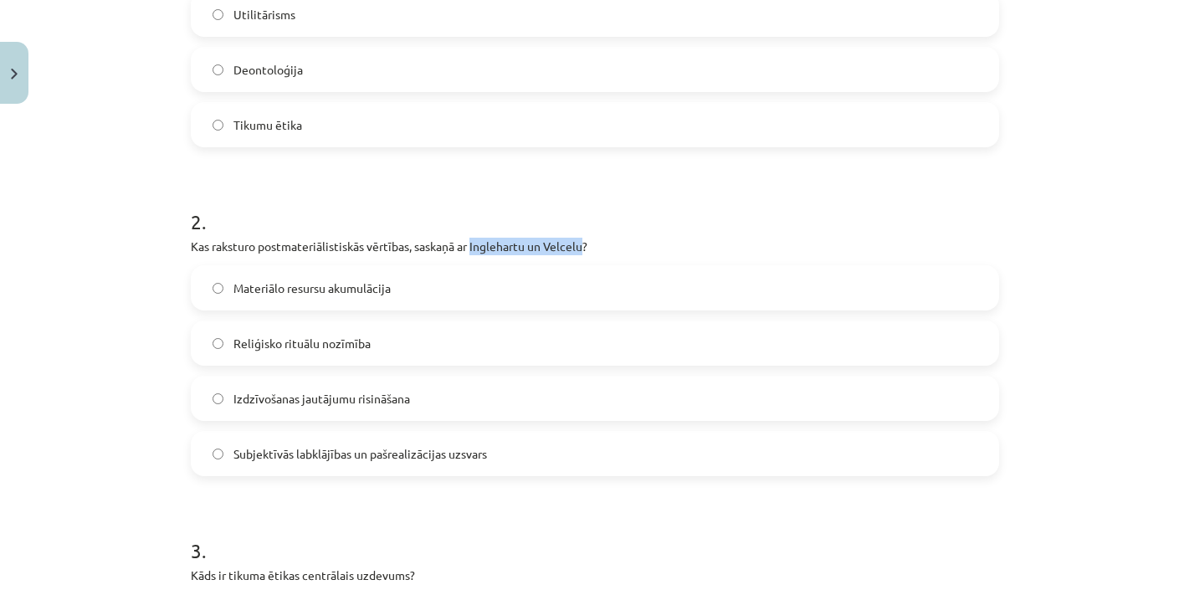
drag, startPoint x: 588, startPoint y: 246, endPoint x: 475, endPoint y: 243, distance: 113.0
click at [475, 243] on p "Kas raksturo postmateriālistiskās vērtības, saskaņā ar Inglehartu un Velcelu?" at bounding box center [595, 247] width 808 height 18
click at [462, 192] on h1 "2 ." at bounding box center [595, 207] width 808 height 52
drag, startPoint x: 367, startPoint y: 248, endPoint x: 263, endPoint y: 249, distance: 103.8
click at [263, 249] on p "Kas raksturo postmateriālistiskās vērtības, saskaņā ar Inglehartu un Velcelu?" at bounding box center [595, 247] width 808 height 18
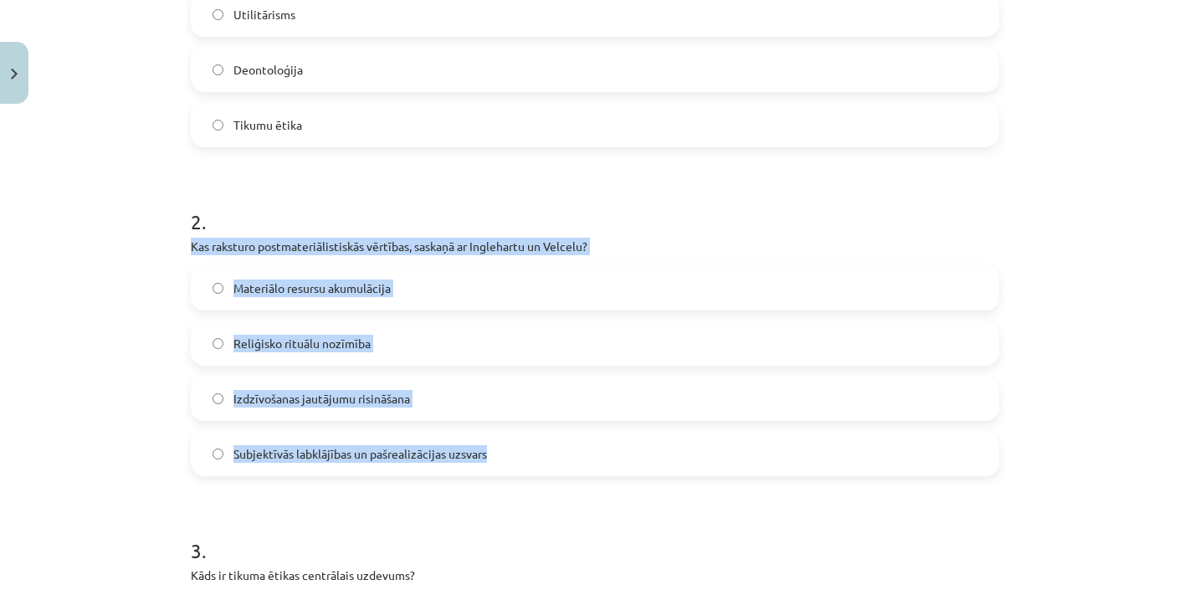
drag, startPoint x: 507, startPoint y: 462, endPoint x: 182, endPoint y: 236, distance: 395.6
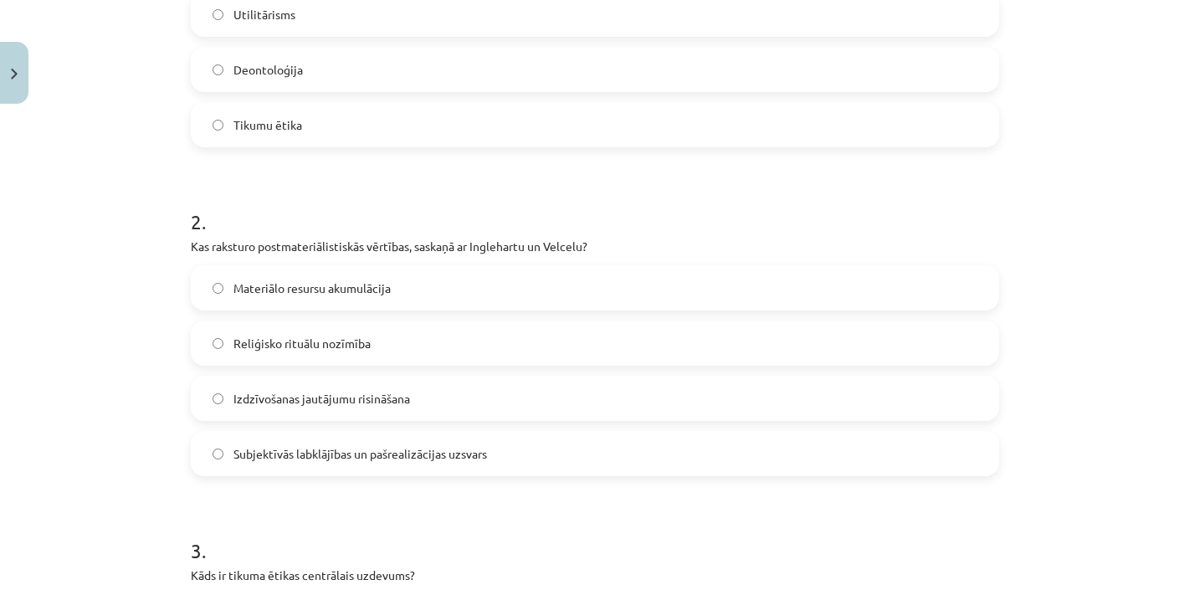
click at [121, 431] on div "Mācību tēma: Sociālo zinātņu ii - 12. klases 1. ieskaites mācību materiāls #6 4…" at bounding box center [594, 295] width 1189 height 590
click at [318, 461] on span "Subjektīvās labklājības un pašrealizācijas uzsvars" at bounding box center [360, 454] width 254 height 18
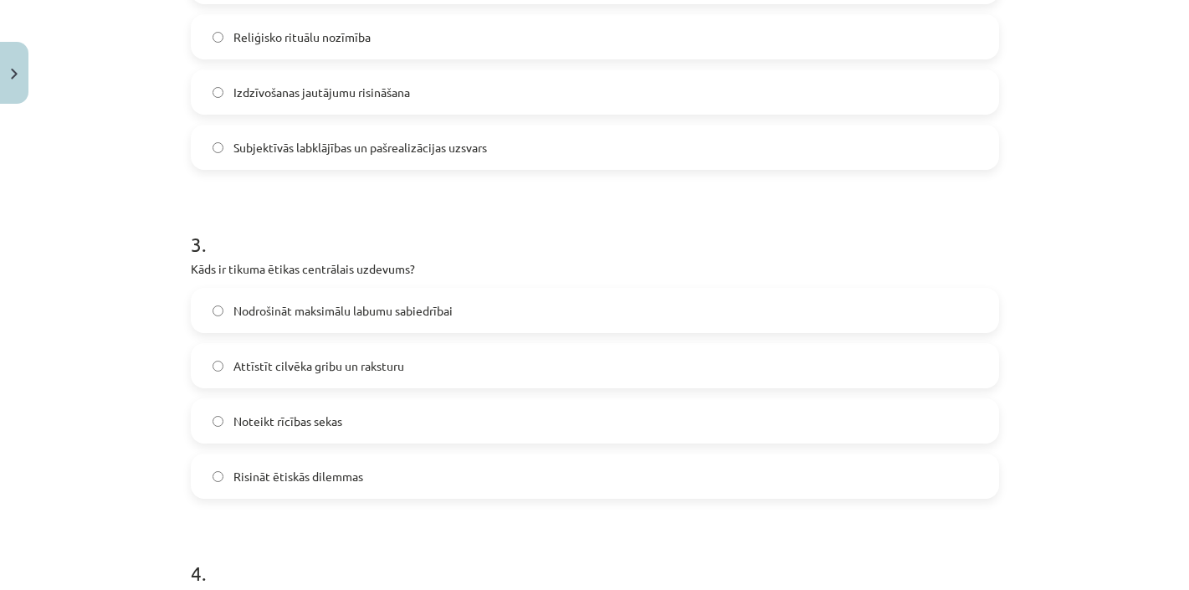
scroll to position [793, 0]
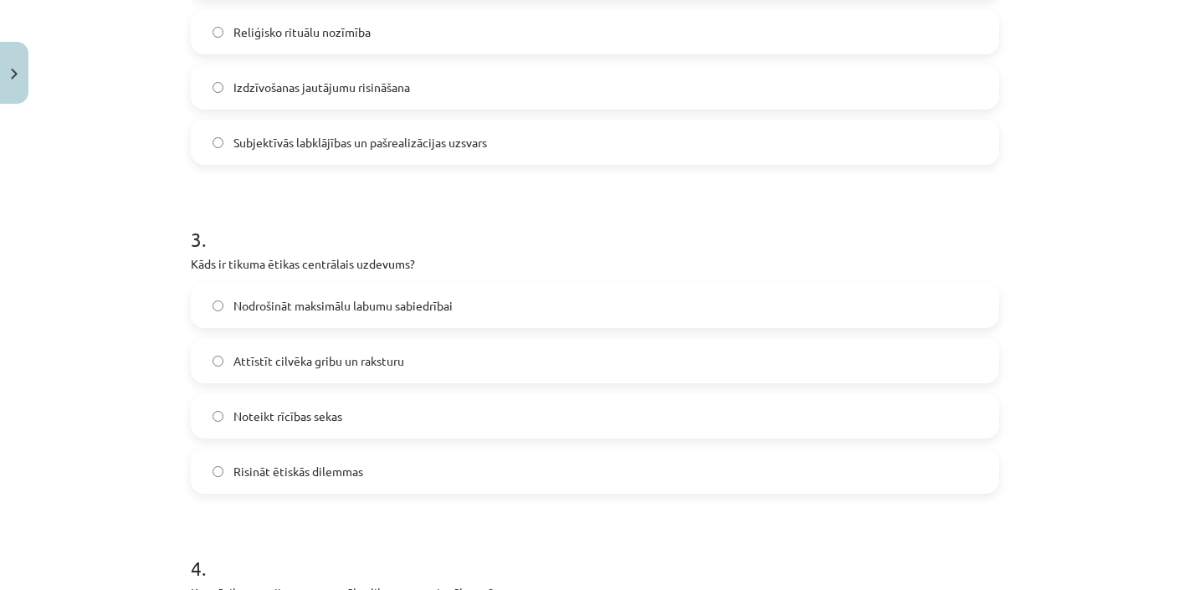
click at [286, 304] on span "Nodrošināt maksimālu labumu sabiedrībai" at bounding box center [342, 306] width 219 height 18
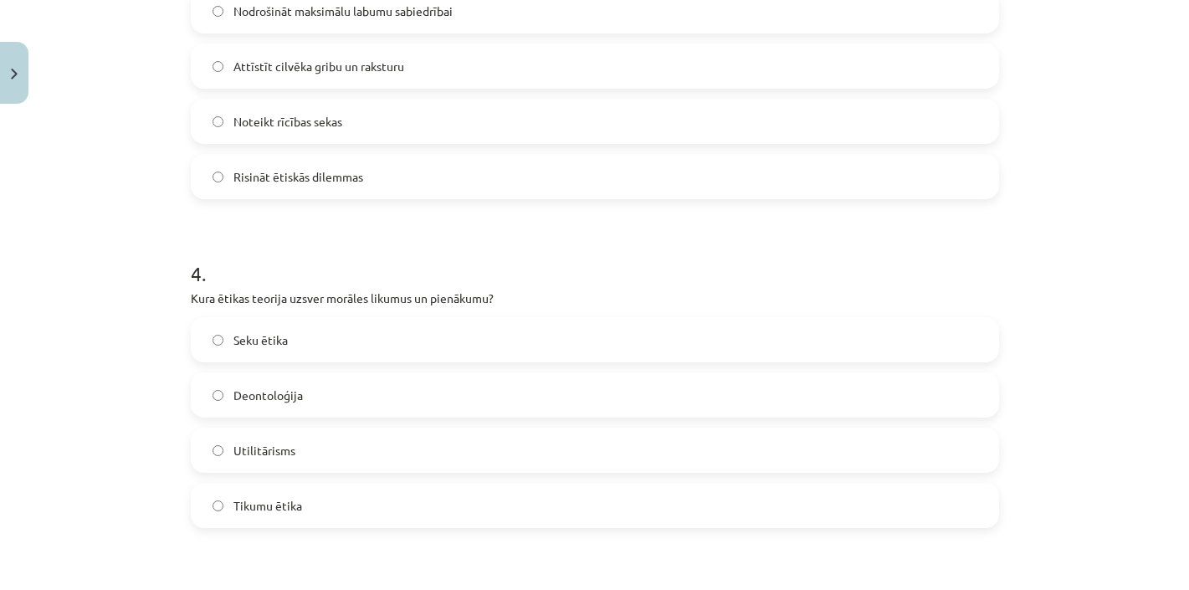
scroll to position [1088, 0]
click at [300, 389] on span "Deontoloģija" at bounding box center [267, 395] width 69 height 18
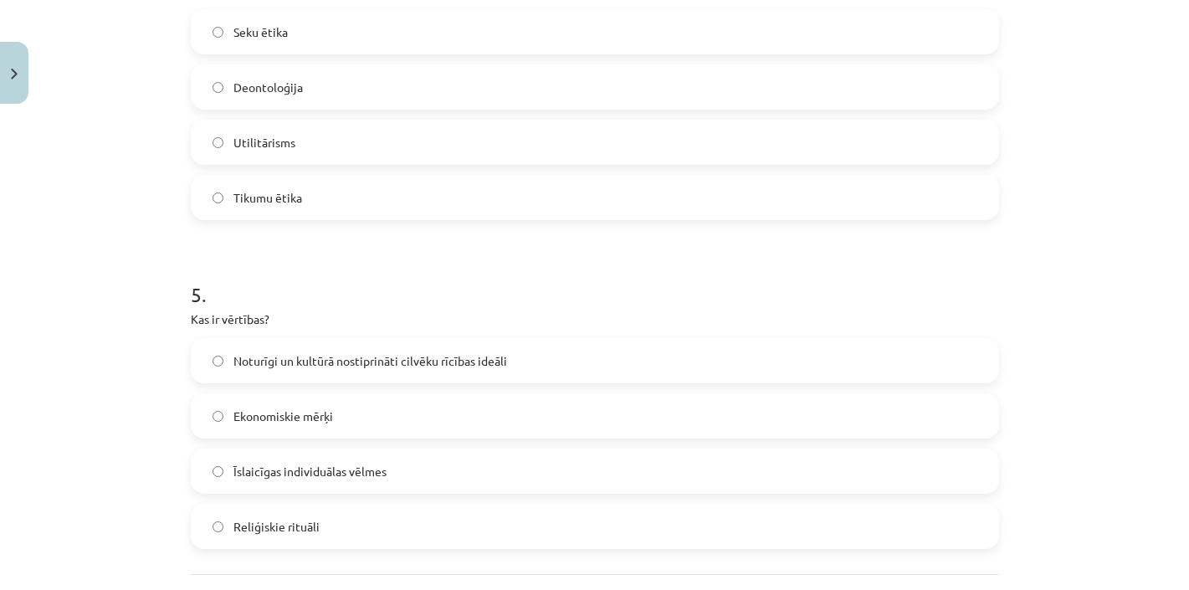
scroll to position [1421, 0]
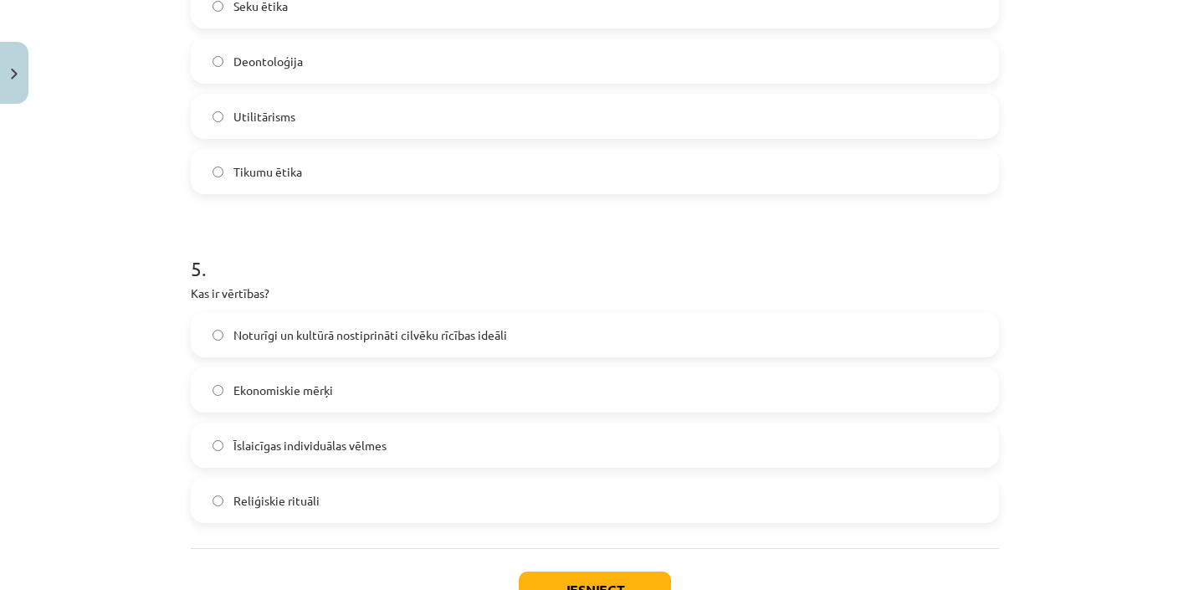
click at [463, 338] on span "Noturīgi un kultūrā nostiprināti cilvēku rīcības ideāli" at bounding box center [370, 335] width 274 height 18
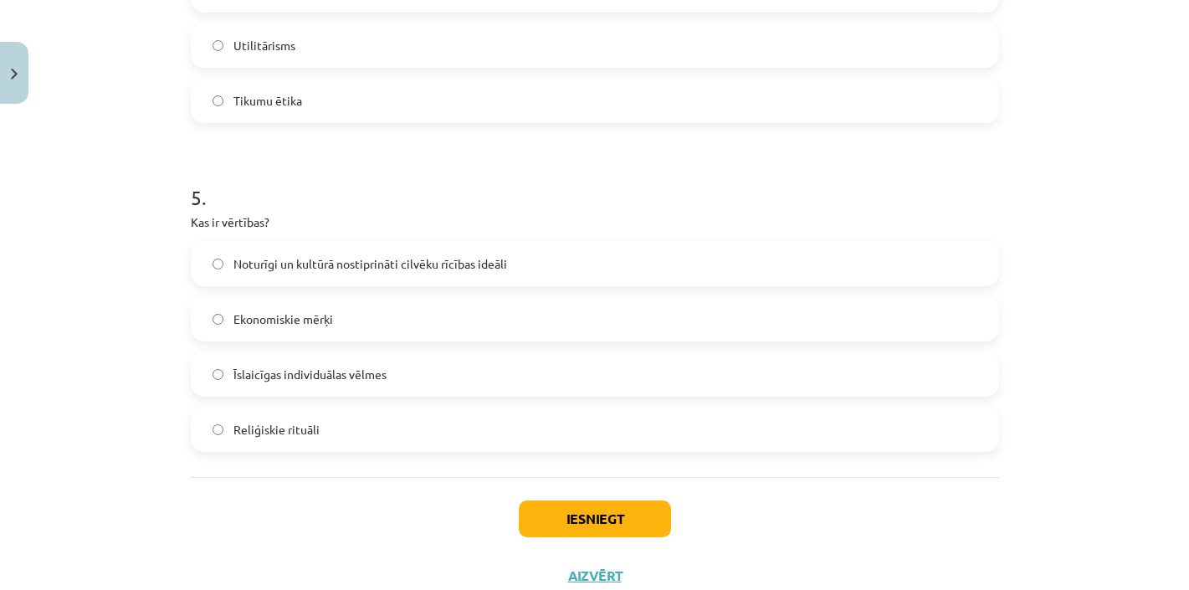
scroll to position [1496, 0]
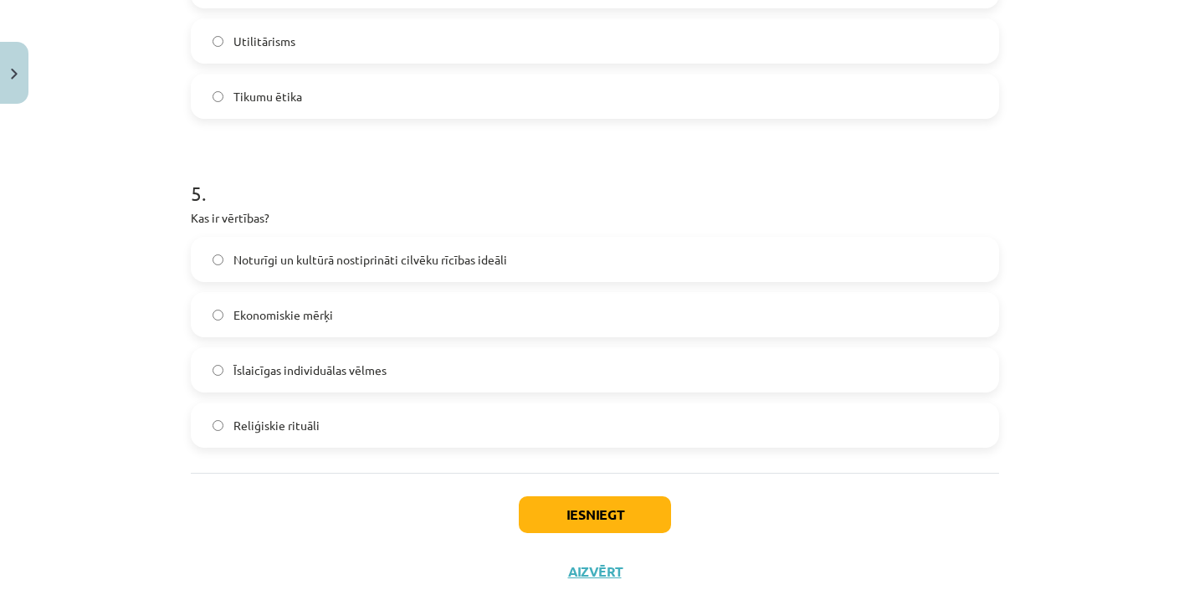
click at [586, 521] on button "Iesniegt" at bounding box center [595, 514] width 152 height 37
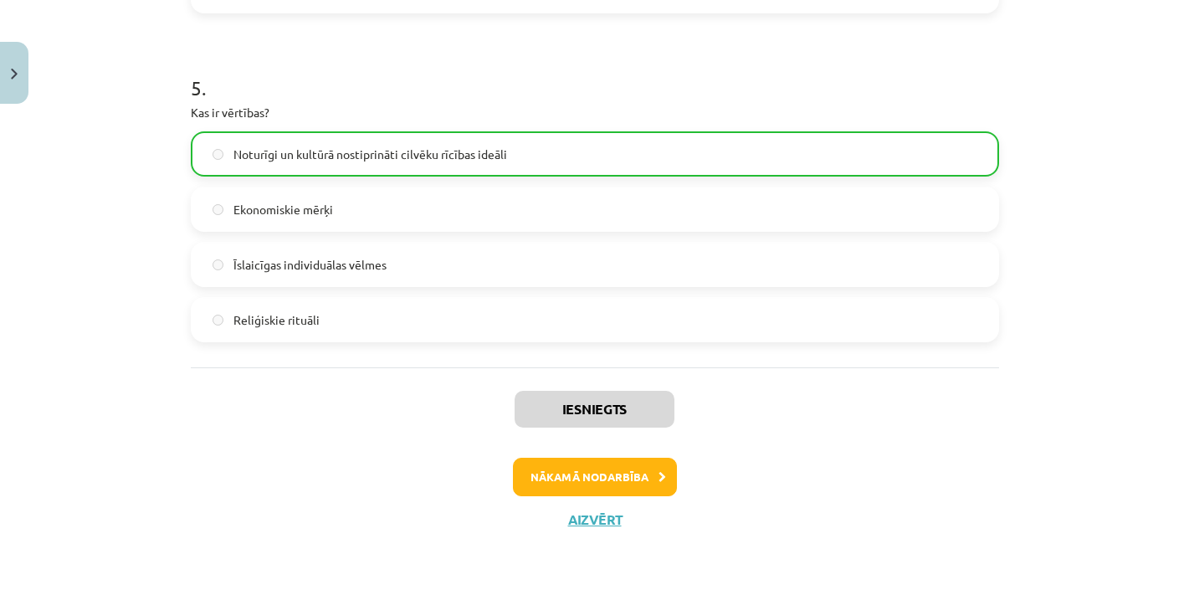
scroll to position [1604, 0]
click at [632, 475] on button "Nākamā nodarbība" at bounding box center [595, 477] width 164 height 38
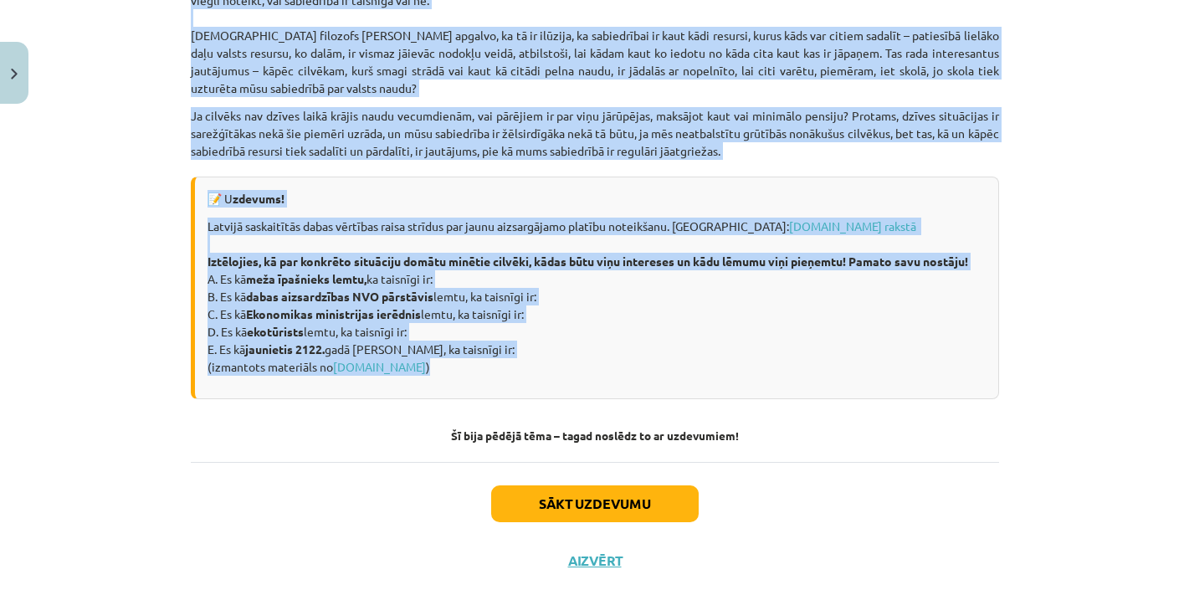
scroll to position [2266, 0]
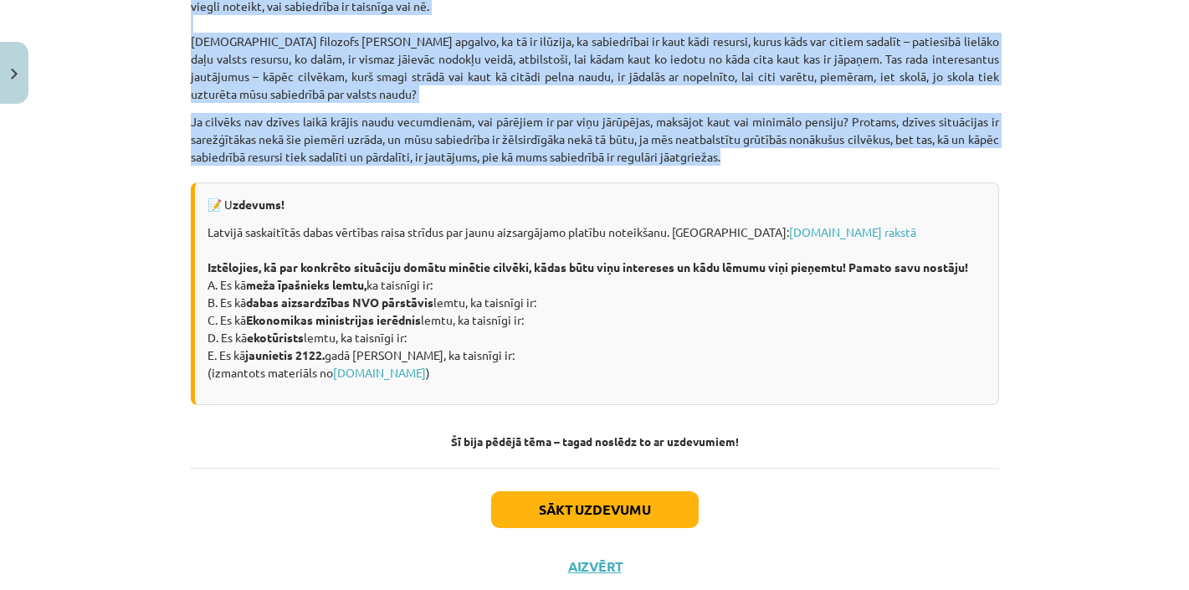
drag, startPoint x: 183, startPoint y: 254, endPoint x: 767, endPoint y: 168, distance: 589.5
click at [590, 525] on button "Sākt uzdevumu" at bounding box center [595, 509] width 208 height 37
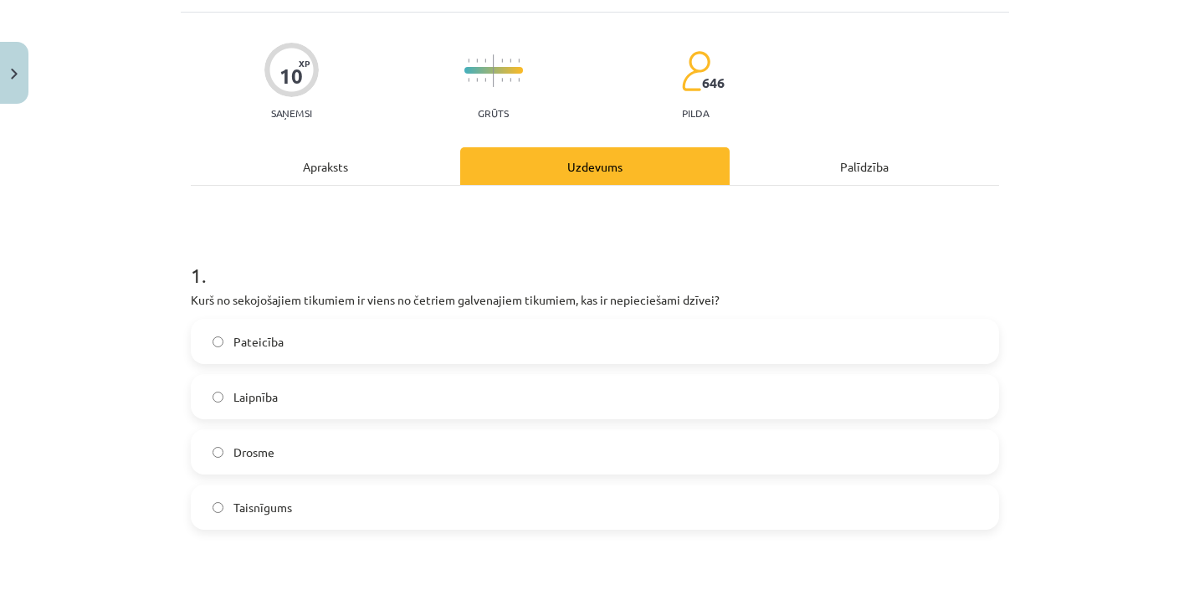
scroll to position [105, 0]
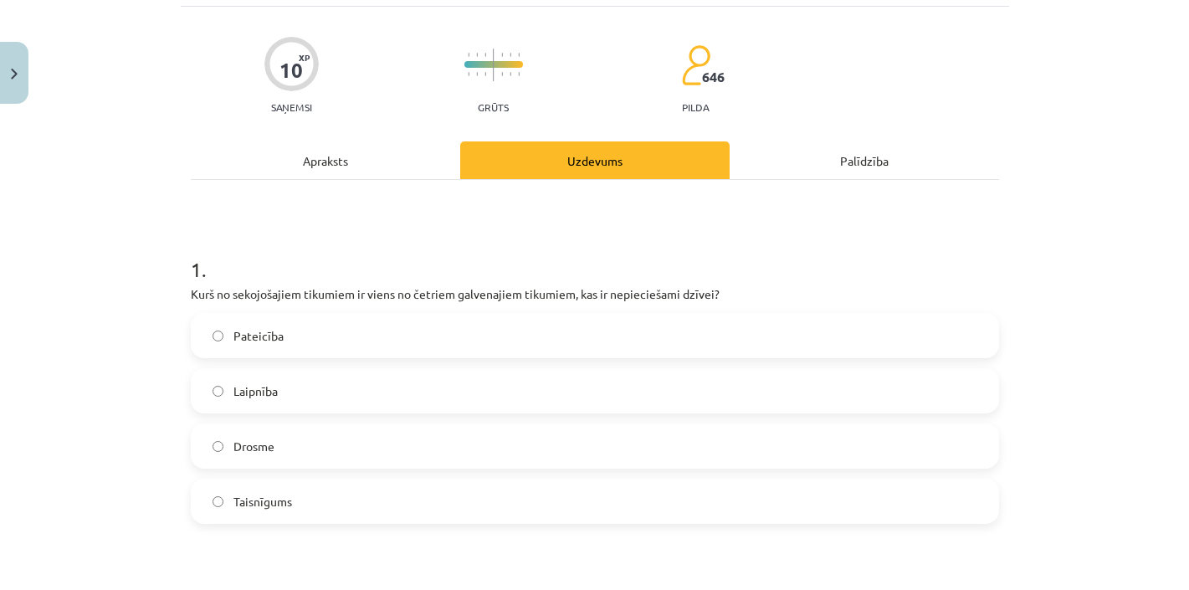
click at [258, 500] on span "Taisnīgums" at bounding box center [262, 502] width 59 height 18
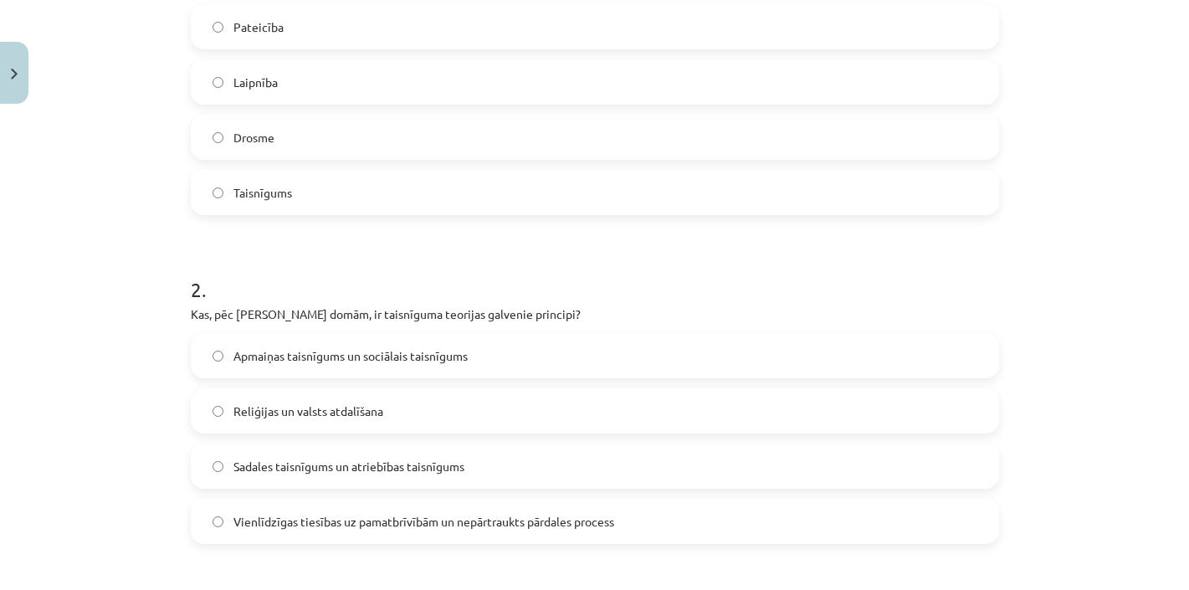
scroll to position [449, 0]
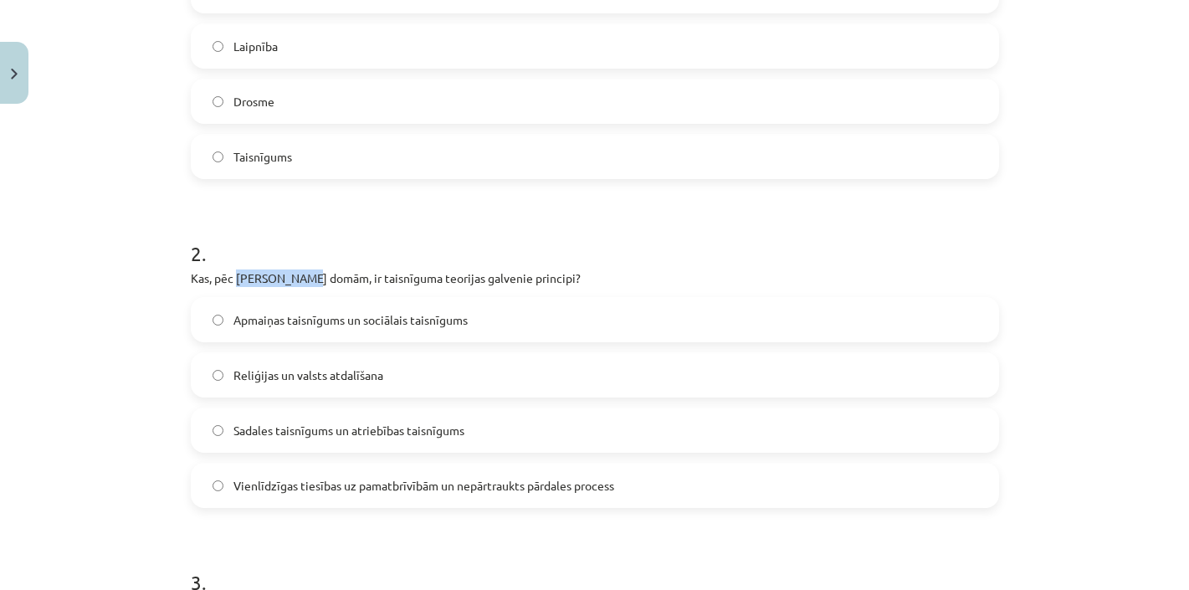
drag, startPoint x: 307, startPoint y: 280, endPoint x: 239, endPoint y: 275, distance: 67.9
click at [239, 275] on p "Kas, pēc [PERSON_NAME] domām, ir taisnīguma teorijas galvenie principi?" at bounding box center [595, 278] width 808 height 18
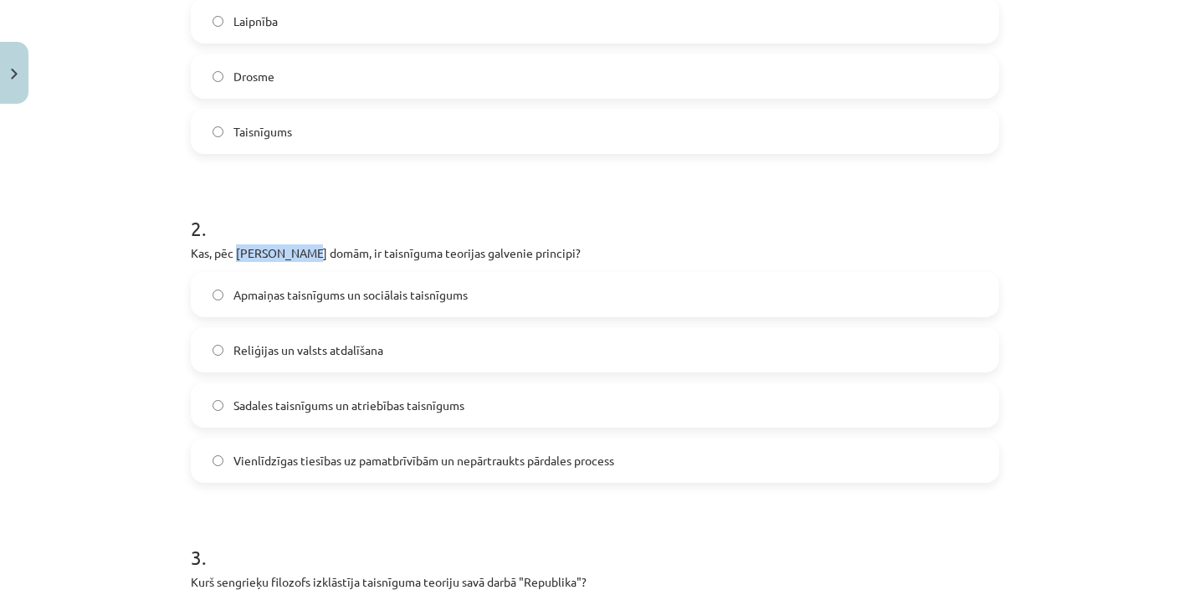
scroll to position [486, 0]
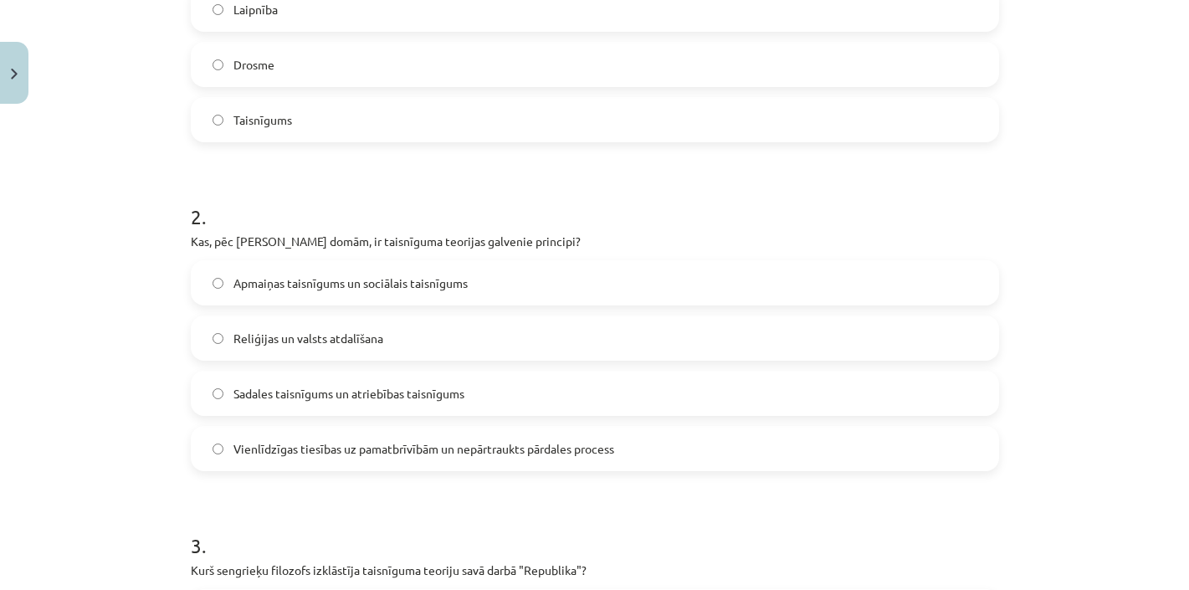
click at [357, 445] on span "Vienlīdzīgas tiesības uz pamatbrīvībām un nepārtraukts pārdales process" at bounding box center [423, 449] width 381 height 18
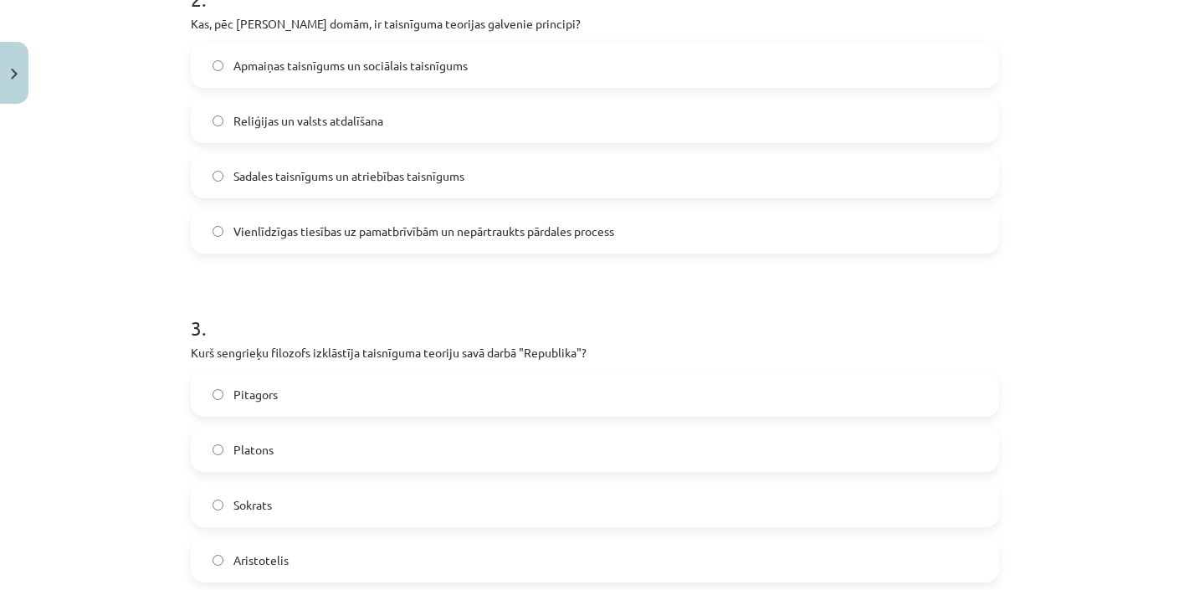
scroll to position [721, 0]
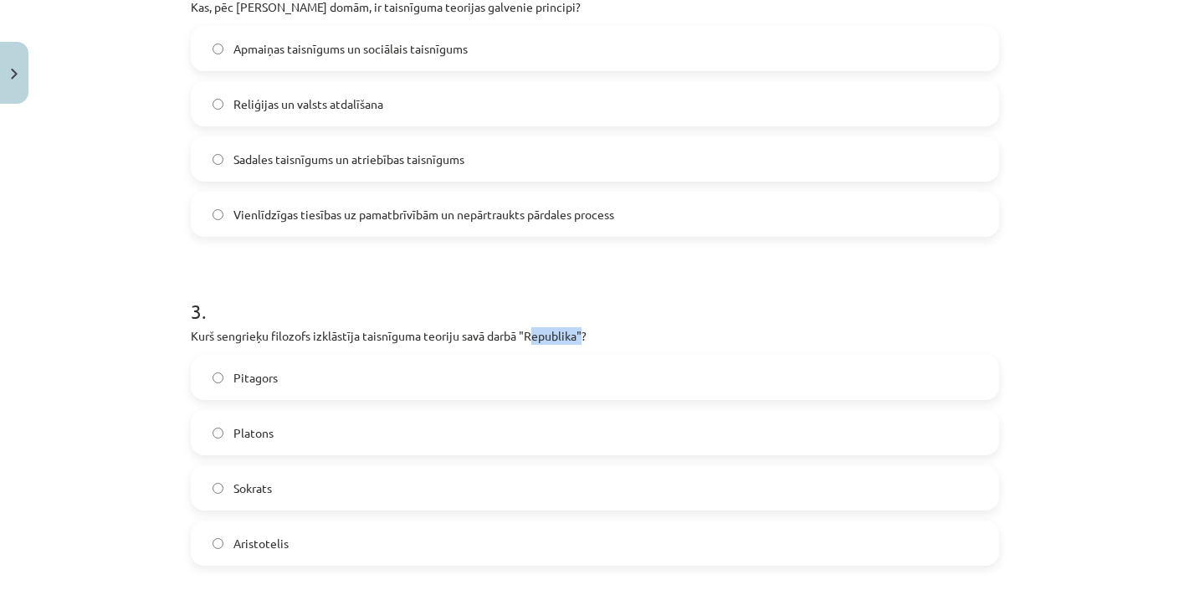
drag, startPoint x: 582, startPoint y: 335, endPoint x: 531, endPoint y: 334, distance: 51.1
click at [531, 334] on p "Kurš sengrieķu filozofs izklāstīja taisnīguma teoriju savā darbā "Republika"?" at bounding box center [595, 336] width 808 height 18
drag, startPoint x: 526, startPoint y: 334, endPoint x: 578, endPoint y: 336, distance: 52.8
click at [578, 336] on p "Kurš sengrieķu filozofs izklāstīja taisnīguma teoriju savā darbā "Republika"?" at bounding box center [595, 336] width 808 height 18
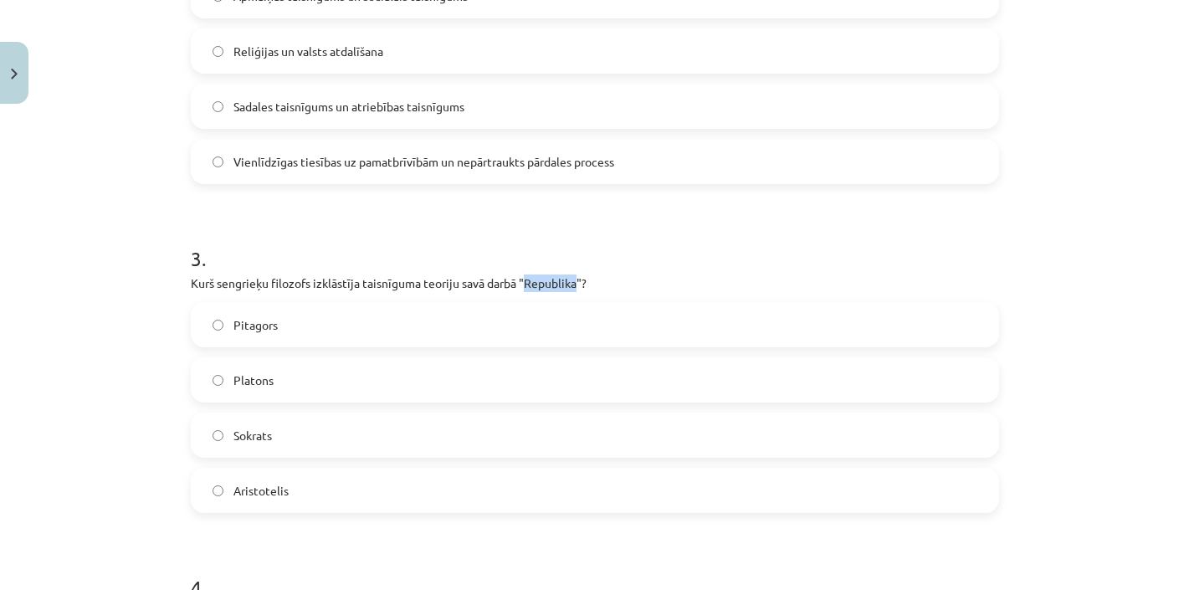
scroll to position [776, 0]
click at [277, 385] on label "Platons" at bounding box center [594, 378] width 805 height 42
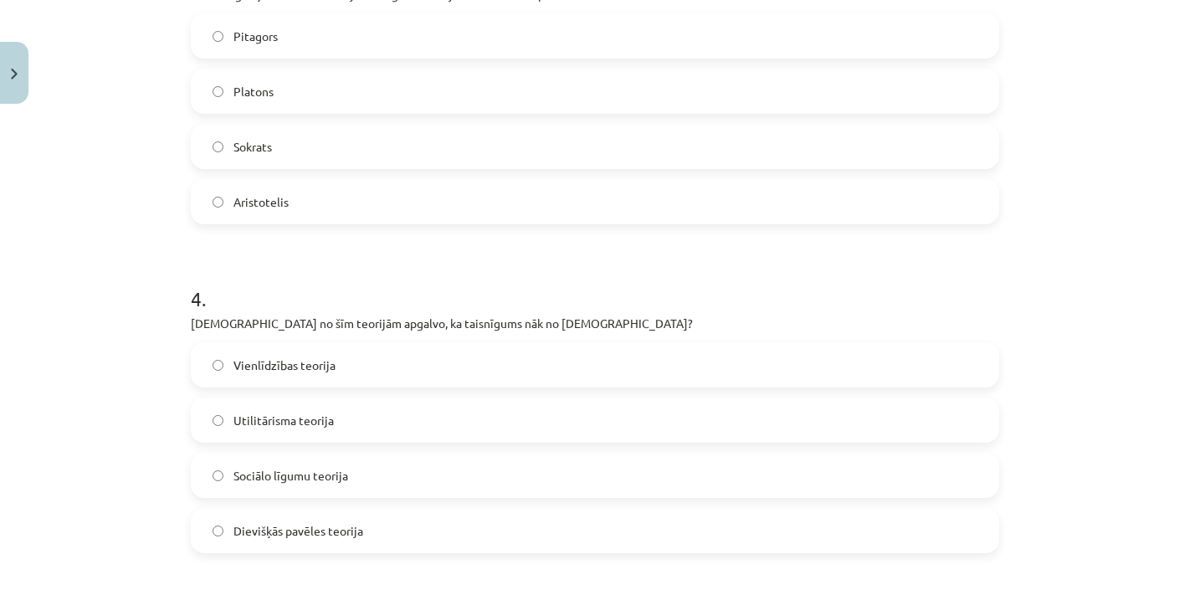
scroll to position [1116, 0]
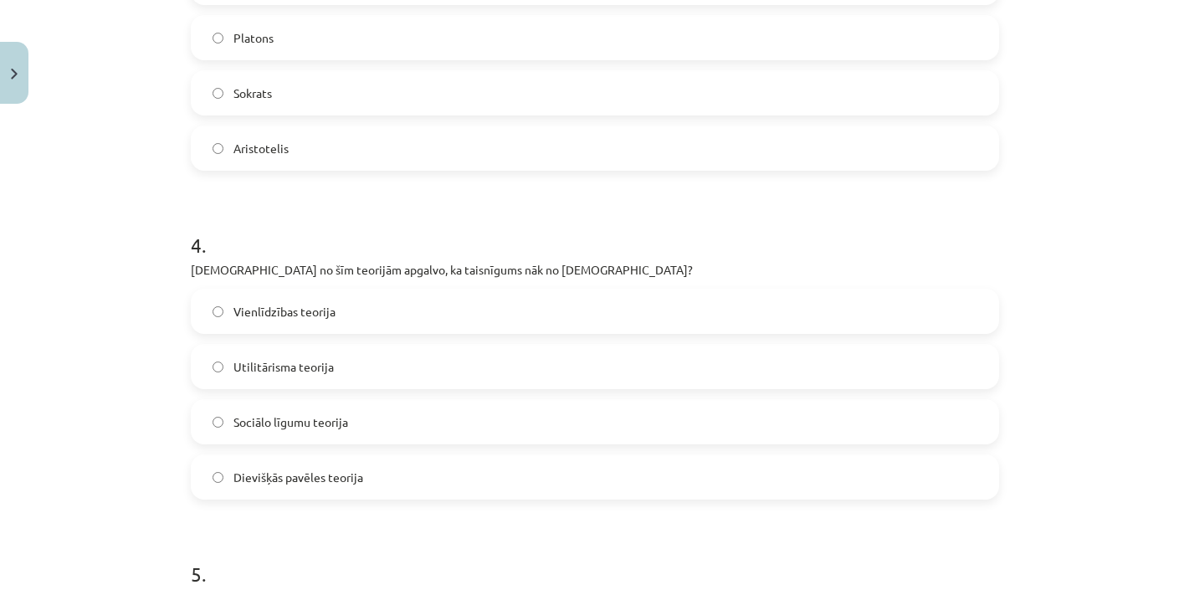
click at [306, 487] on label "Dievišķās pavēles teorija" at bounding box center [594, 477] width 805 height 42
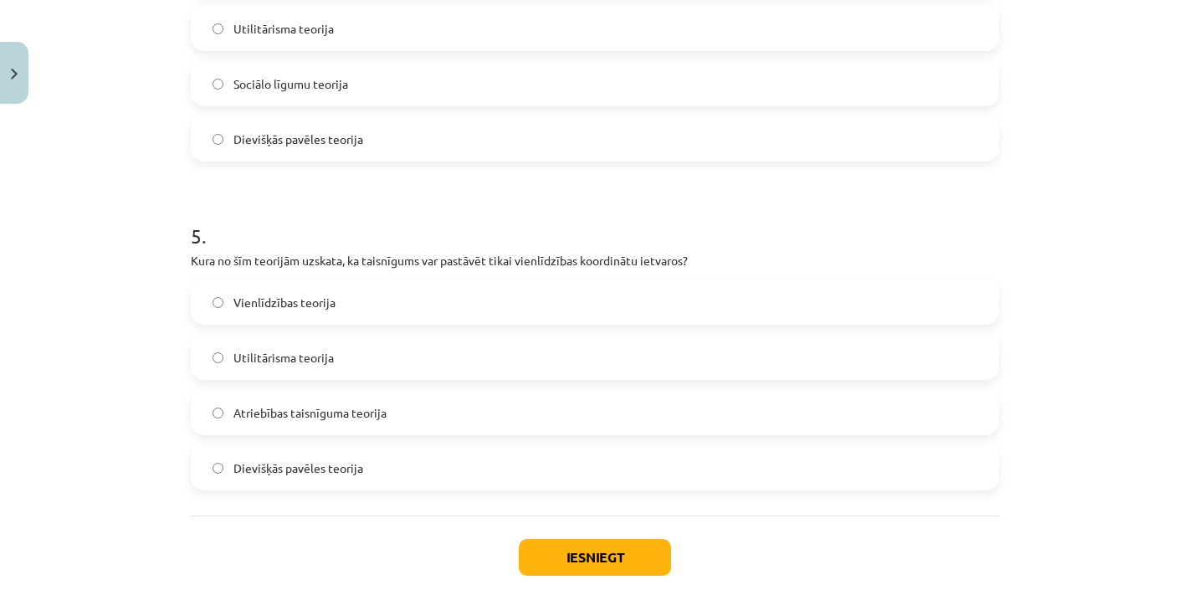
scroll to position [1460, 0]
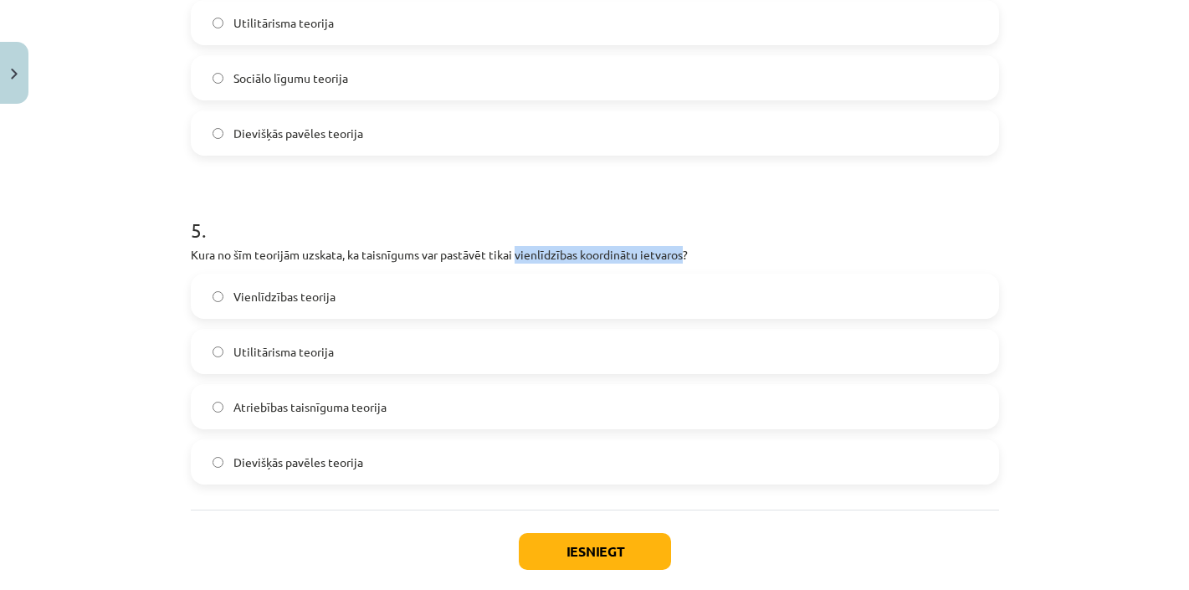
drag, startPoint x: 687, startPoint y: 254, endPoint x: 520, endPoint y: 250, distance: 167.4
click at [520, 250] on p "Kura no šīm teorijām uzskata, ka taisnīgums var pastāvēt tikai vienlīdzības koo…" at bounding box center [595, 255] width 808 height 18
click at [269, 285] on label "Vienlīdzības teorija" at bounding box center [594, 296] width 805 height 42
click at [593, 559] on button "Iesniegt" at bounding box center [595, 551] width 152 height 37
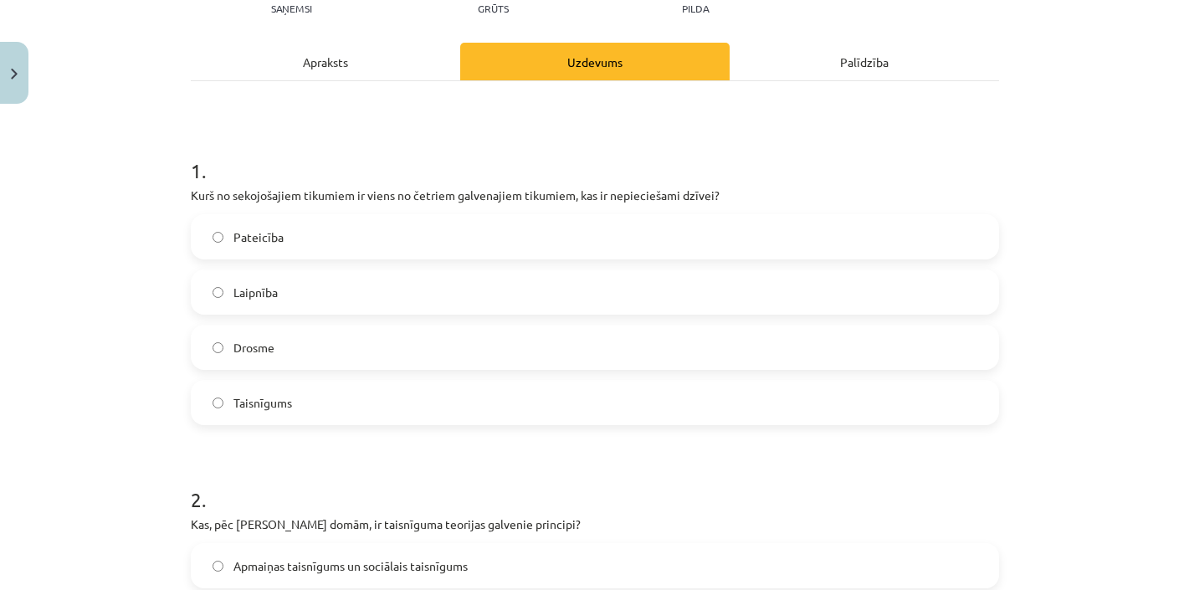
scroll to position [261, 0]
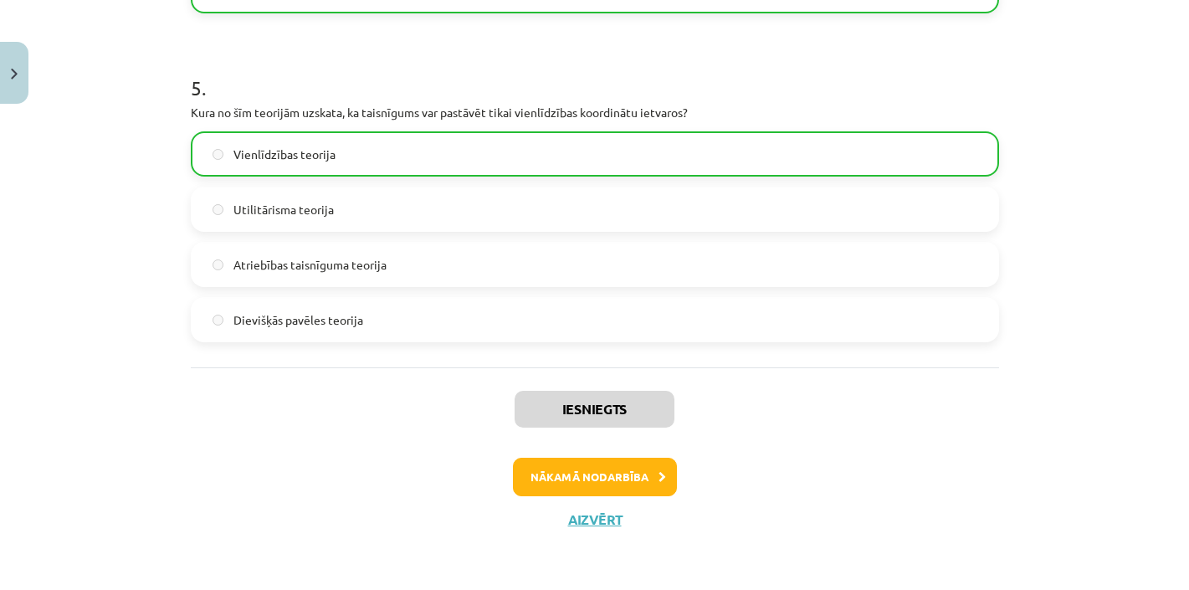
click at [589, 473] on button "Nākamā nodarbība" at bounding box center [595, 477] width 164 height 38
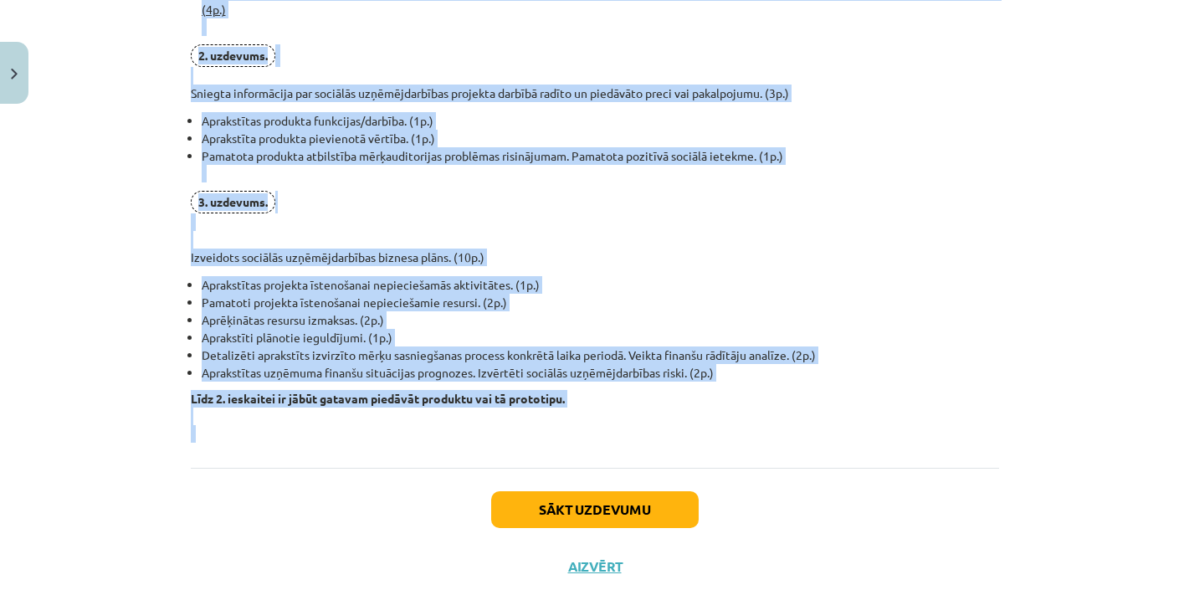
scroll to position [1239, 0]
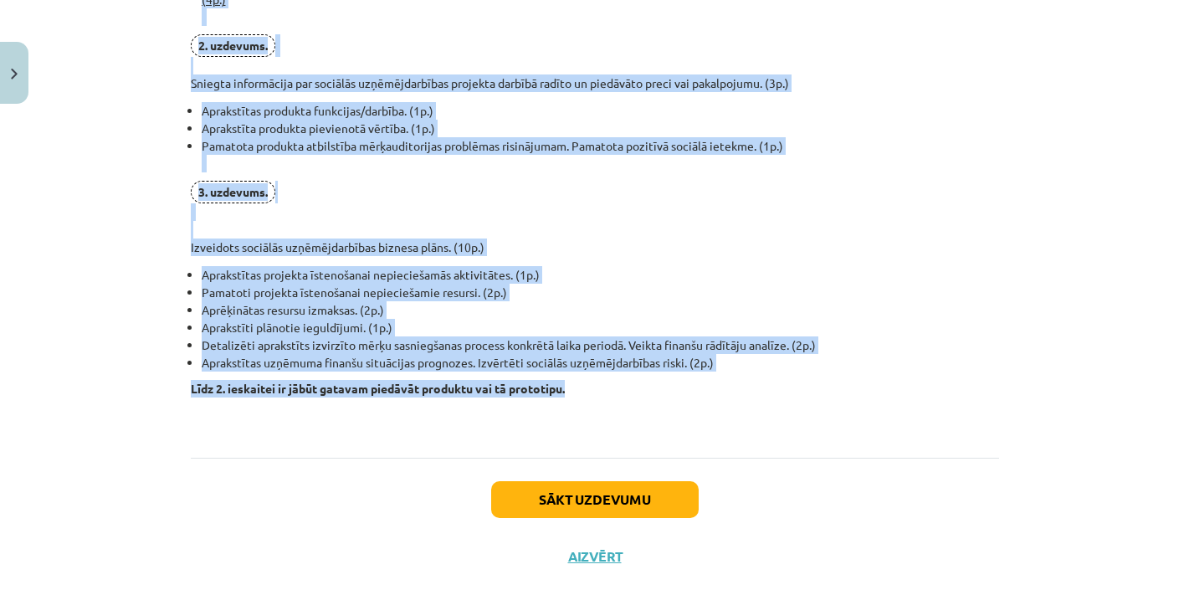
drag, startPoint x: 257, startPoint y: 314, endPoint x: 578, endPoint y: 385, distance: 329.2
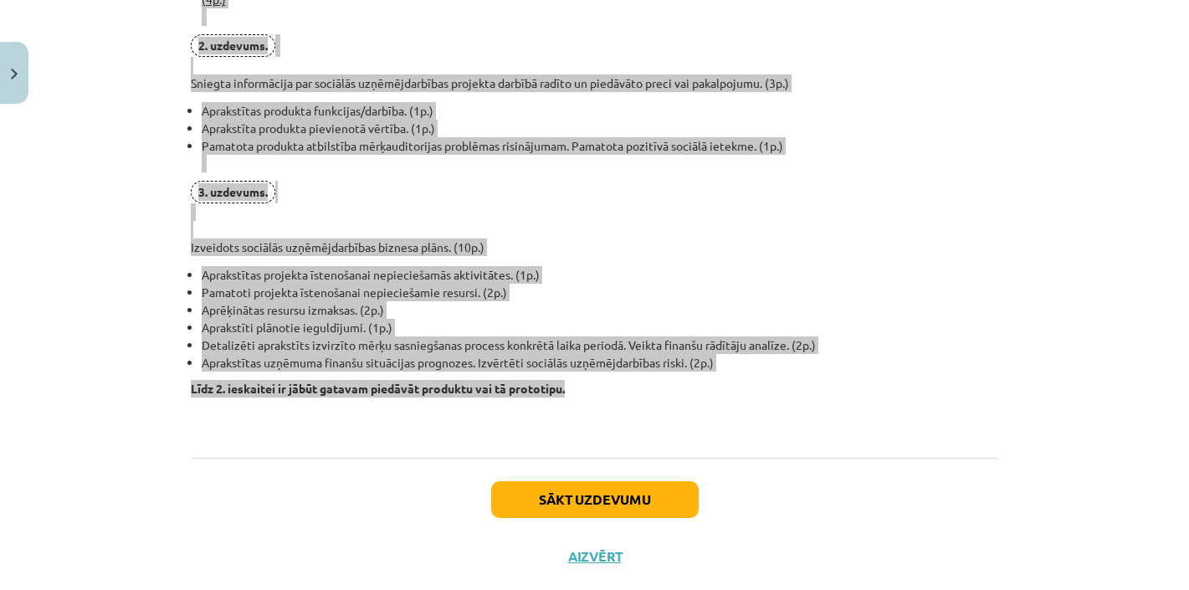
drag, startPoint x: 771, startPoint y: 567, endPoint x: 16, endPoint y: 301, distance: 800.4
click at [16, 301] on div "Mācību tēma: Sociālo zinātņu ii - 12. klases 1. ieskaites mācību materiāls #8 P…" at bounding box center [594, 295] width 1189 height 590
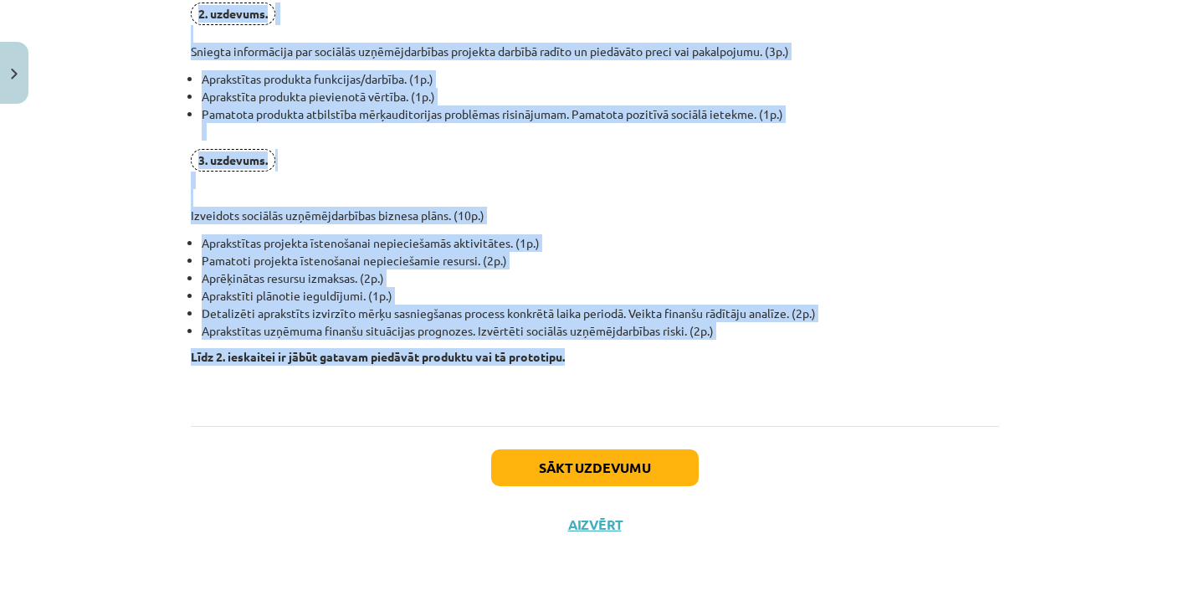
click at [555, 466] on button "Sākt uzdevumu" at bounding box center [595, 467] width 208 height 37
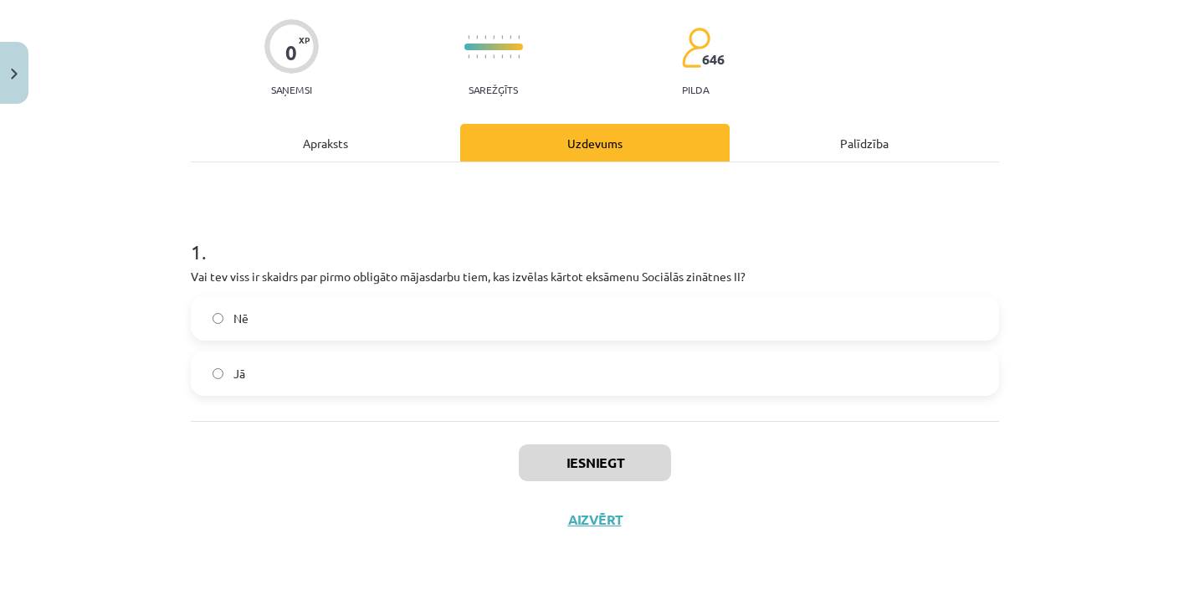
scroll to position [125, 0]
click at [292, 373] on label "Jā" at bounding box center [594, 373] width 805 height 42
click at [610, 469] on button "Iesniegt" at bounding box center [595, 462] width 152 height 37
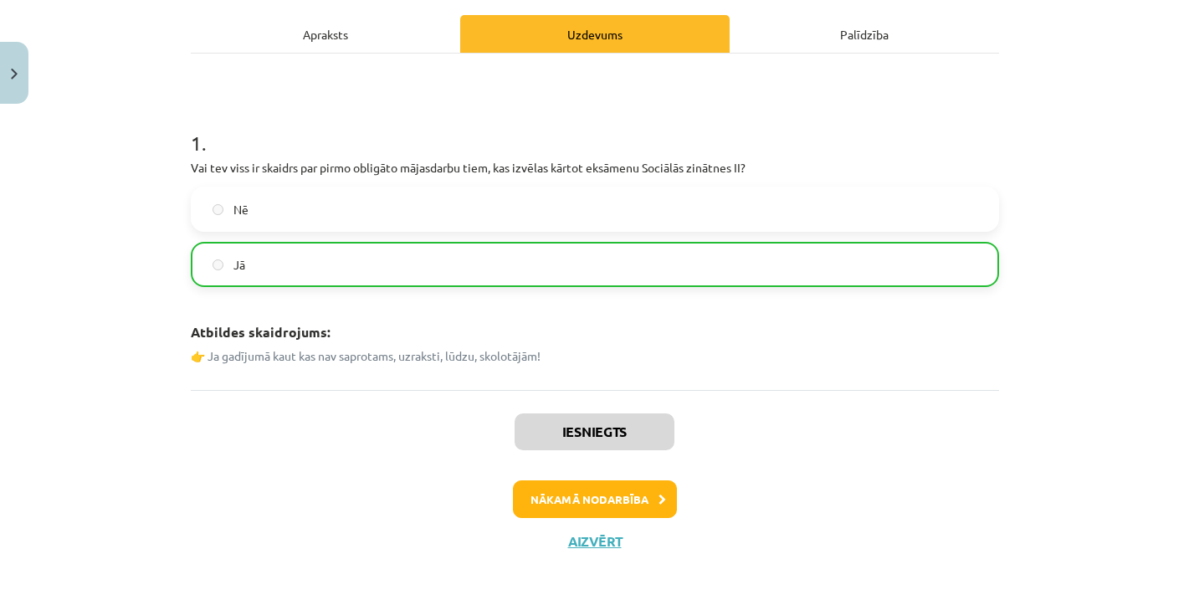
scroll to position [232, 0]
click at [624, 490] on button "Nākamā nodarbība" at bounding box center [595, 499] width 164 height 38
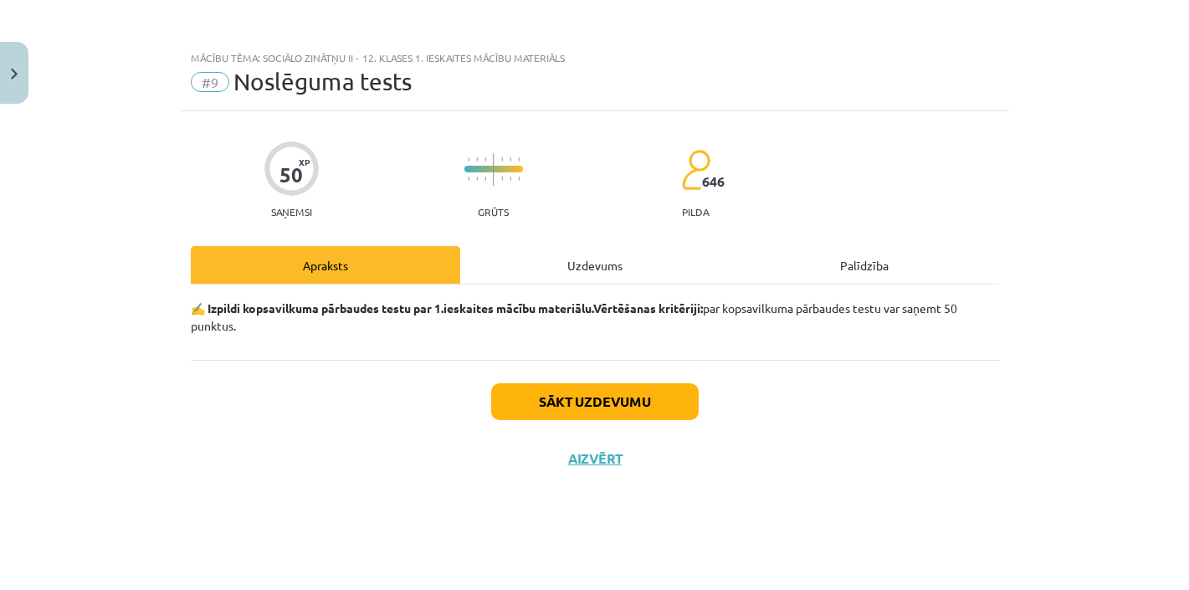
scroll to position [0, 0]
click at [566, 411] on button "Sākt uzdevumu" at bounding box center [595, 401] width 208 height 37
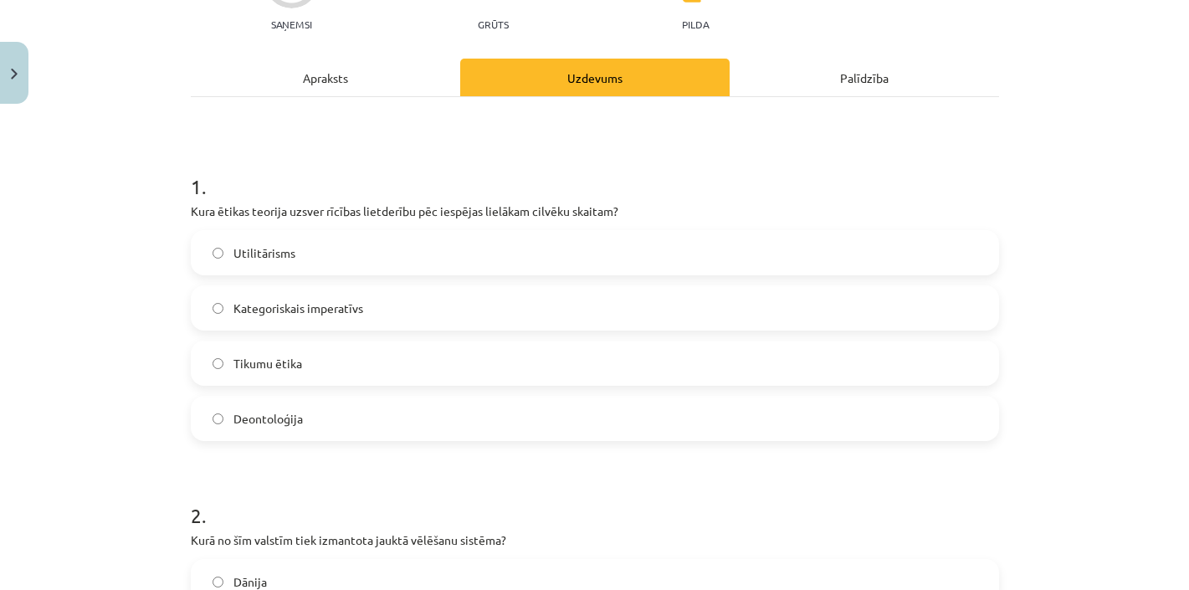
scroll to position [252, 0]
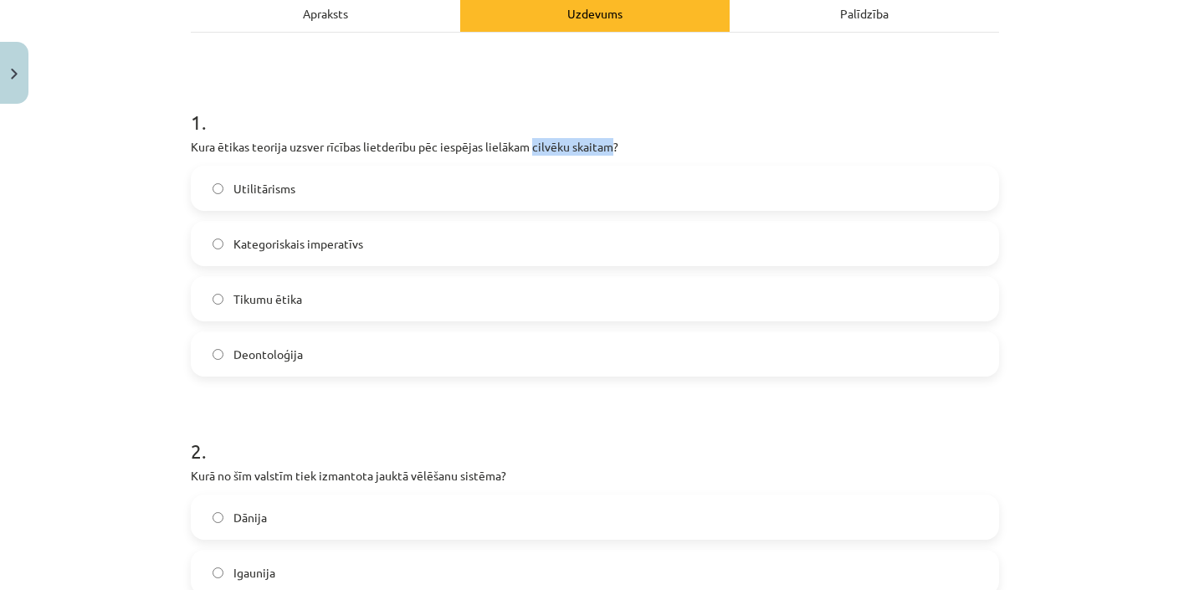
drag, startPoint x: 614, startPoint y: 149, endPoint x: 533, endPoint y: 142, distance: 81.5
click at [533, 142] on p "Kura ētikas teorija uzsver rīcības lietderību pēc iespējas lielākam cilvēku ska…" at bounding box center [595, 147] width 808 height 18
click at [254, 194] on span "Utilitārisms" at bounding box center [264, 189] width 62 height 18
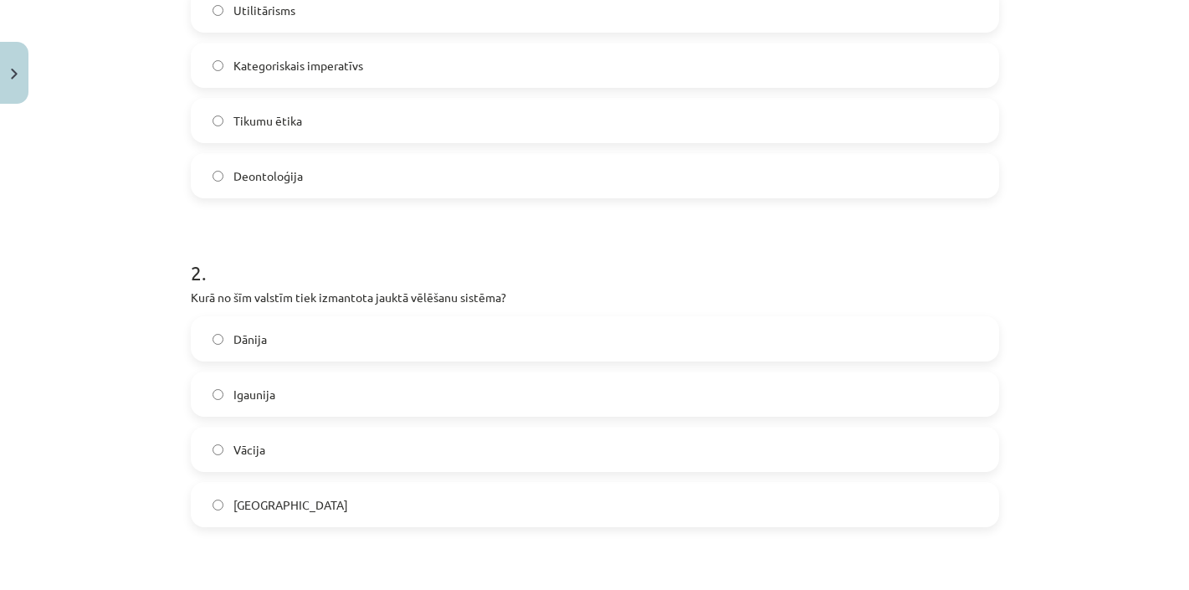
scroll to position [434, 0]
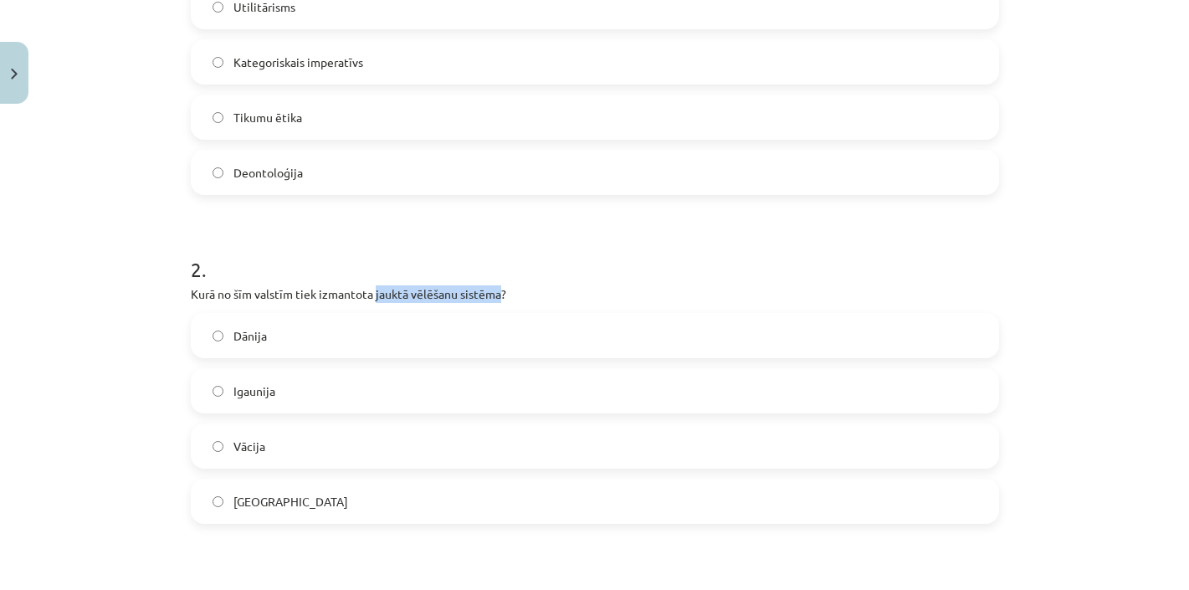
drag, startPoint x: 501, startPoint y: 293, endPoint x: 377, endPoint y: 292, distance: 124.7
click at [377, 292] on p "Kurā no šīm valstīm tiek izmantota jauktā vēlēšanu sistēma?" at bounding box center [595, 294] width 808 height 18
click at [259, 448] on span "Vācija" at bounding box center [249, 447] width 32 height 18
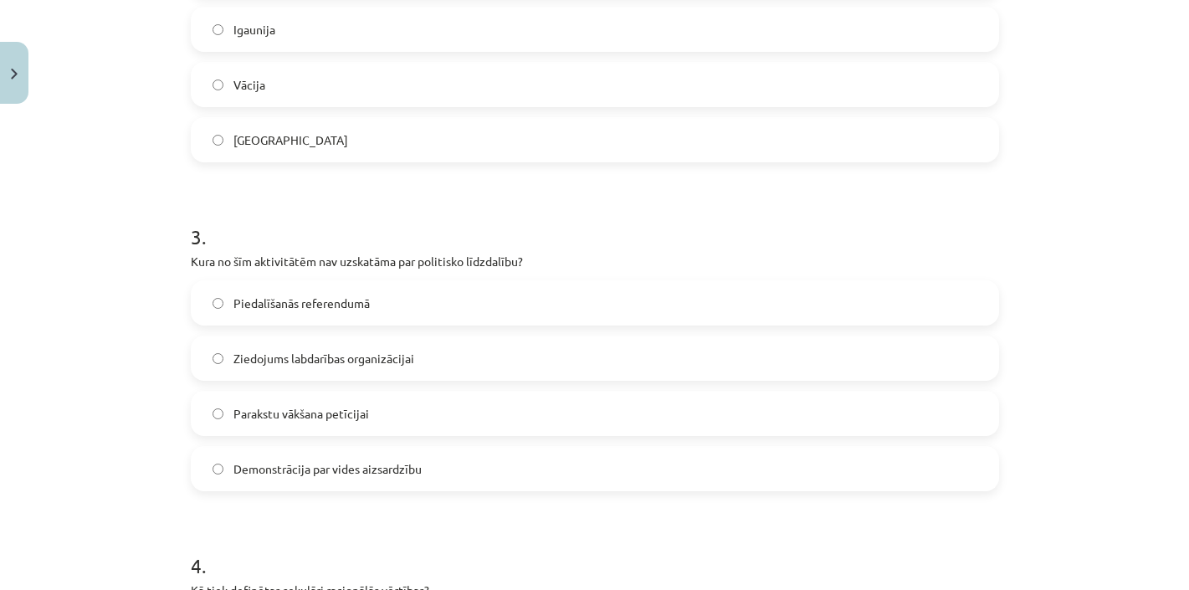
scroll to position [798, 0]
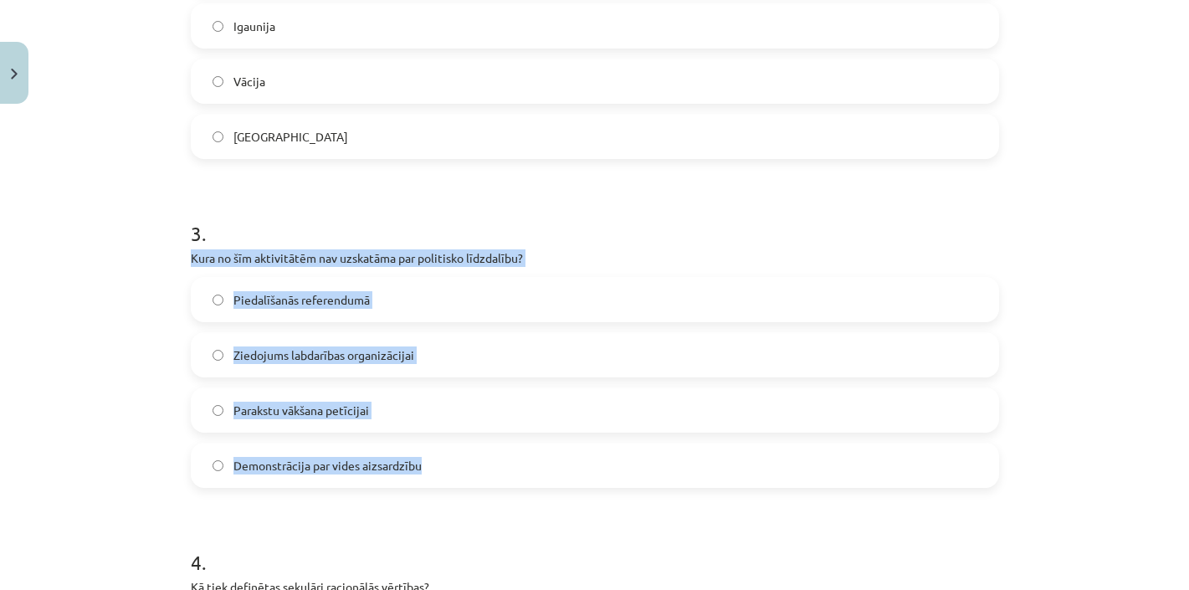
drag, startPoint x: 442, startPoint y: 479, endPoint x: 184, endPoint y: 261, distance: 337.3
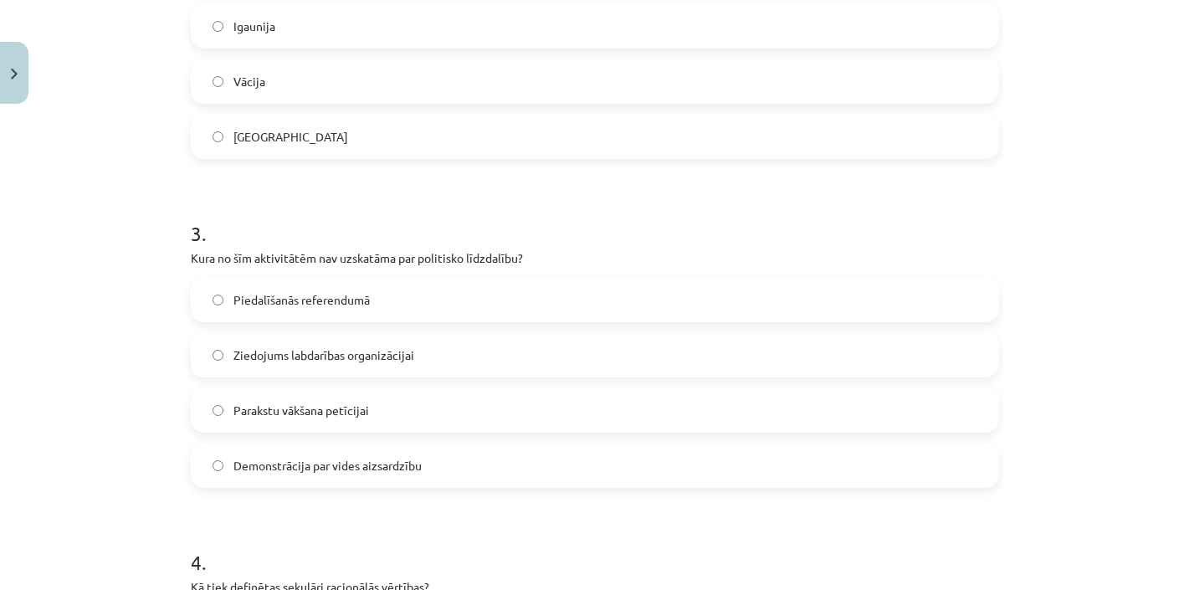
click at [244, 370] on label "Ziedojums labdarības organizācijai" at bounding box center [594, 355] width 805 height 42
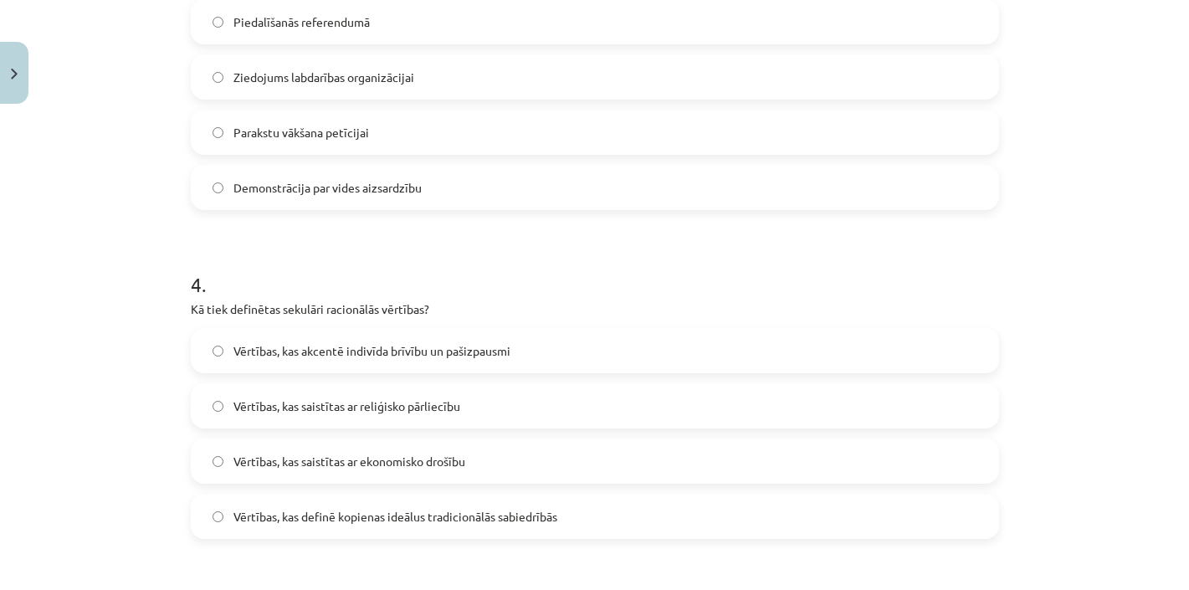
scroll to position [1077, 0]
drag, startPoint x: 325, startPoint y: 305, endPoint x: 282, endPoint y: 302, distance: 42.8
click at [282, 302] on p "Kā tiek definētas sekulāri racionālās vērtības?" at bounding box center [595, 309] width 808 height 18
click at [413, 509] on span "Vērtības, kas definē kopienas ideālus tradicionālās sabiedrībās" at bounding box center [395, 516] width 324 height 18
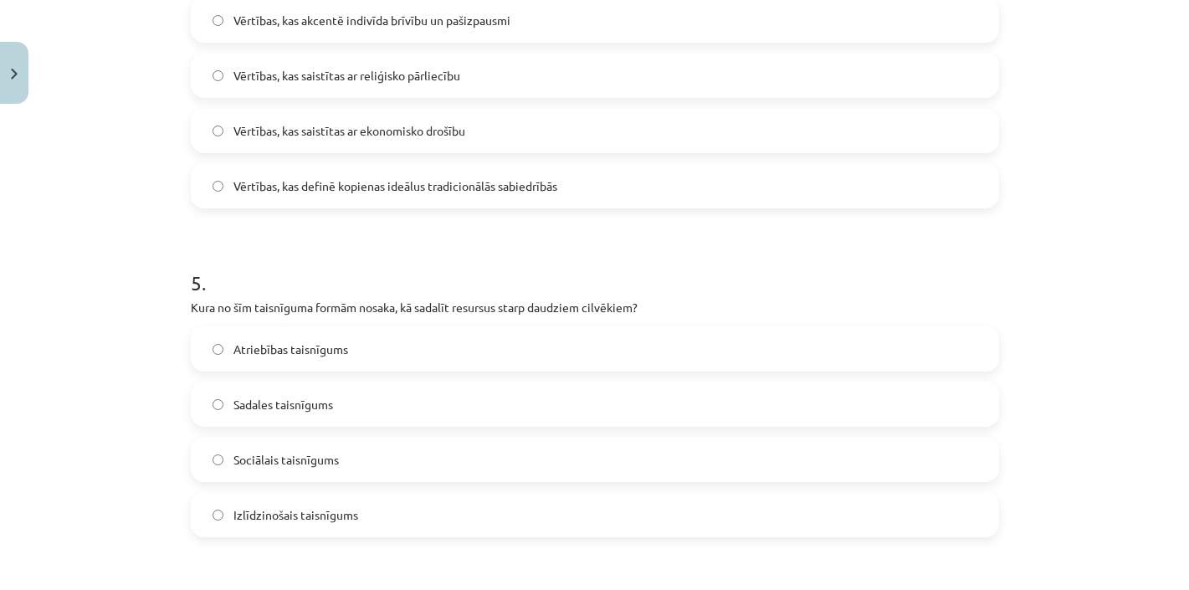
scroll to position [1419, 0]
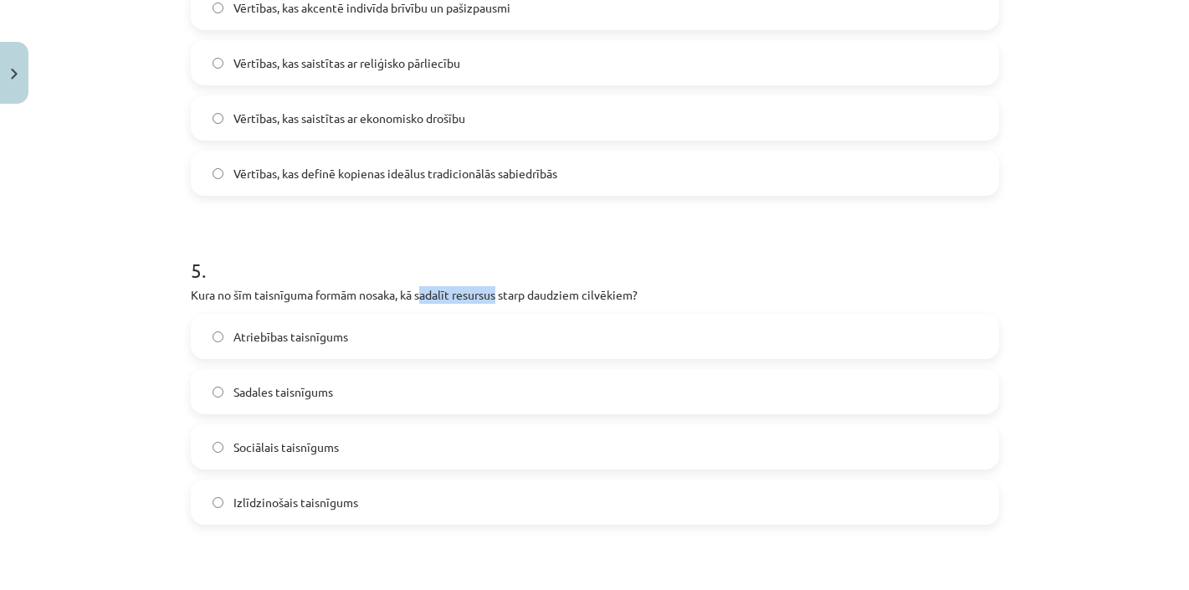
drag, startPoint x: 422, startPoint y: 294, endPoint x: 502, endPoint y: 294, distance: 80.3
click at [502, 294] on p "Kura no šīm taisnīguma formām nosaka, kā sadalīt resursus starp daudziem cilvēk…" at bounding box center [595, 295] width 808 height 18
click at [282, 381] on label "Sadales taisnīgums" at bounding box center [594, 392] width 805 height 42
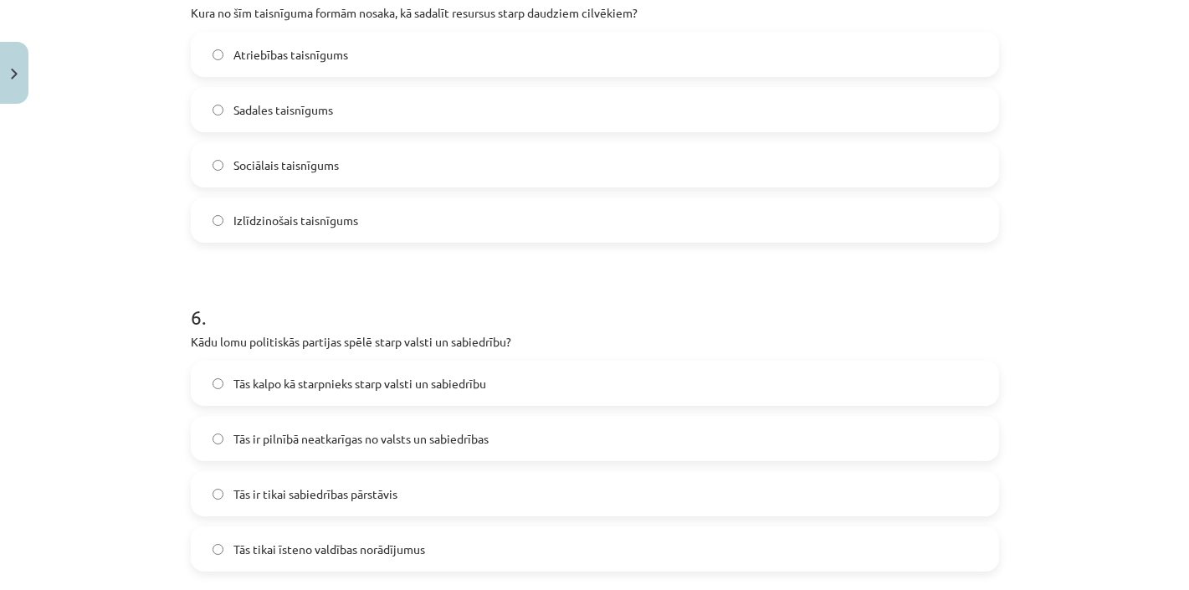
scroll to position [1794, 0]
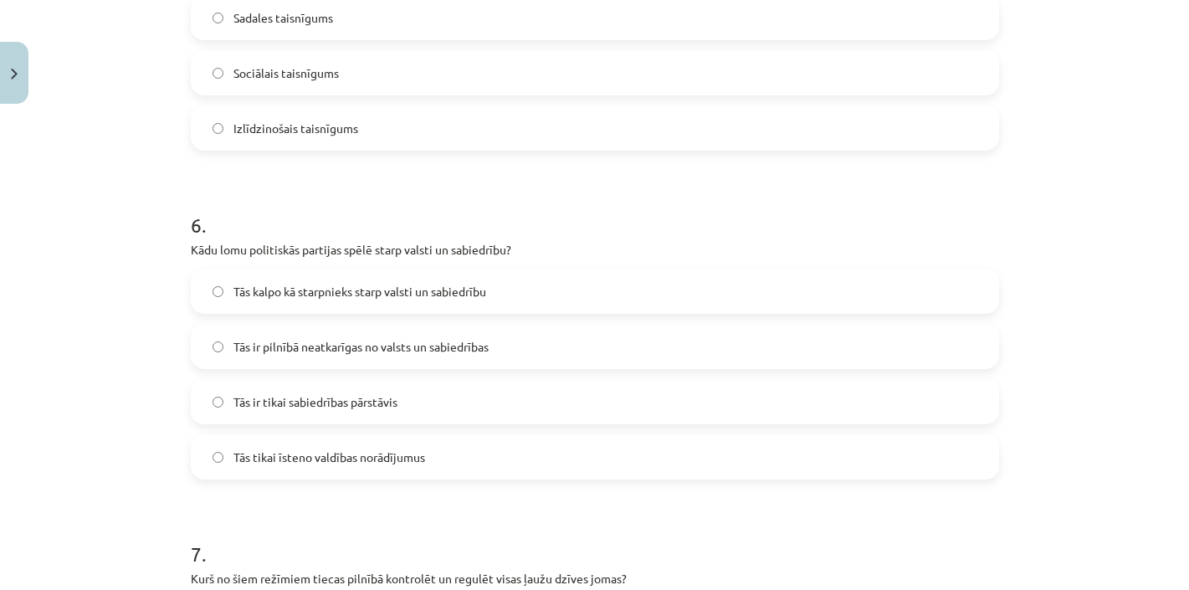
click at [386, 287] on span "Tās kalpo kā starpnieks starp valsti un sabiedrību" at bounding box center [359, 292] width 253 height 18
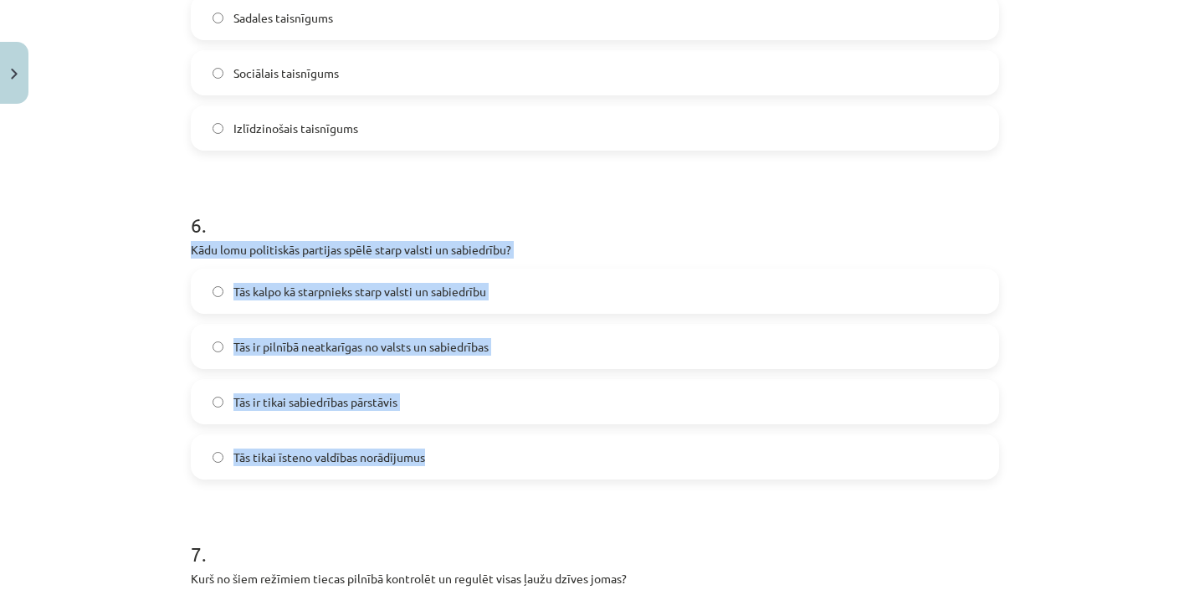
drag, startPoint x: 454, startPoint y: 462, endPoint x: 185, endPoint y: 246, distance: 344.7
click at [185, 246] on div "50 XP Saņemsi Grūts 646 pilda Apraksts Uzdevums Palīdzība 1 . Kura ētikas teori…" at bounding box center [595, 133] width 829 height 3630
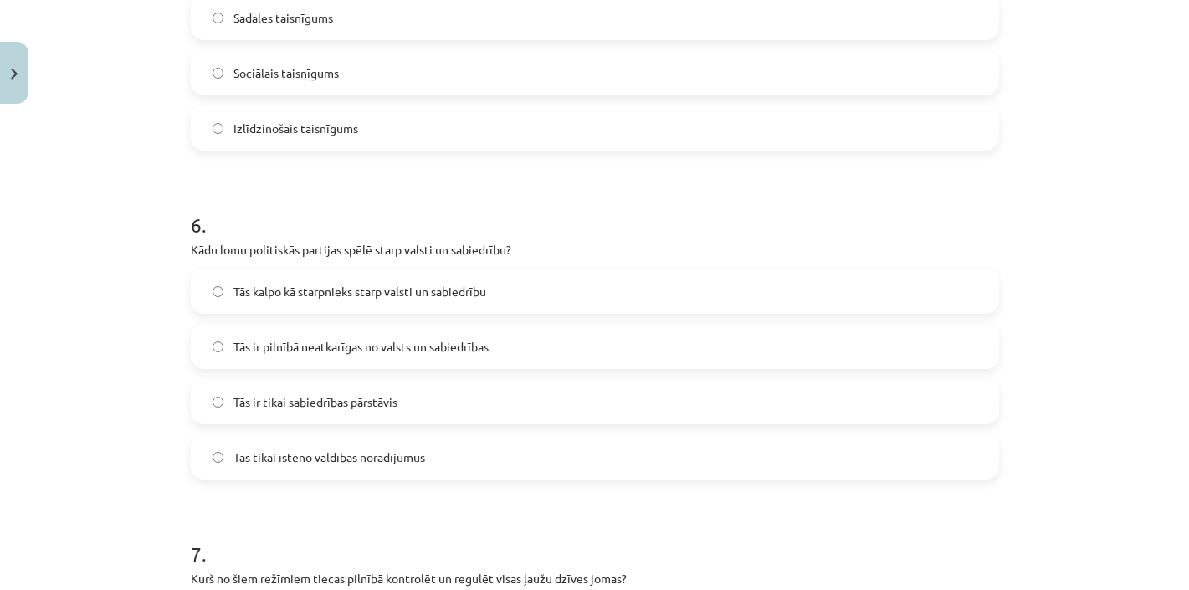
click at [108, 367] on div "Mācību tēma: Sociālo zinātņu ii - 12. klases 1. ieskaites mācību materiāls #9 N…" at bounding box center [594, 295] width 1189 height 590
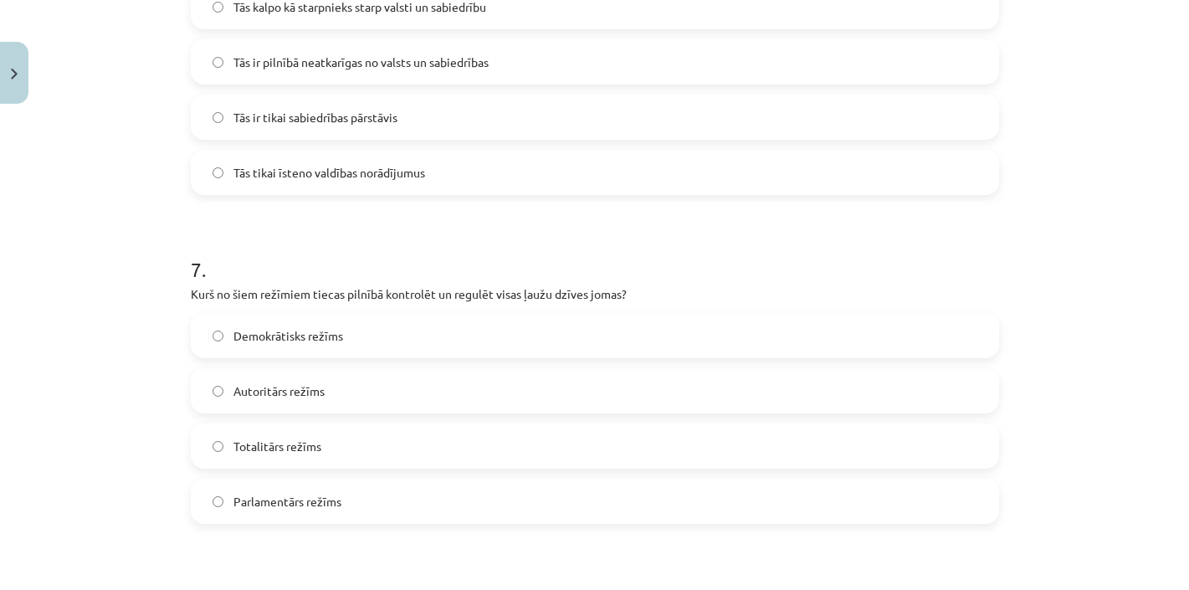
scroll to position [2080, 0]
click at [276, 392] on span "Autoritārs režīms" at bounding box center [278, 390] width 91 height 18
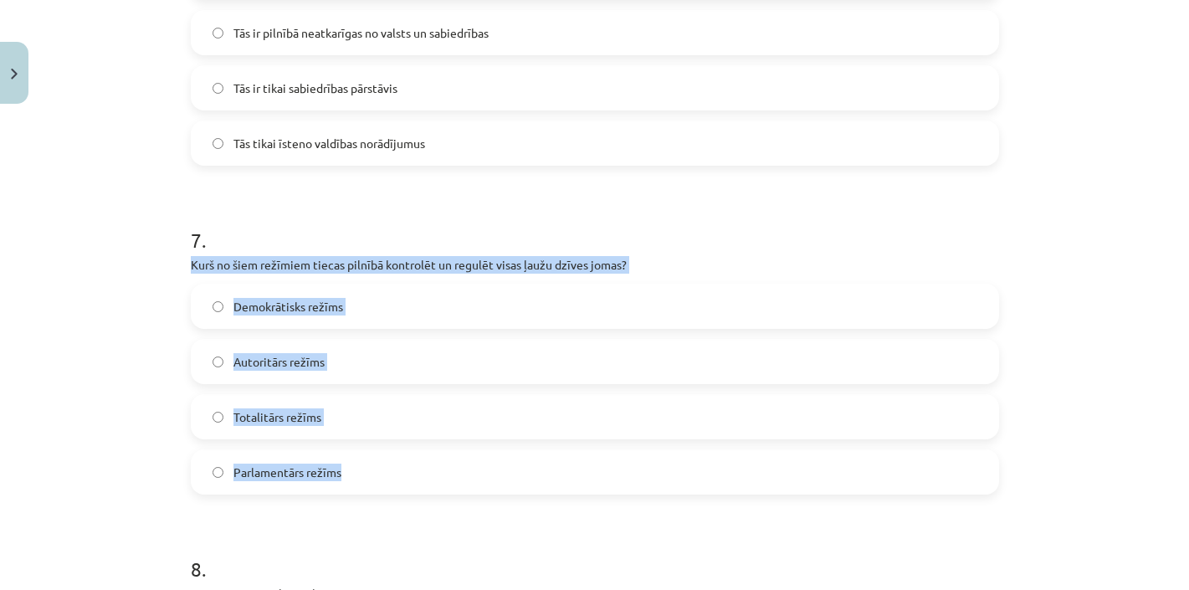
drag, startPoint x: 362, startPoint y: 490, endPoint x: 183, endPoint y: 268, distance: 285.7
click at [249, 422] on span "Totalitārs režīms" at bounding box center [277, 417] width 88 height 18
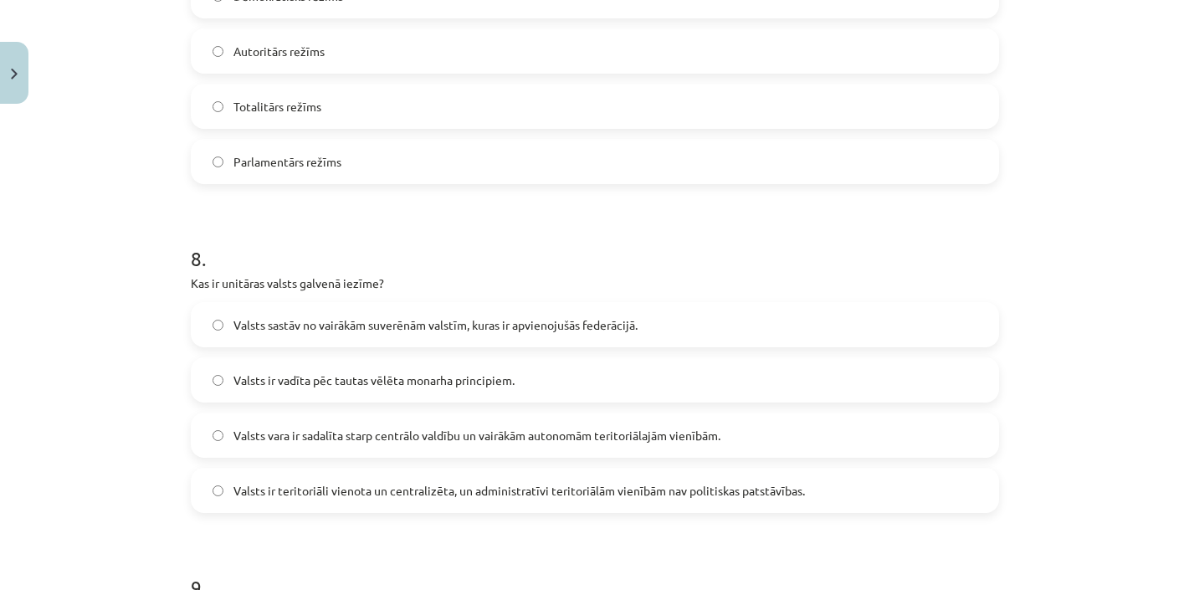
scroll to position [2423, 0]
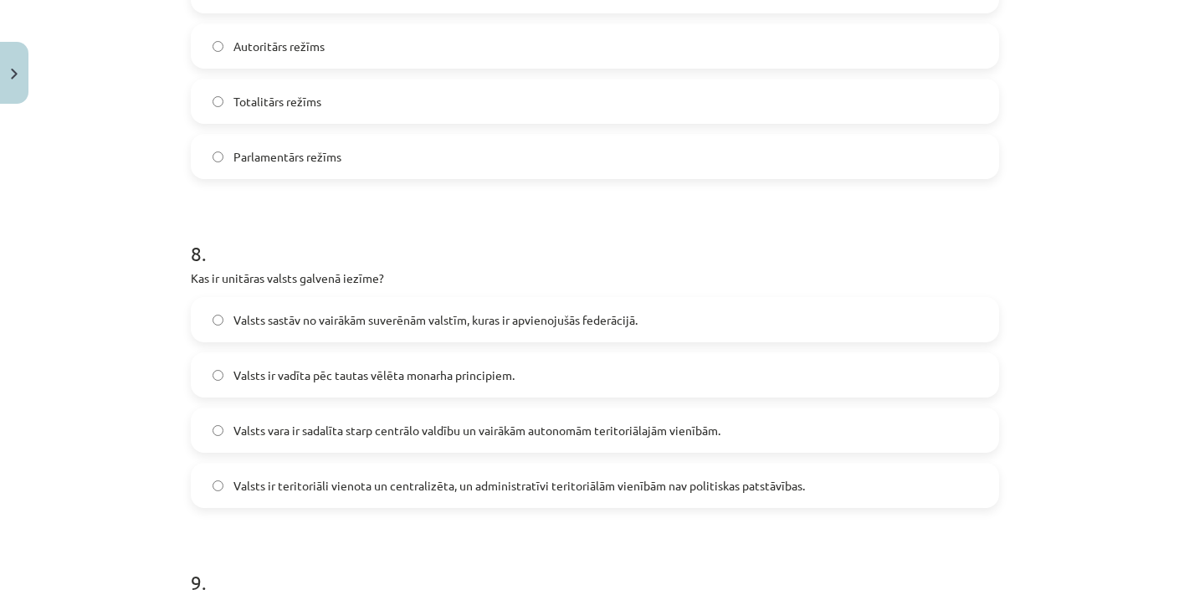
click at [279, 491] on span "Valsts ir teritoriāli vienota un centralizēta, un administratīvi teritoriālām v…" at bounding box center [519, 486] width 572 height 18
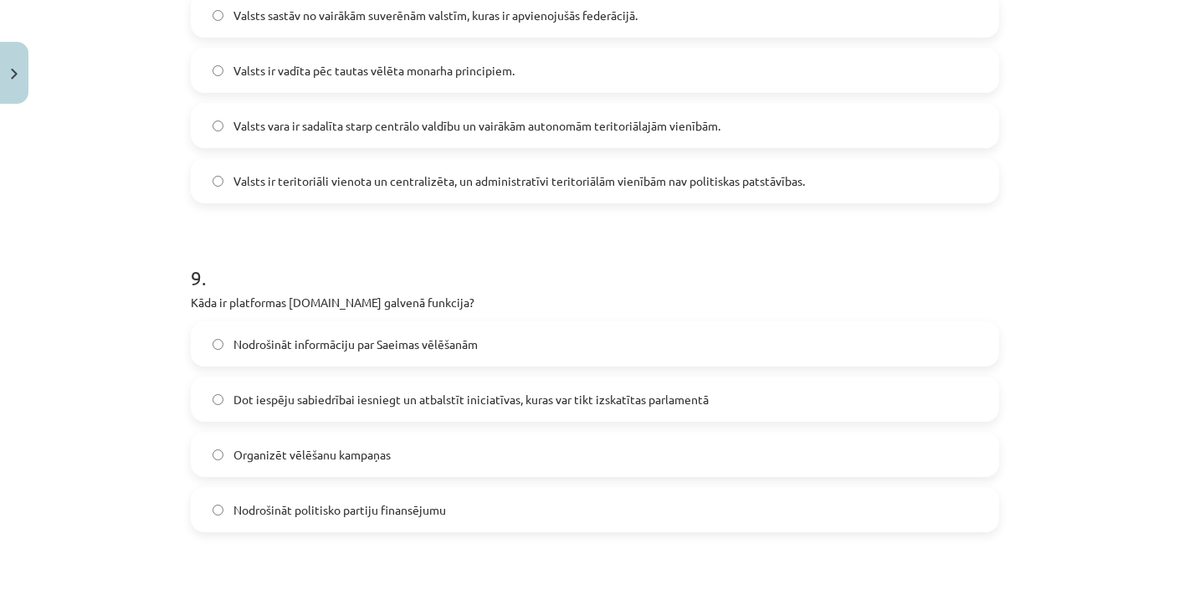
scroll to position [2732, 0]
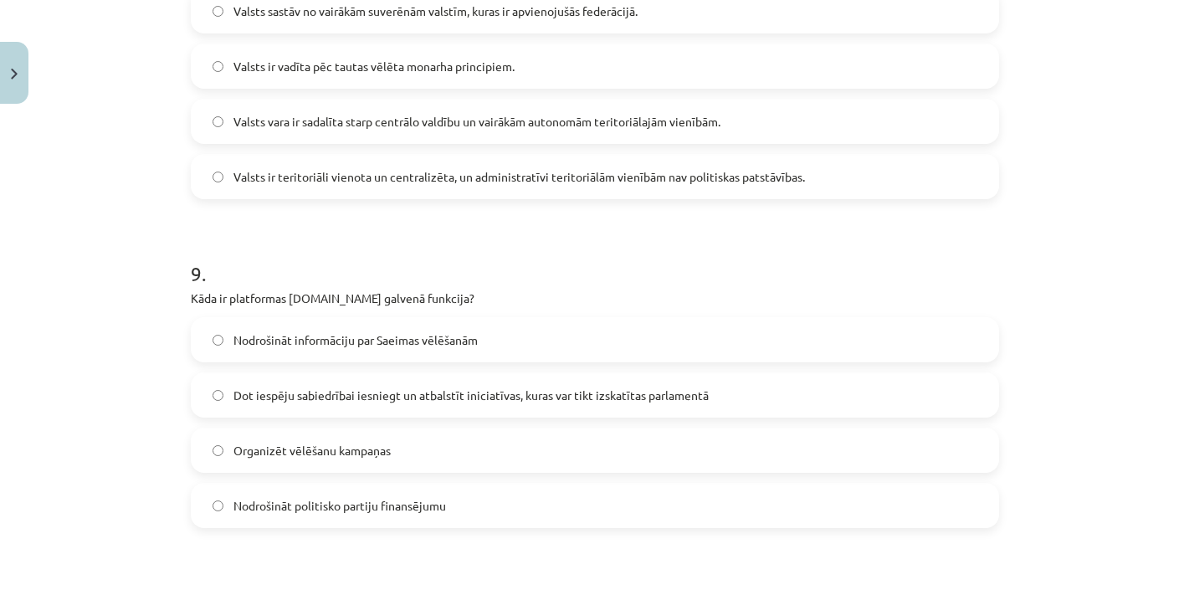
click at [520, 387] on span "Dot iespēju sabiedrībai iesniegt un atbalstīt iniciatīvas, kuras var tikt izska…" at bounding box center [470, 396] width 475 height 18
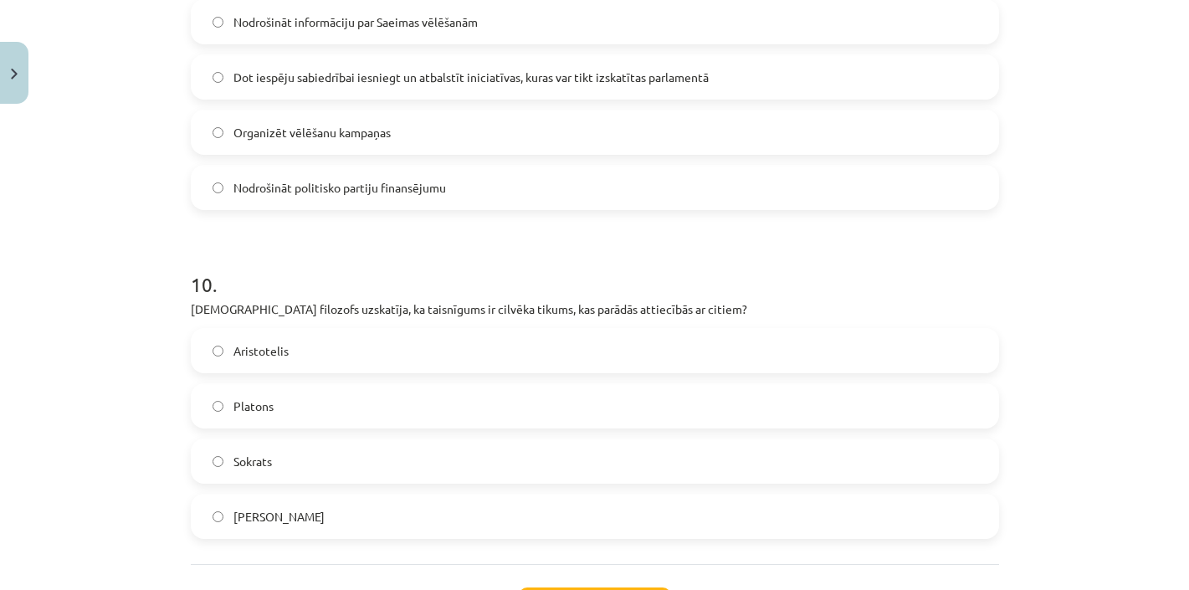
scroll to position [3059, 0]
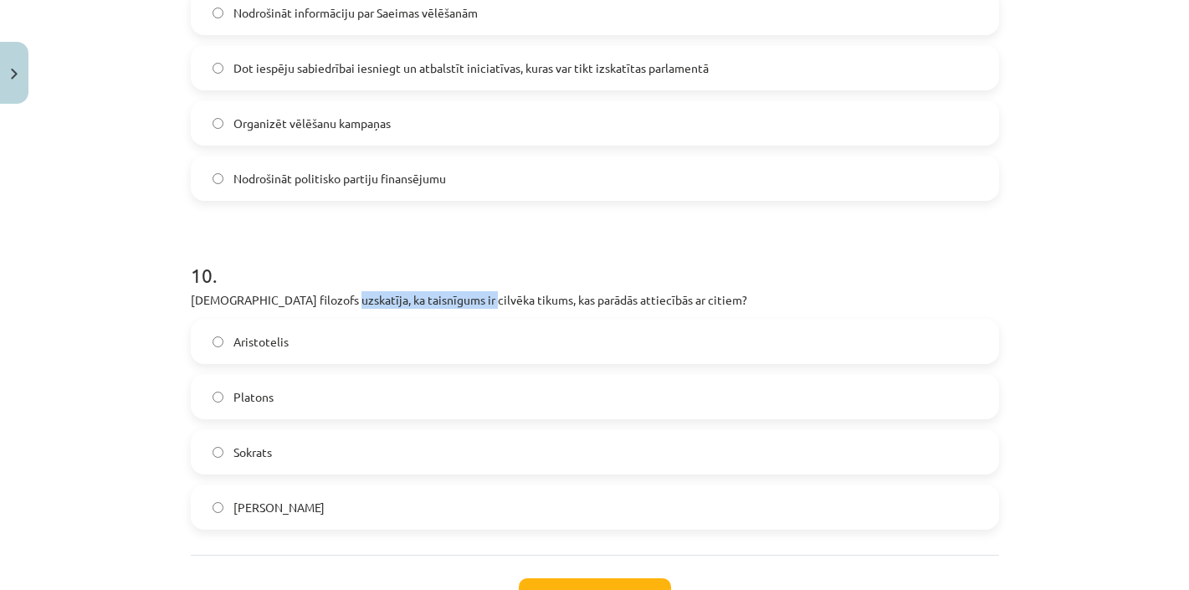
drag, startPoint x: 470, startPoint y: 301, endPoint x: 325, endPoint y: 297, distance: 145.7
click at [325, 297] on p "[DEMOGRAPHIC_DATA] filozofs uzskatīja, ka taisnīgums ir cilvēka tikums, kas par…" at bounding box center [595, 300] width 808 height 18
click at [304, 438] on label "Sokrats" at bounding box center [594, 452] width 805 height 42
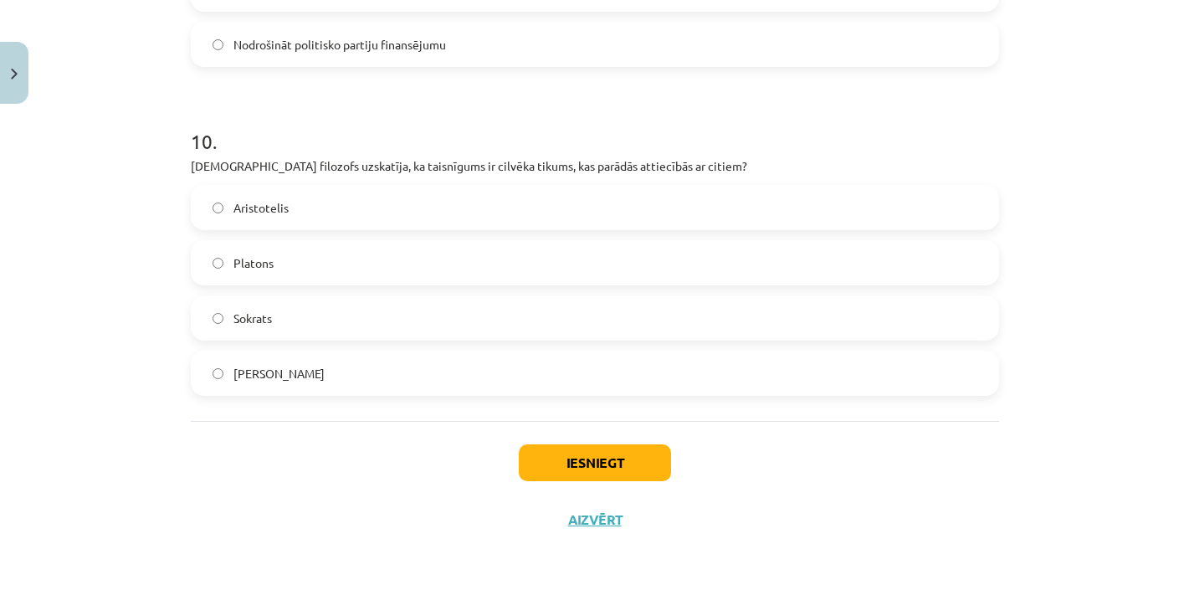
click at [552, 452] on button "Iesniegt" at bounding box center [595, 462] width 152 height 37
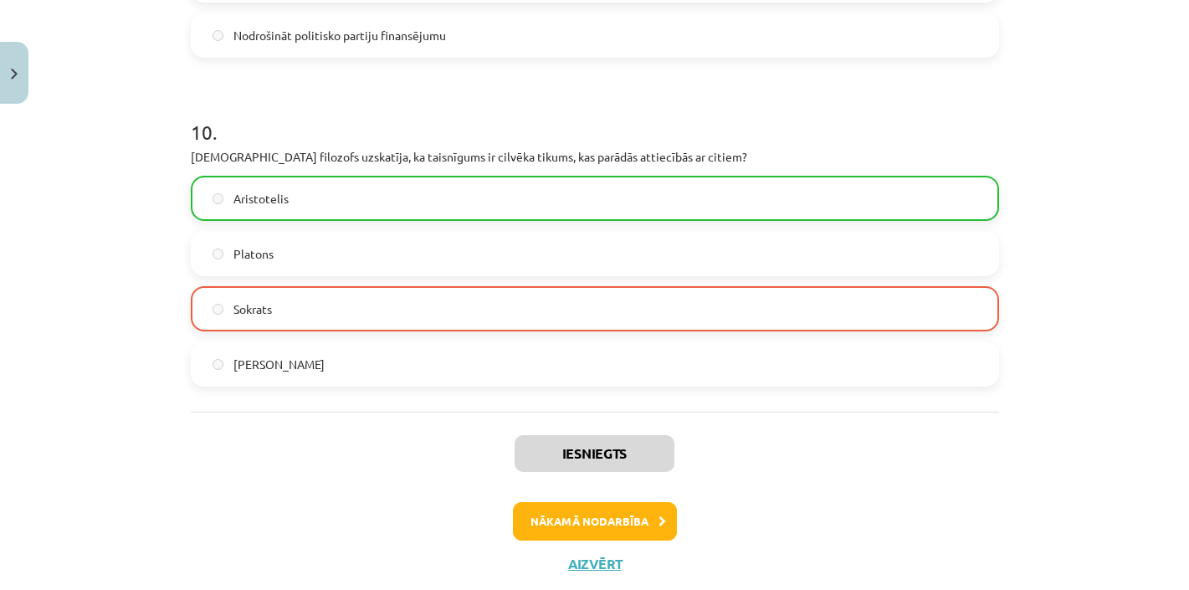
scroll to position [3204, 0]
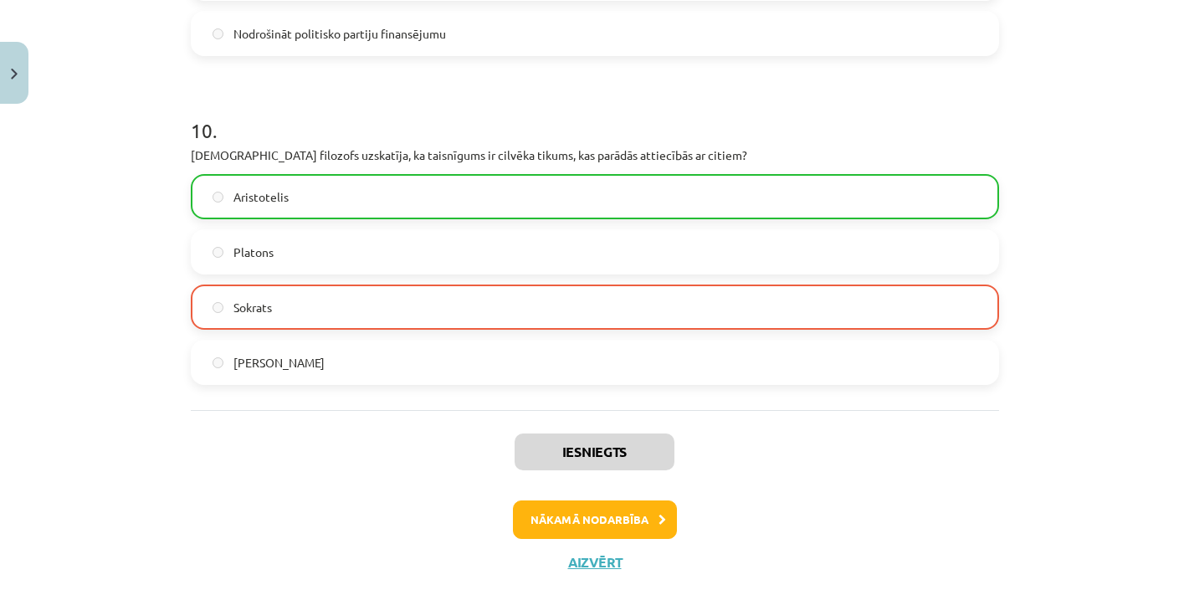
click at [580, 511] on button "Nākamā nodarbība" at bounding box center [595, 519] width 164 height 38
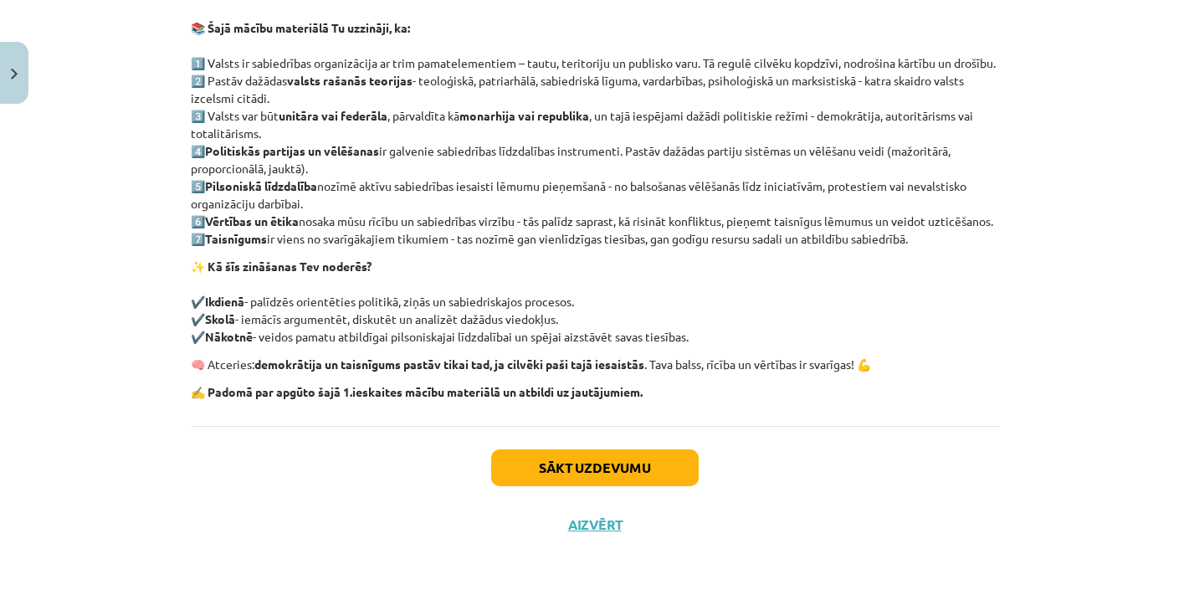
scroll to position [333, 0]
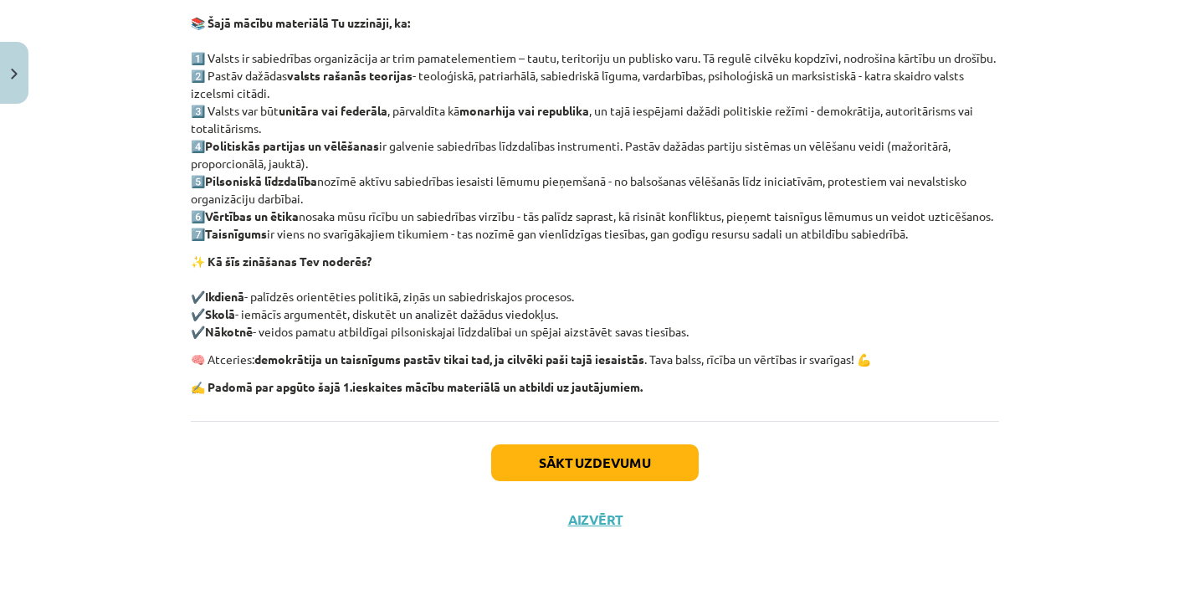
click at [608, 481] on button "Sākt uzdevumu" at bounding box center [595, 462] width 208 height 37
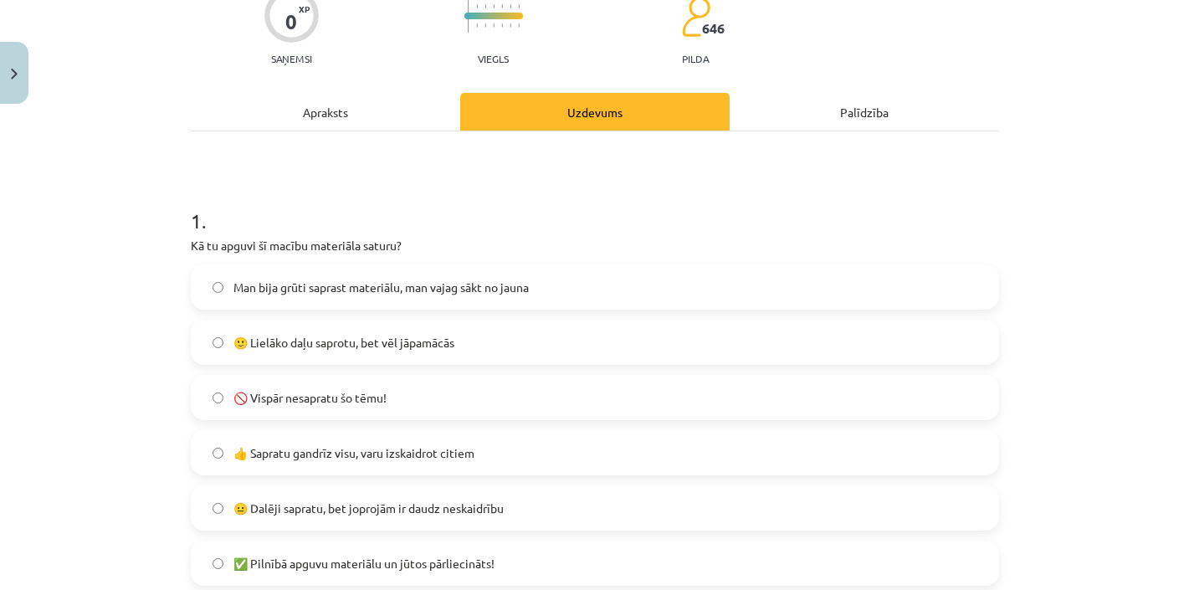
scroll to position [155, 0]
click at [278, 341] on span "🙂 Lielāko daļu saprotu, bet vēl jāpamācās" at bounding box center [343, 341] width 221 height 18
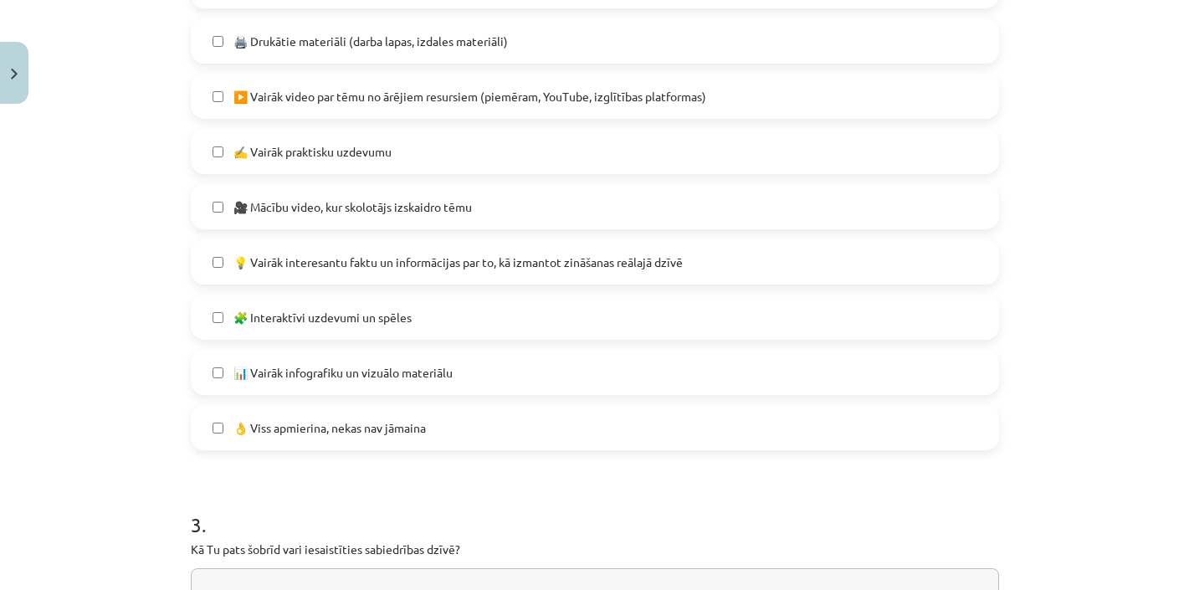
scroll to position [978, 0]
drag, startPoint x: 233, startPoint y: 364, endPoint x: 366, endPoint y: 435, distance: 150.9
click at [233, 364] on span "📊 Vairāk infografiku un vizuālo materiālu" at bounding box center [342, 372] width 219 height 18
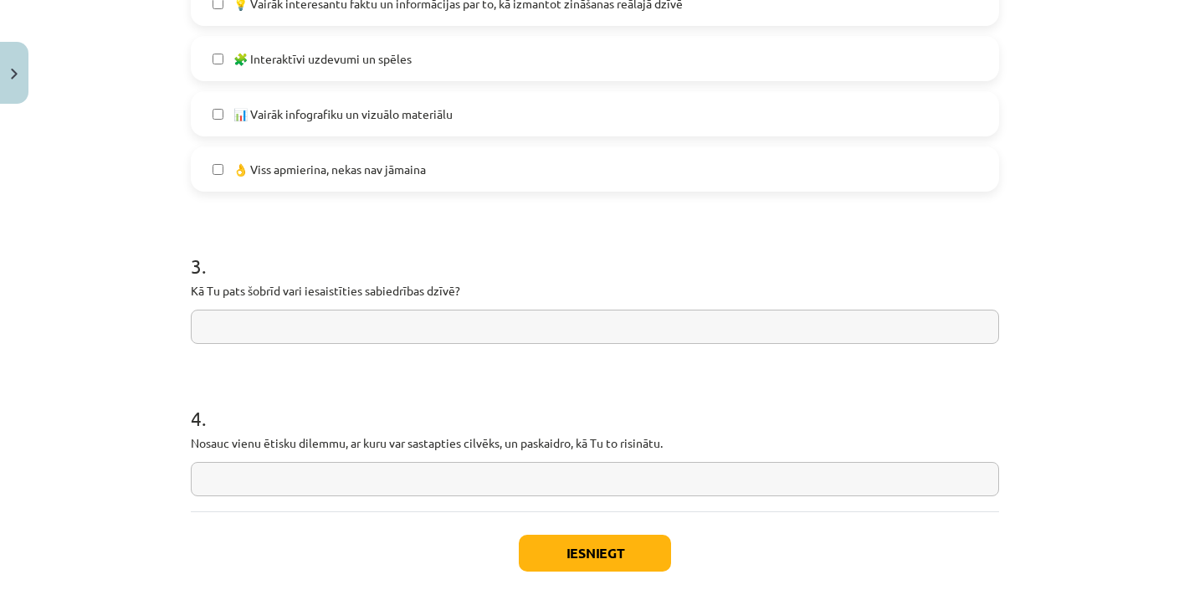
scroll to position [1236, 0]
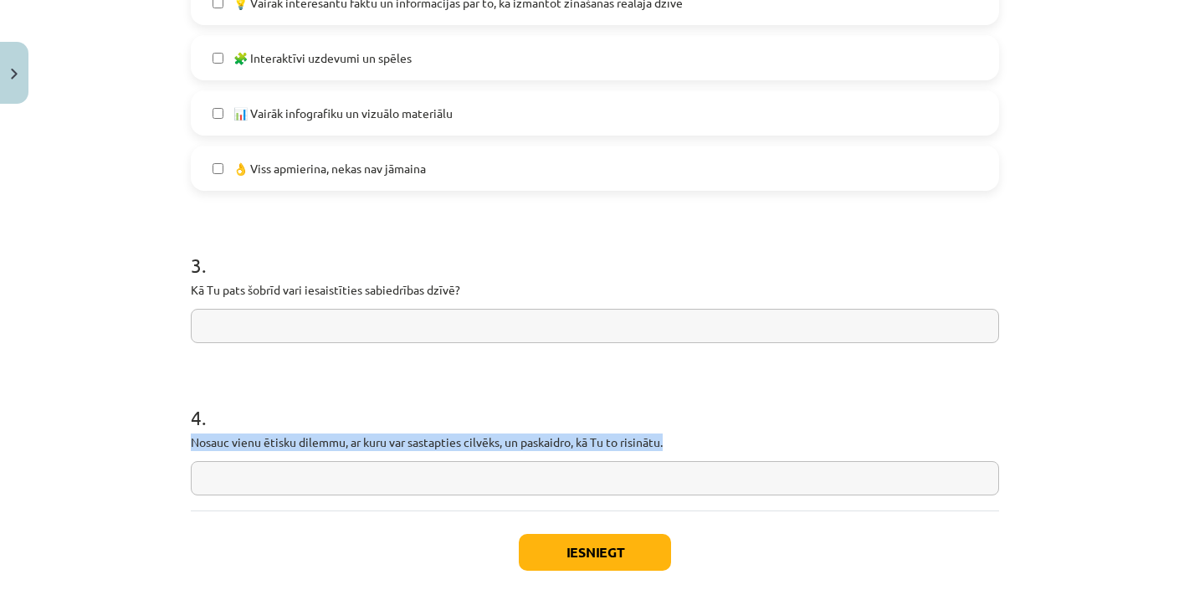
drag, startPoint x: 693, startPoint y: 434, endPoint x: 182, endPoint y: 441, distance: 510.6
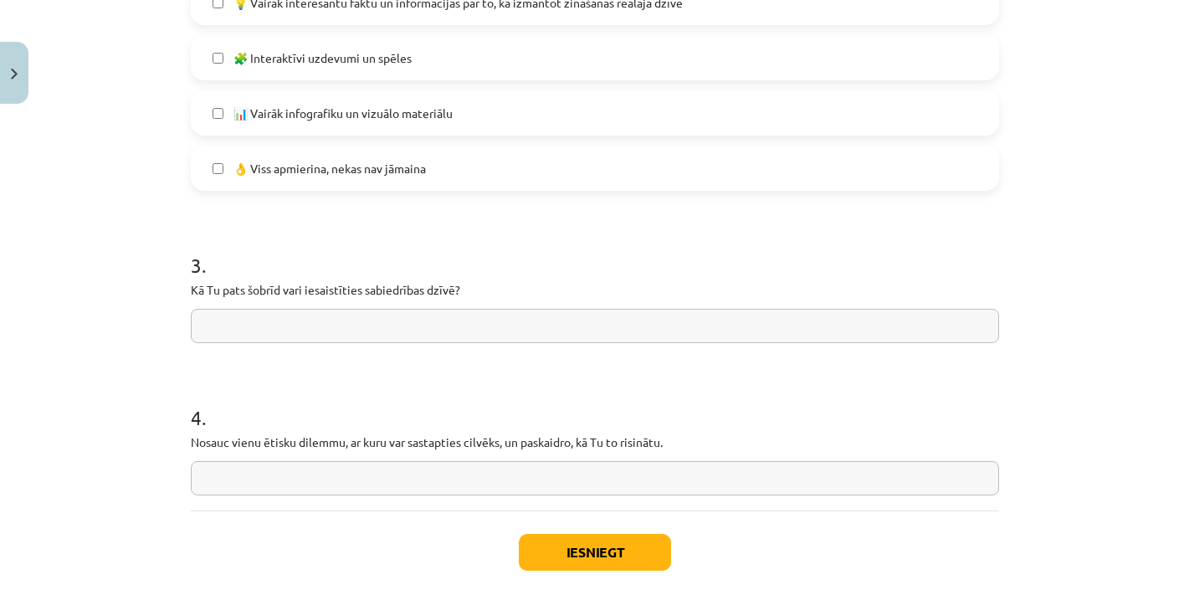
click at [173, 323] on div "Mācību tēma: Sociālo zinātņu ii - 12. klases 1. ieskaites mācību materiāls #10 …" at bounding box center [594, 295] width 1189 height 590
click at [304, 315] on input "text" at bounding box center [595, 326] width 808 height 34
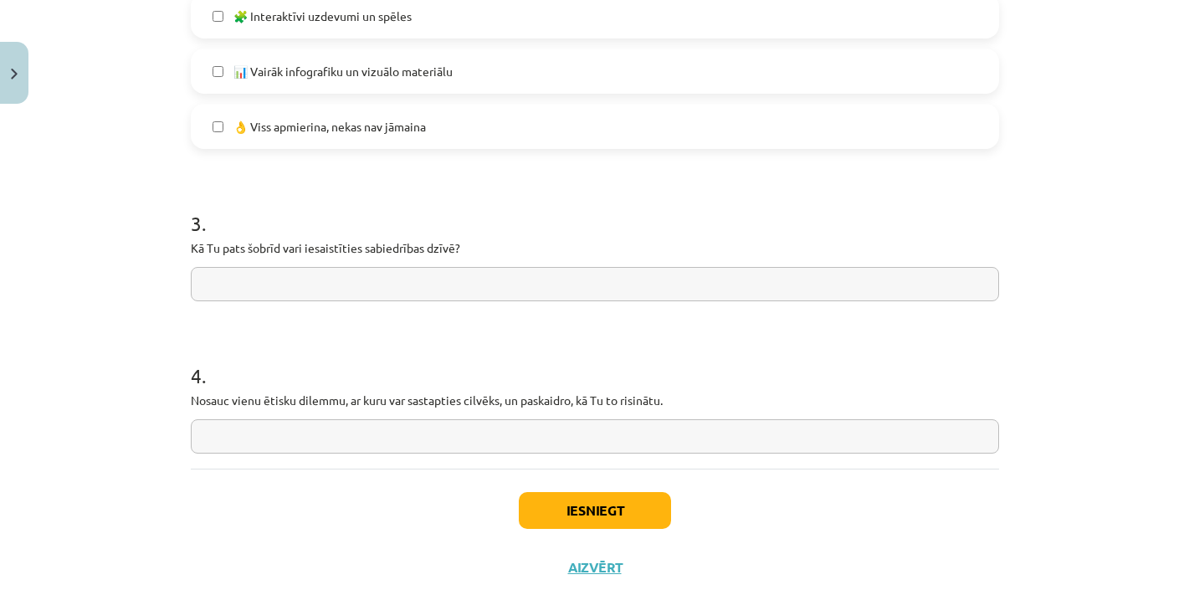
scroll to position [1291, 0]
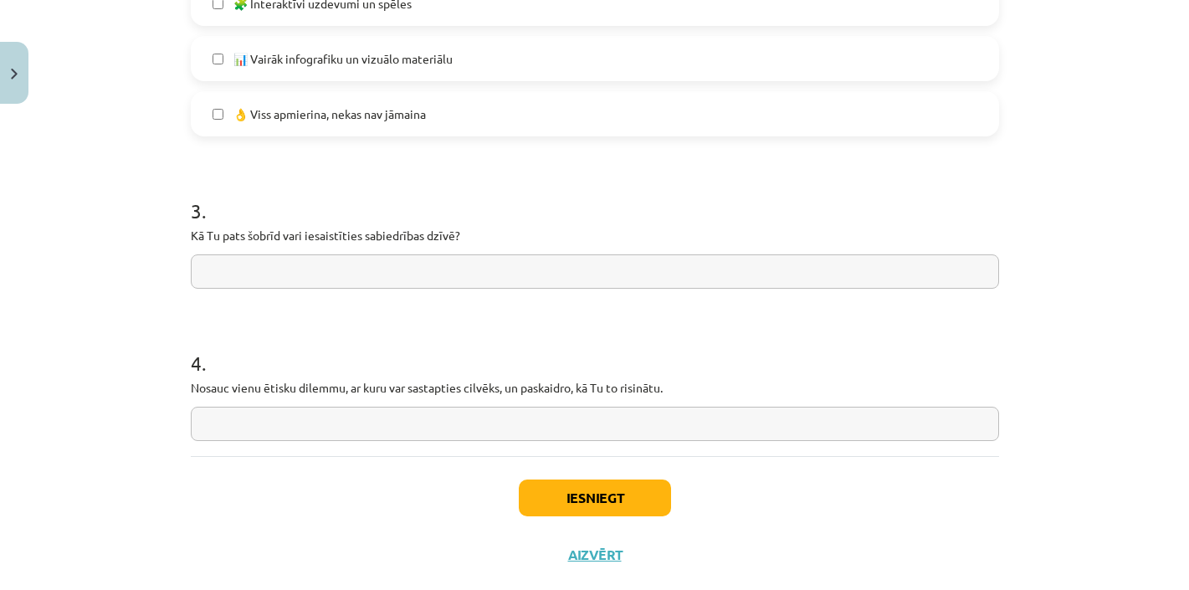
click at [304, 434] on input "text" at bounding box center [595, 424] width 808 height 34
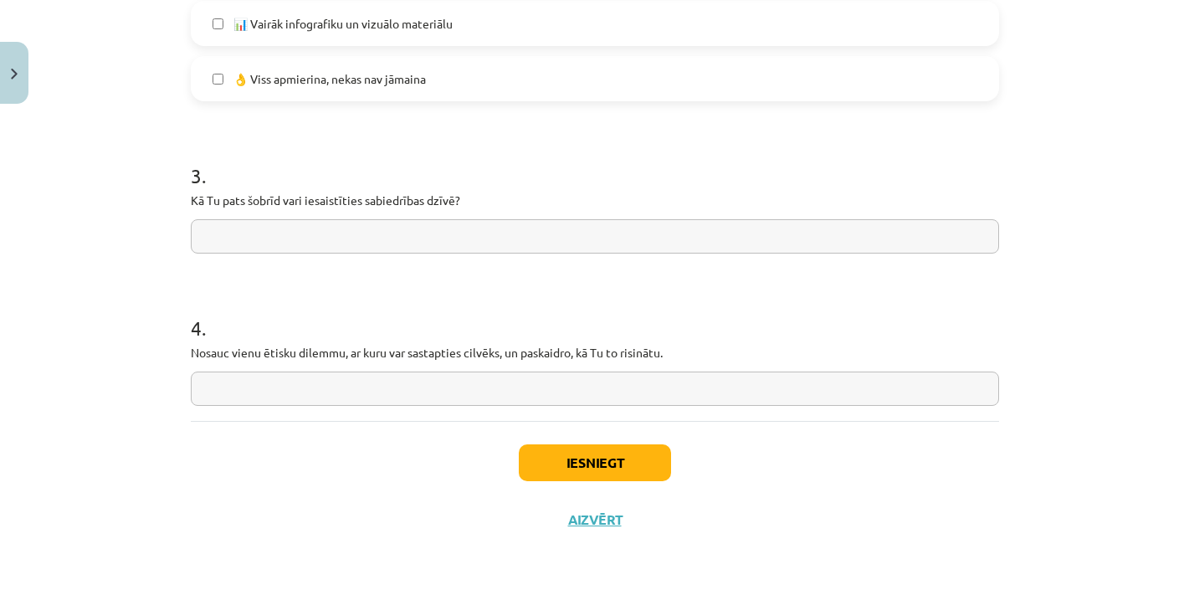
scroll to position [1328, 0]
click at [480, 231] on input "text" at bounding box center [595, 236] width 808 height 34
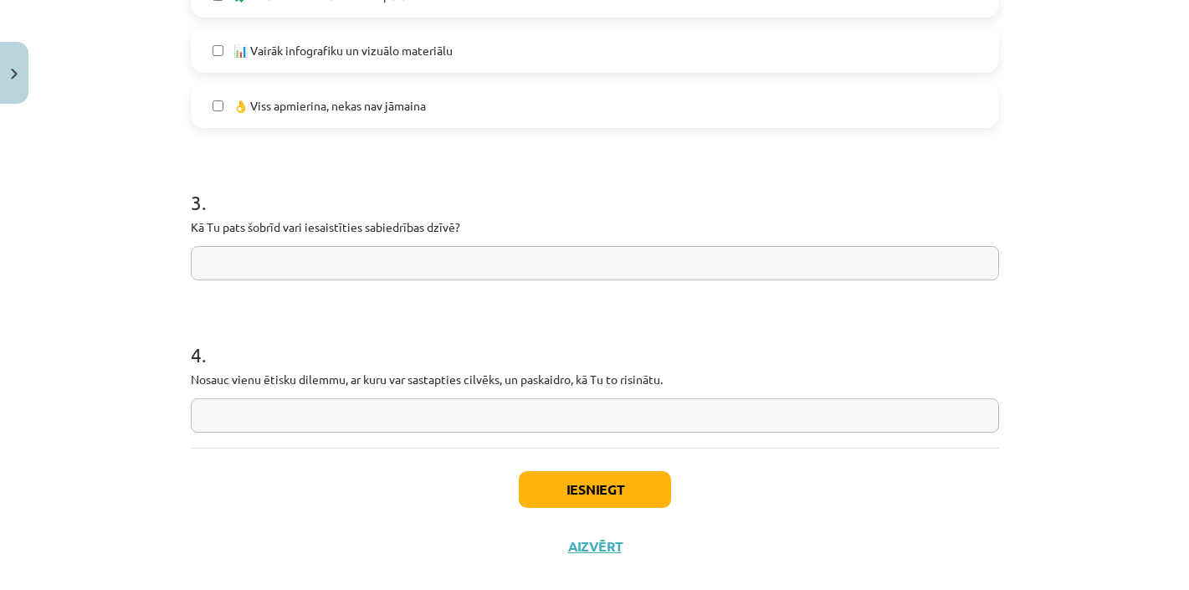
scroll to position [1301, 0]
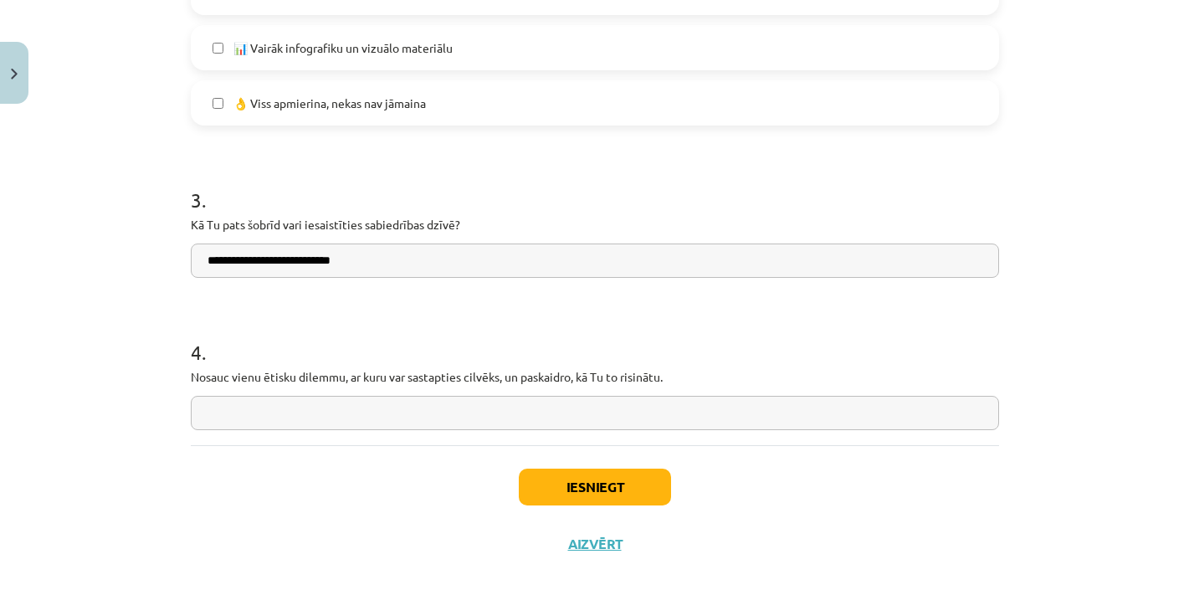
type input "**********"
click at [266, 404] on input "text" at bounding box center [595, 413] width 808 height 34
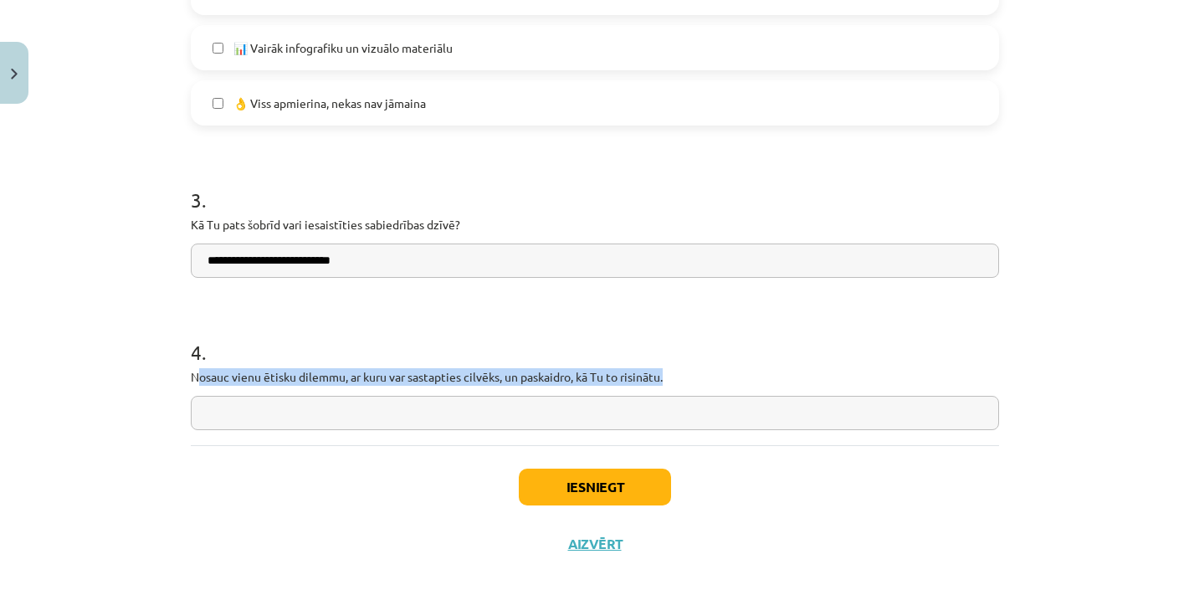
drag, startPoint x: 691, startPoint y: 372, endPoint x: 197, endPoint y: 377, distance: 494.6
click at [197, 377] on p "Nosauc vienu ētisku dilemmu, ar kuru var sastapties cilvēks, un paskaidro, kā T…" at bounding box center [595, 377] width 808 height 18
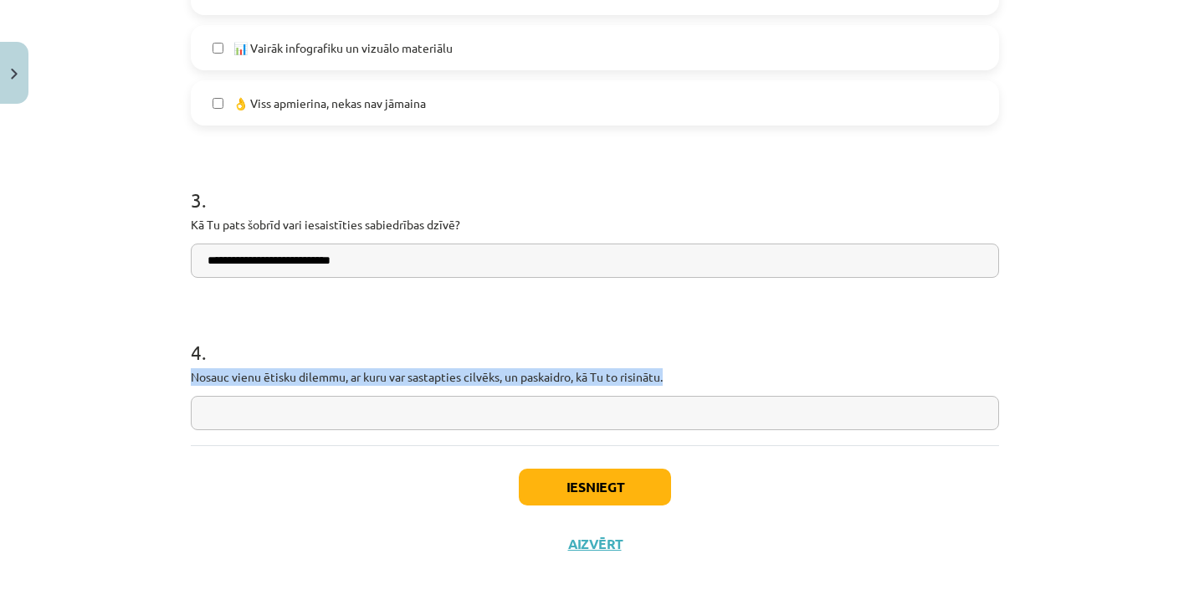
drag, startPoint x: 192, startPoint y: 376, endPoint x: 670, endPoint y: 375, distance: 477.9
click at [670, 375] on p "Nosauc vienu ētisku dilemmu, ar kuru var sastapties cilvēks, un paskaidro, kā T…" at bounding box center [595, 377] width 808 height 18
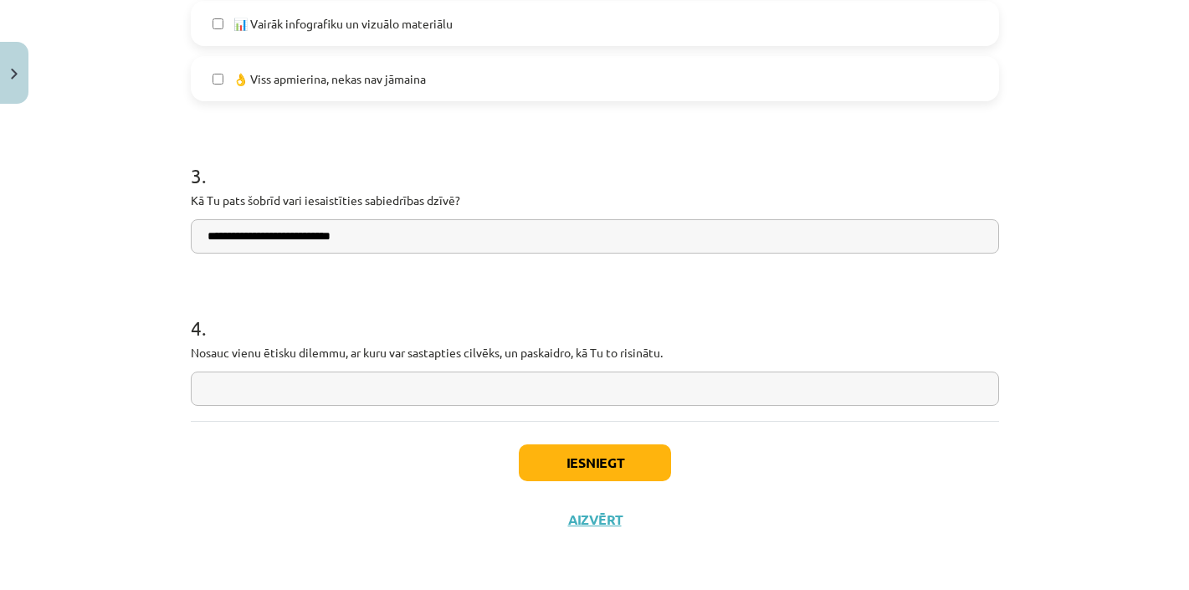
click at [520, 390] on input "text" at bounding box center [595, 389] width 808 height 34
type input "*"
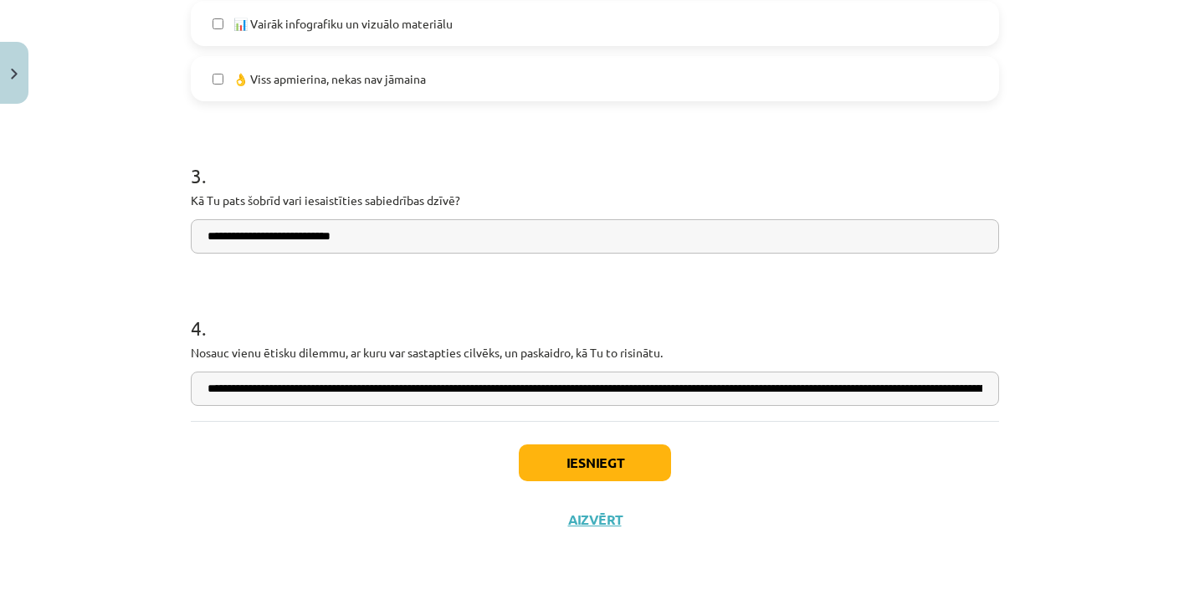
type input "**********"
click at [582, 456] on button "Iesniegt" at bounding box center [595, 462] width 152 height 37
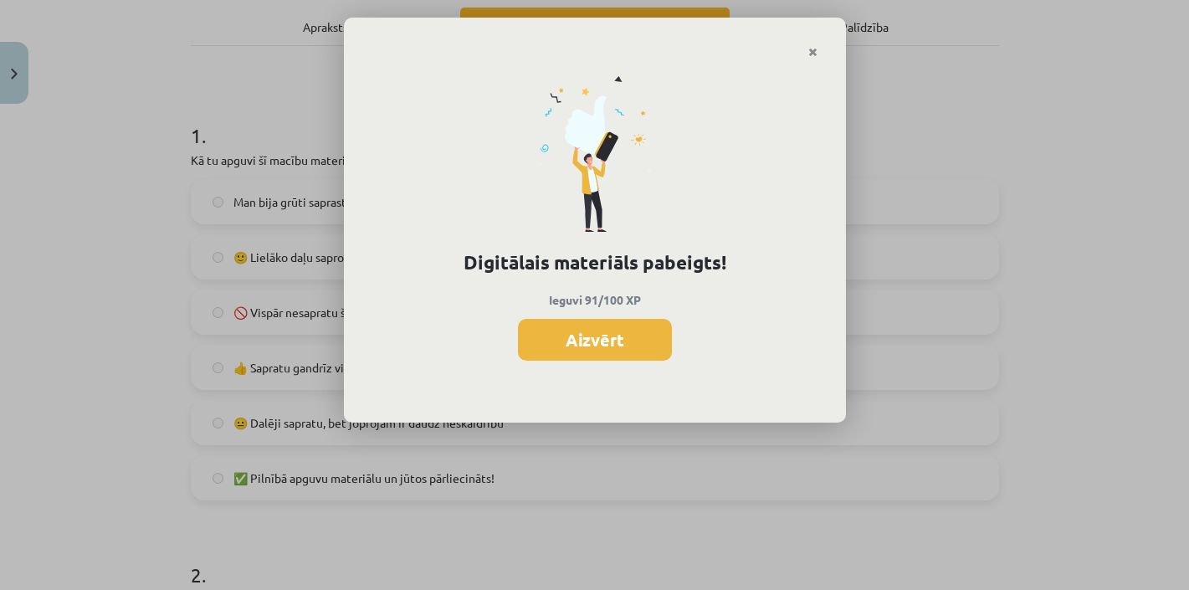
scroll to position [318, 0]
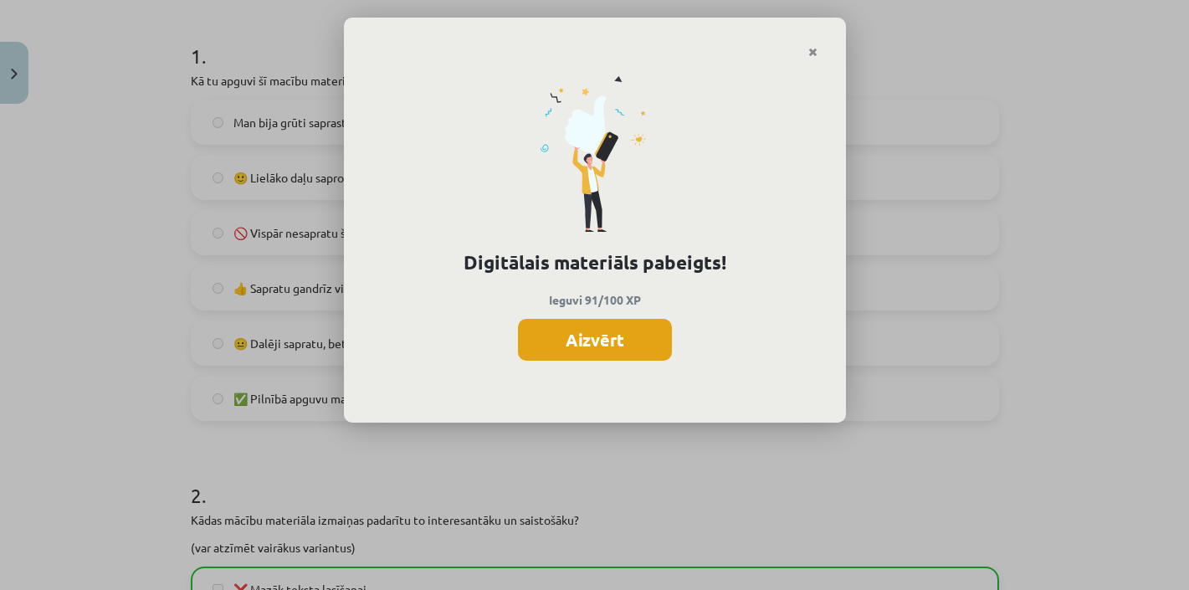
click at [603, 344] on button "Aizvērt" at bounding box center [595, 340] width 154 height 42
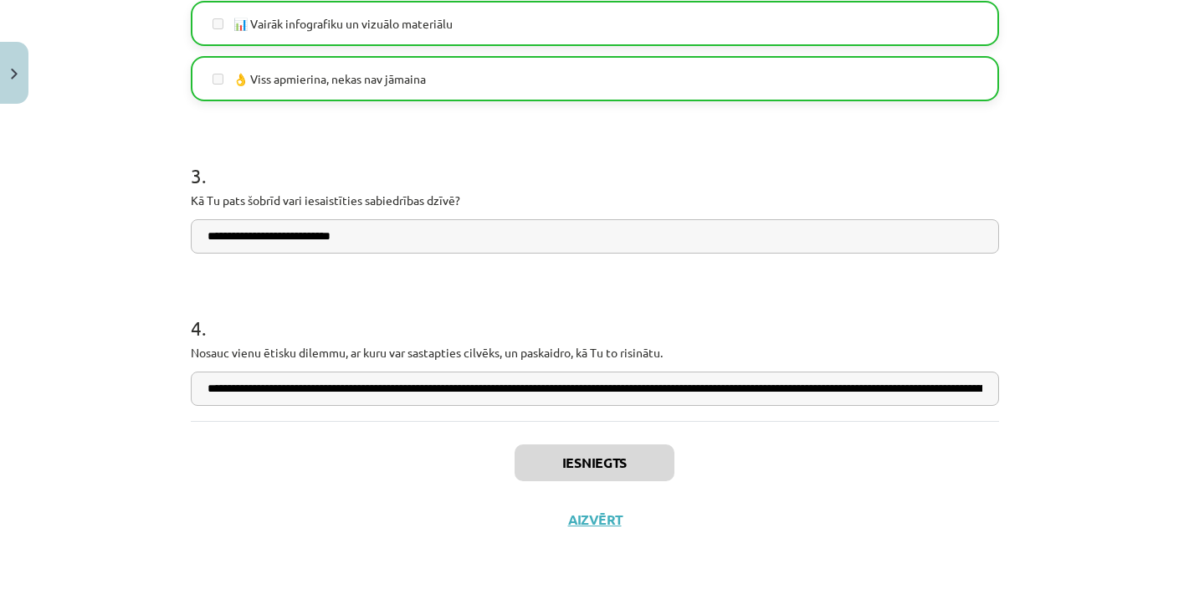
scroll to position [1328, 0]
click at [593, 514] on button "Aizvērt" at bounding box center [595, 519] width 64 height 17
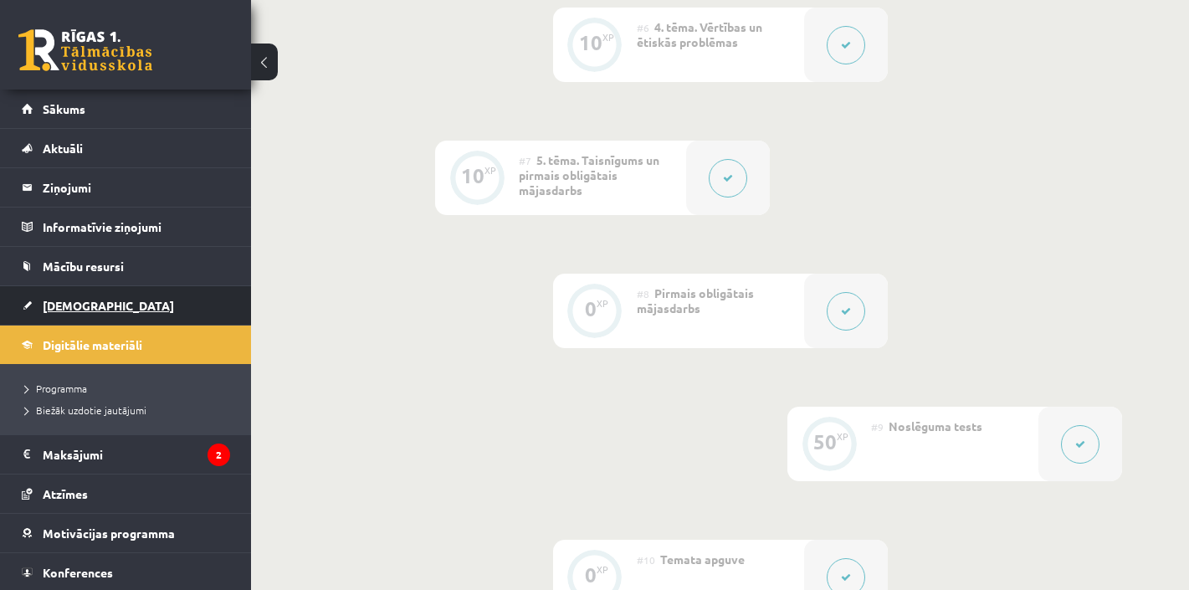
click at [86, 308] on span "[DEMOGRAPHIC_DATA]" at bounding box center [108, 305] width 131 height 15
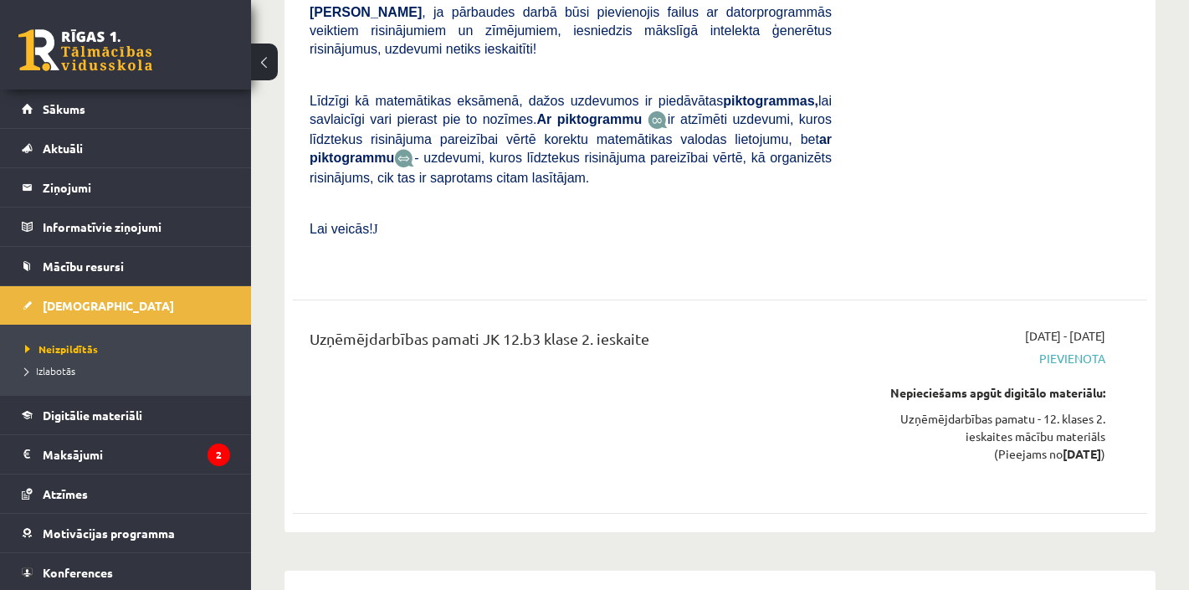
scroll to position [3415, 0]
